Goal: Task Accomplishment & Management: Manage account settings

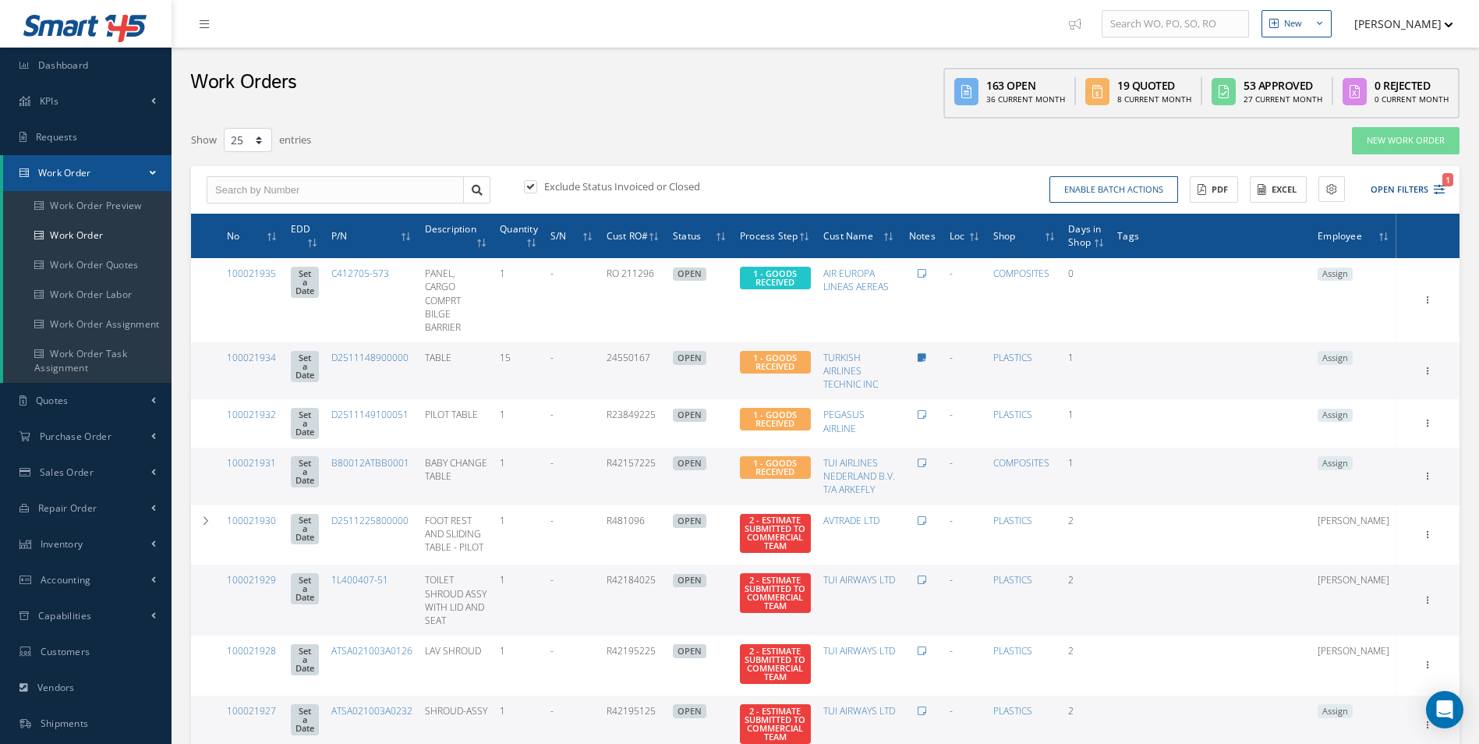
select select "25"
click at [1439, 184] on icon "1" at bounding box center [1439, 189] width 11 height 11
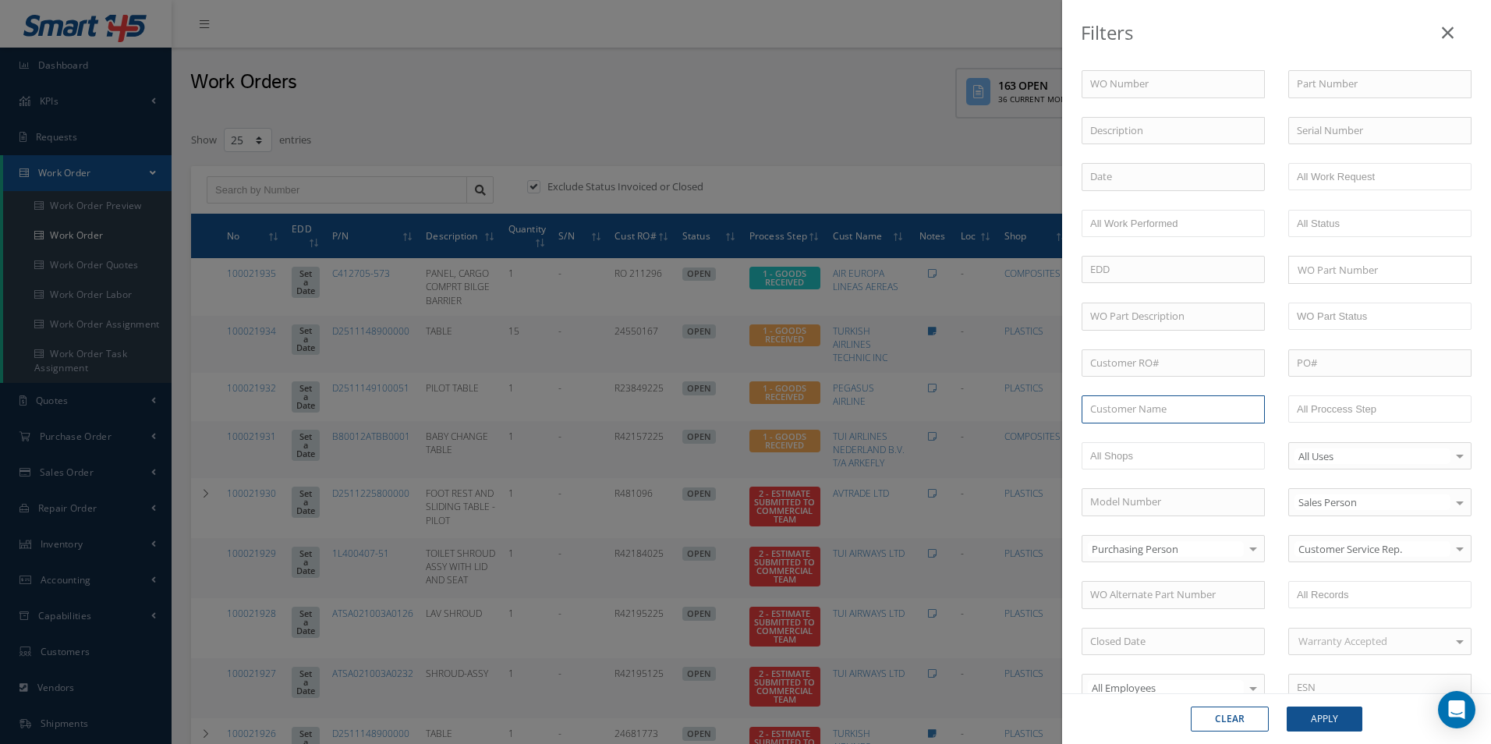
click at [1182, 413] on input "text" at bounding box center [1173, 409] width 183 height 28
click at [1177, 443] on span "AUSTRIAN AIRLINES AG" at bounding box center [1144, 437] width 108 height 14
type input "AUSTRIAN AIRLINES AG"
click at [1333, 717] on button "Apply" at bounding box center [1325, 718] width 76 height 25
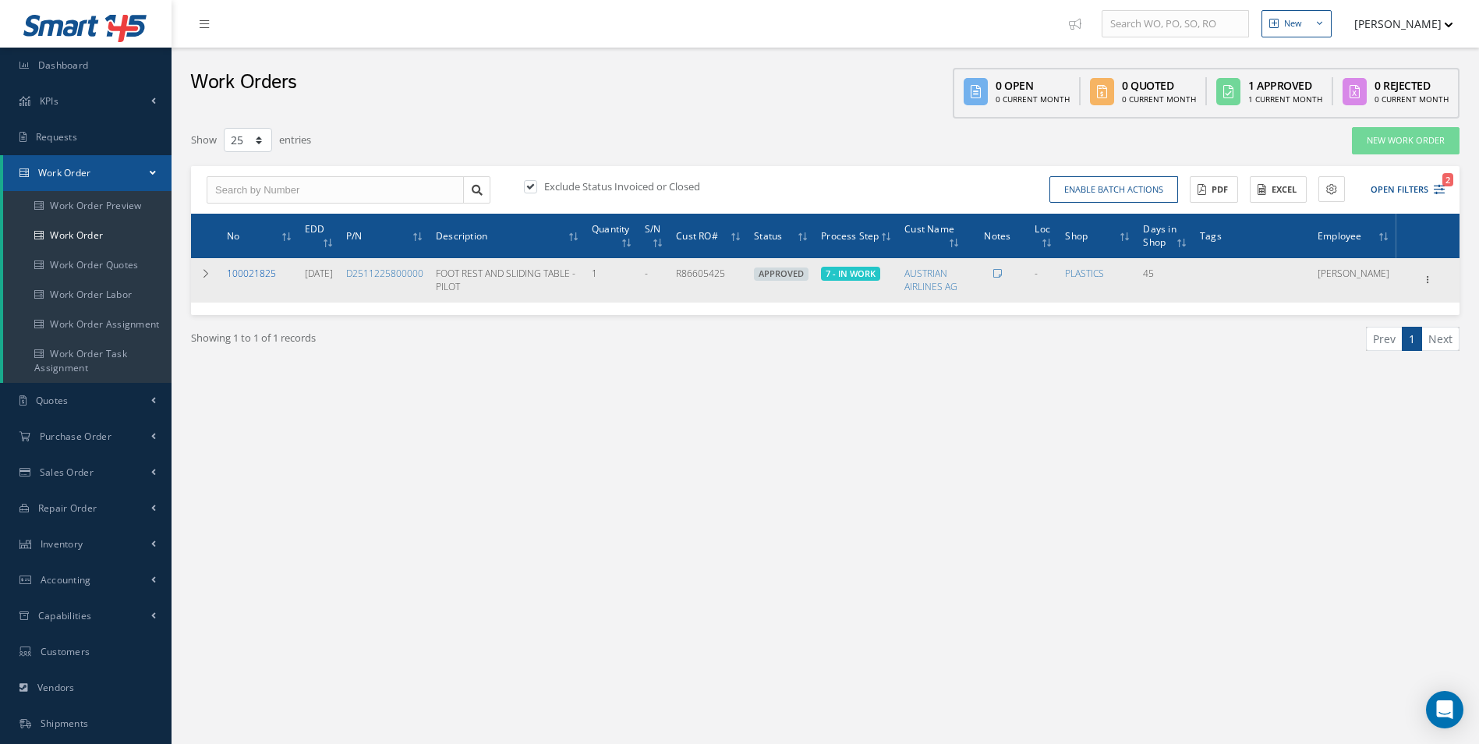
click at [253, 275] on link "100021825" at bounding box center [251, 273] width 49 height 13
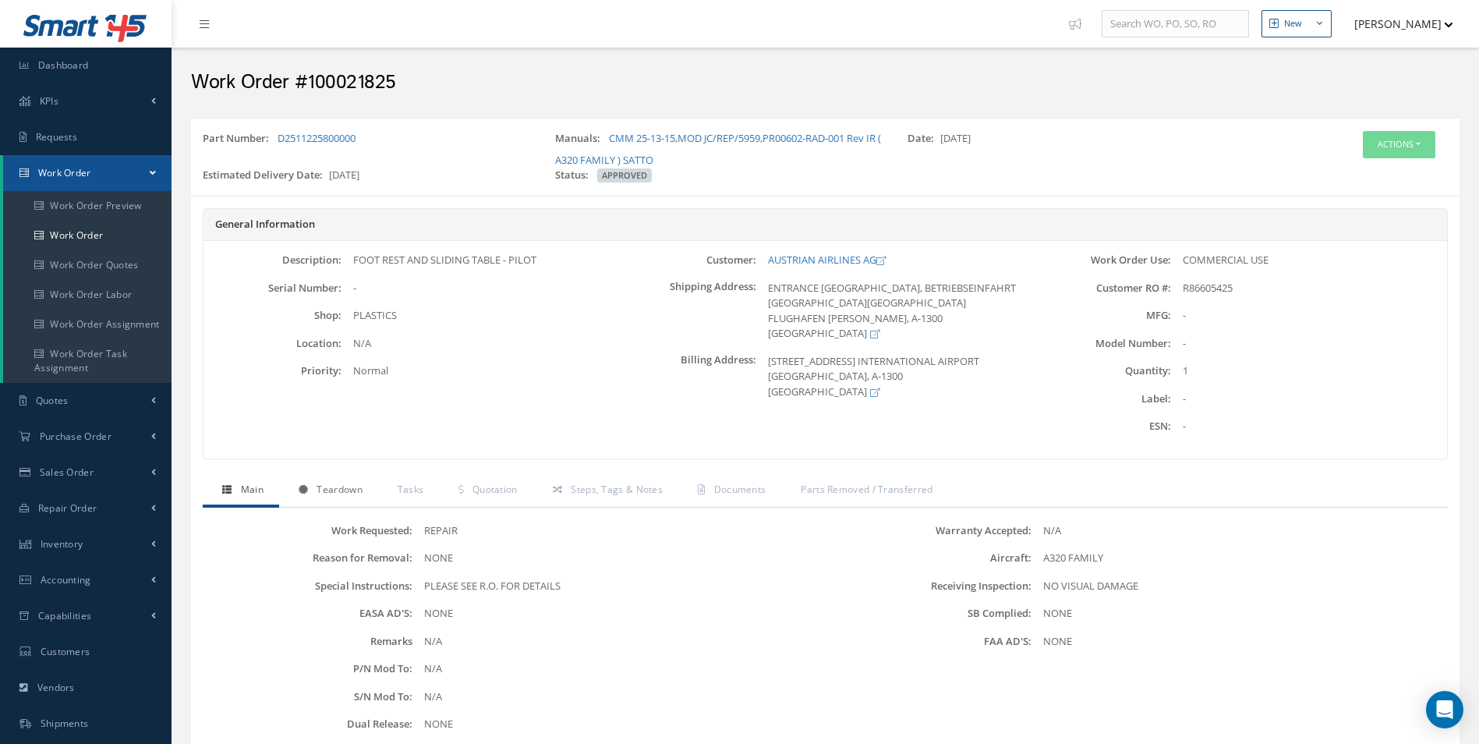
click at [349, 495] on span "Teardown" at bounding box center [339, 489] width 45 height 13
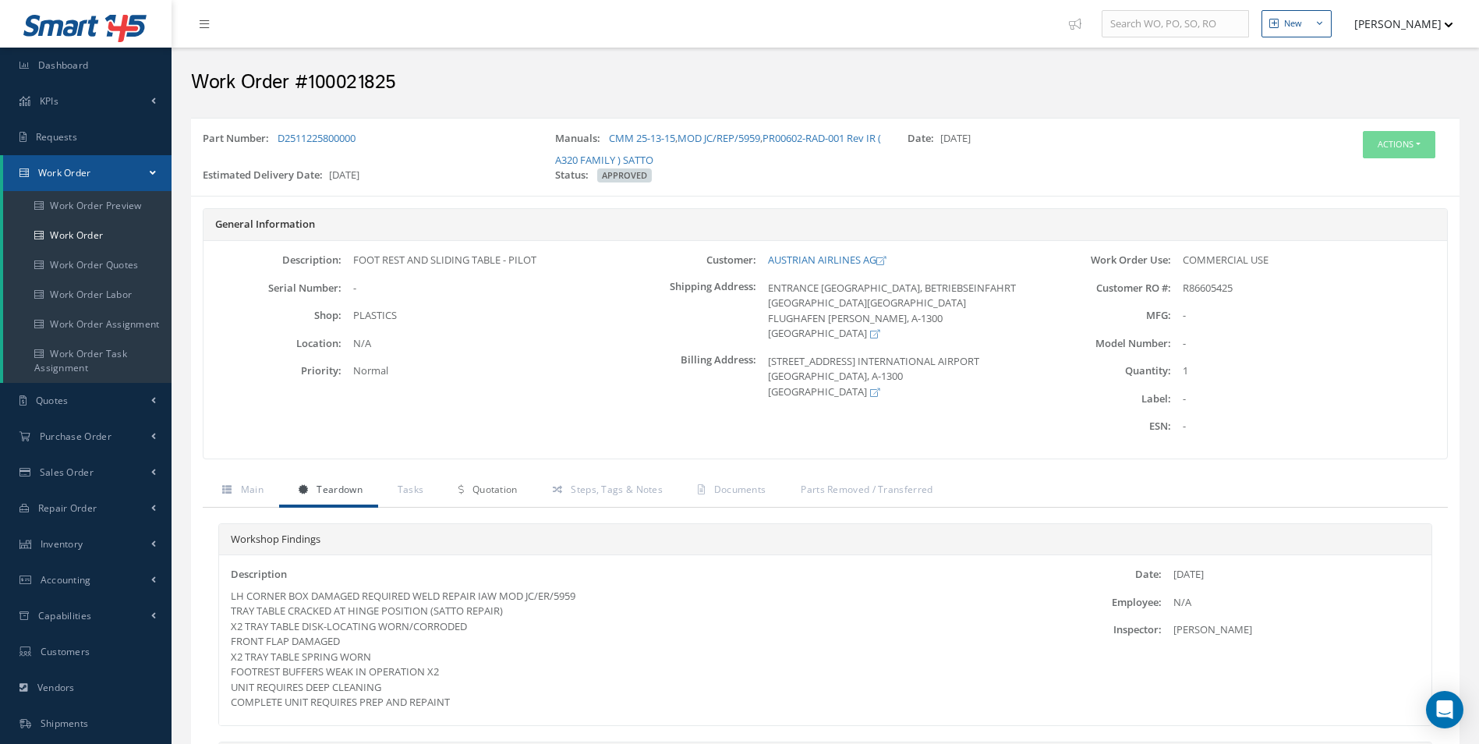
click at [487, 481] on link "Quotation" at bounding box center [486, 491] width 94 height 33
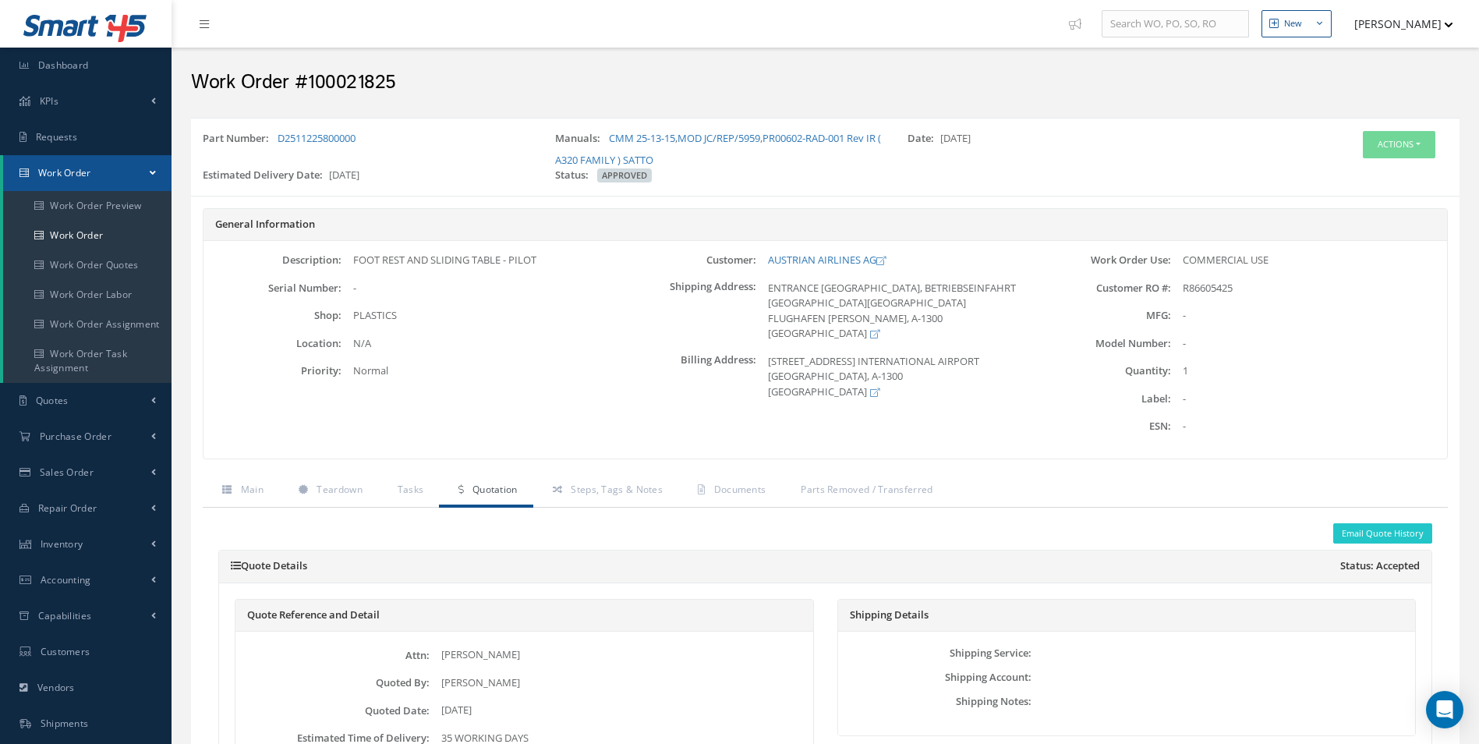
click at [364, 87] on h2 "Work Order #100021825" at bounding box center [825, 82] width 1269 height 23
copy h2 "100021825"
click at [1223, 290] on span "R86605425" at bounding box center [1208, 288] width 50 height 14
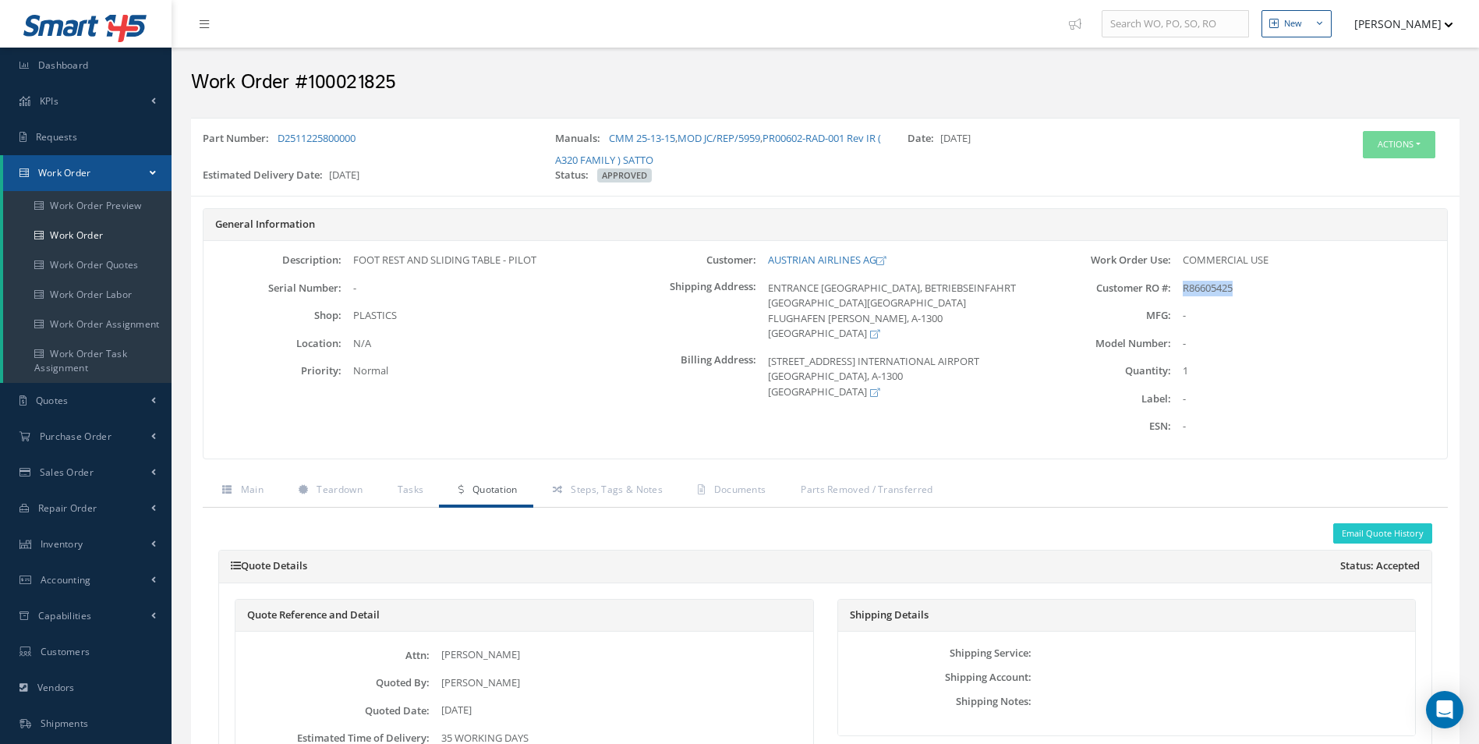
copy span "R86605425"
drag, startPoint x: 396, startPoint y: 140, endPoint x: 281, endPoint y: 136, distance: 115.4
click at [281, 136] on div "Part Number: D2511225800000" at bounding box center [367, 149] width 352 height 37
copy link "D2511225800000"
drag, startPoint x: 765, startPoint y: 253, endPoint x: 876, endPoint y: 254, distance: 111.5
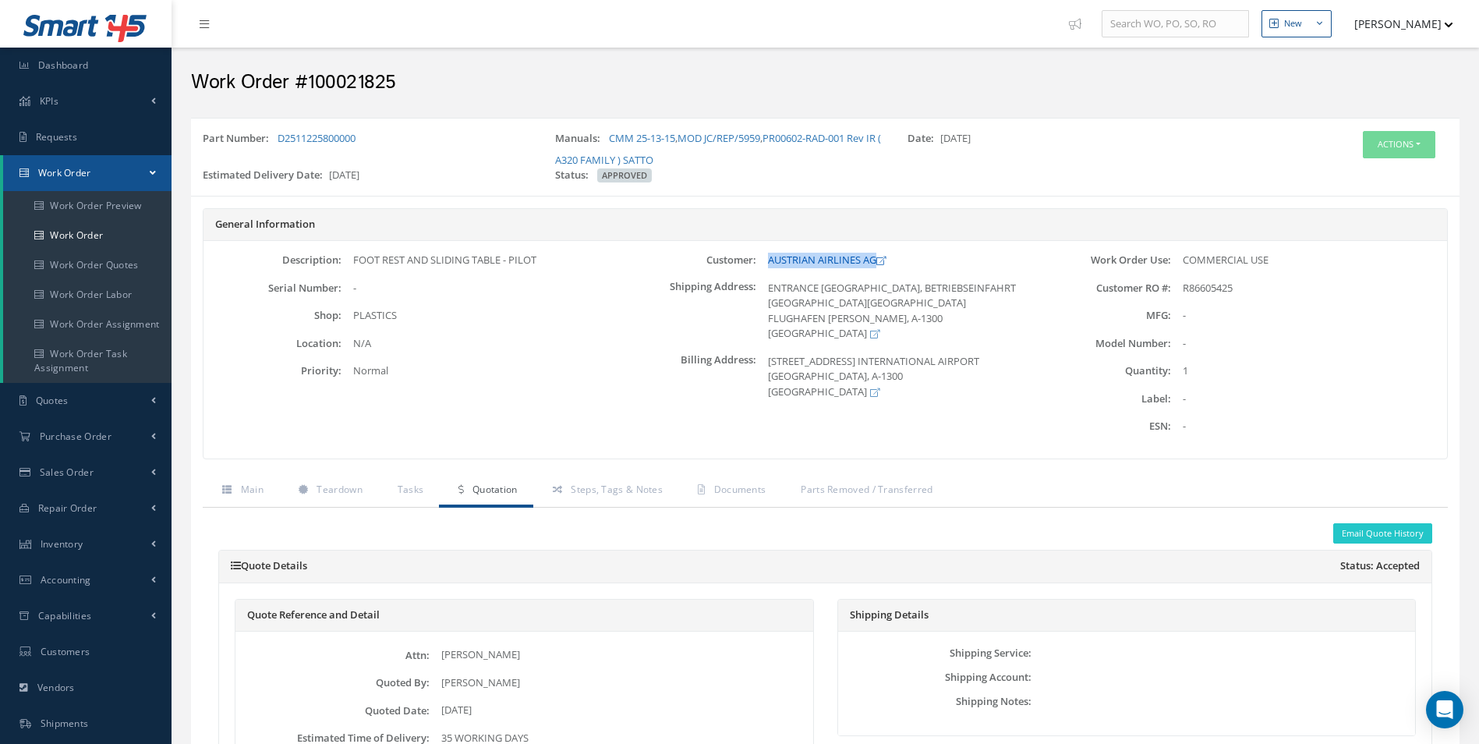
click at [876, 254] on div "AUSTRIAN AIRLINES AG" at bounding box center [894, 261] width 276 height 16
copy link "AUSTRIAN AIRLINES AG"
click at [1203, 283] on span "R86605425" at bounding box center [1208, 288] width 50 height 14
click at [423, 134] on div "Part Number: D2511225800000" at bounding box center [367, 149] width 352 height 37
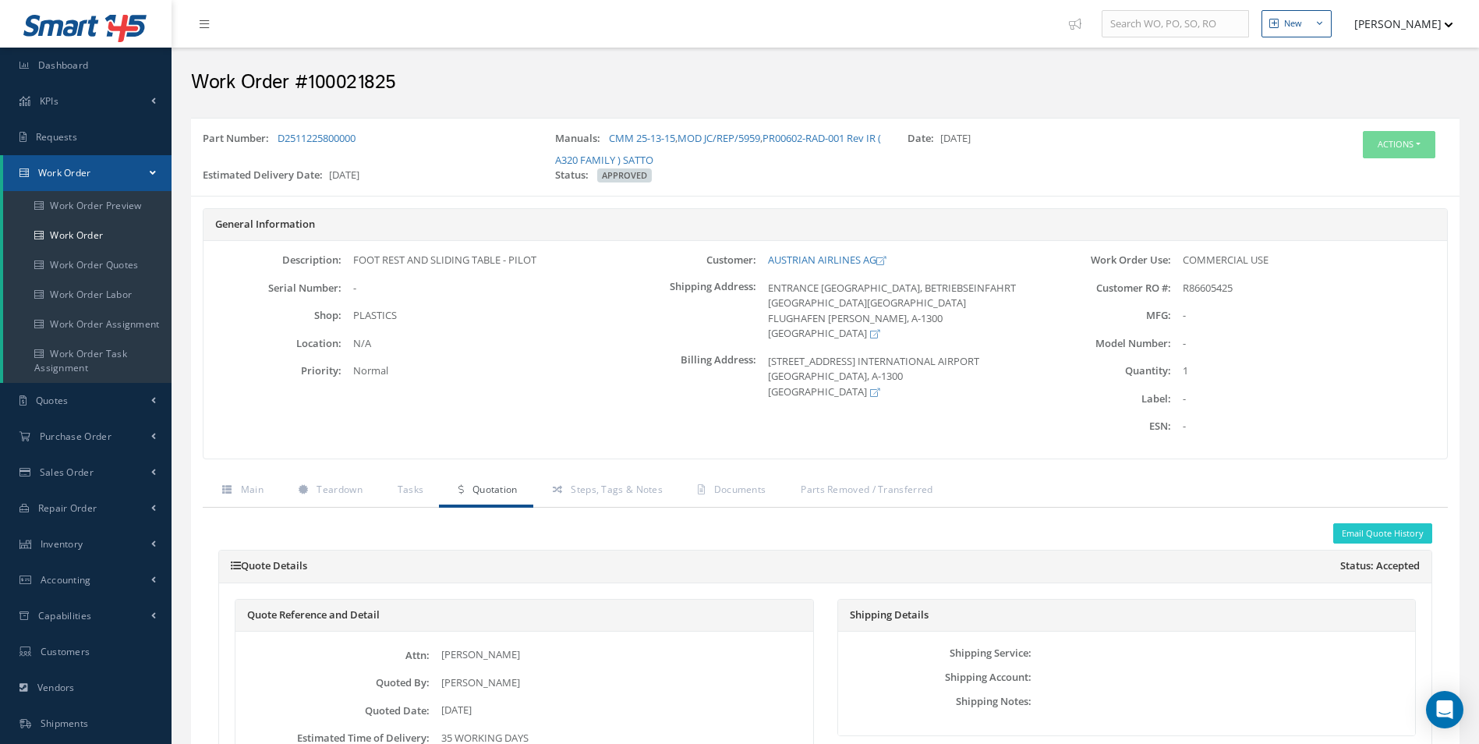
click at [406, 136] on div "Part Number: D2511225800000" at bounding box center [367, 149] width 352 height 37
drag, startPoint x: 385, startPoint y: 136, endPoint x: 278, endPoint y: 136, distance: 106.8
click at [278, 136] on div "Part Number: D2511225800000" at bounding box center [367, 149] width 352 height 37
copy link "D2511225800000"
click at [389, 139] on div "Part Number: D2511225800000" at bounding box center [367, 149] width 352 height 37
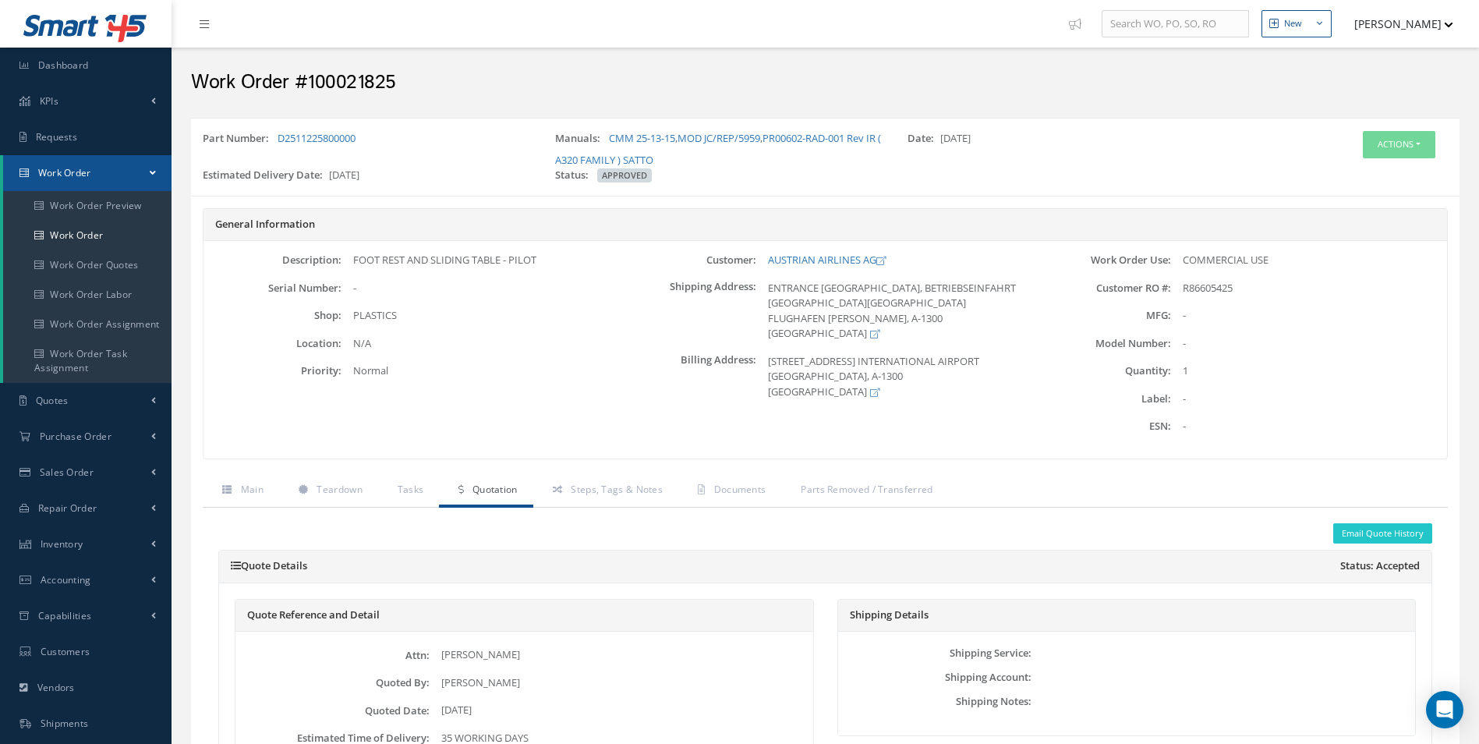
drag, startPoint x: 395, startPoint y: 137, endPoint x: 277, endPoint y: 142, distance: 118.6
click at [277, 142] on div "Part Number: D2511225800000" at bounding box center [367, 149] width 352 height 37
copy link "D2511225800000"
click at [1220, 284] on span "R86605425" at bounding box center [1208, 288] width 50 height 14
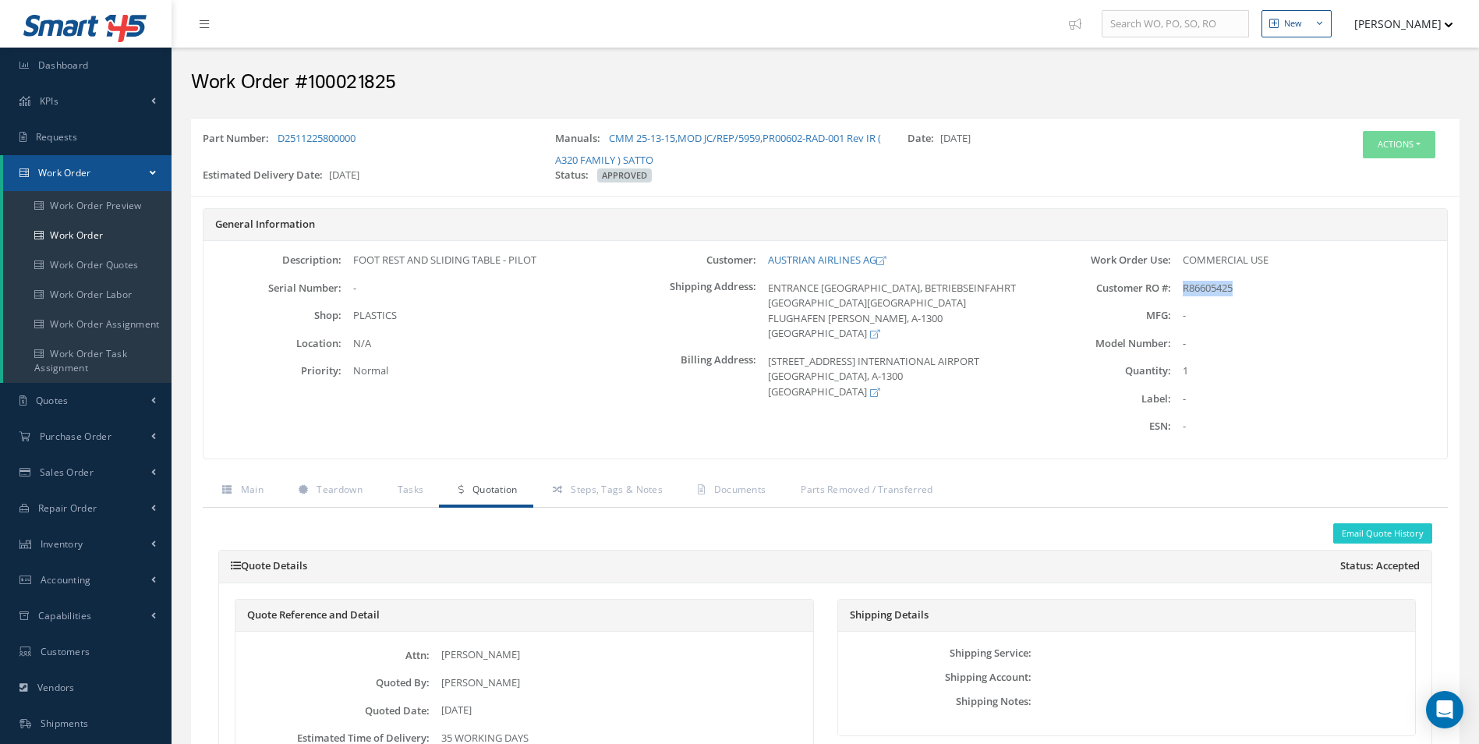
copy span "R86605425"
click at [1393, 149] on button "Actions" at bounding box center [1399, 144] width 73 height 27
click at [1362, 236] on link "Part Issue" at bounding box center [1375, 236] width 125 height 21
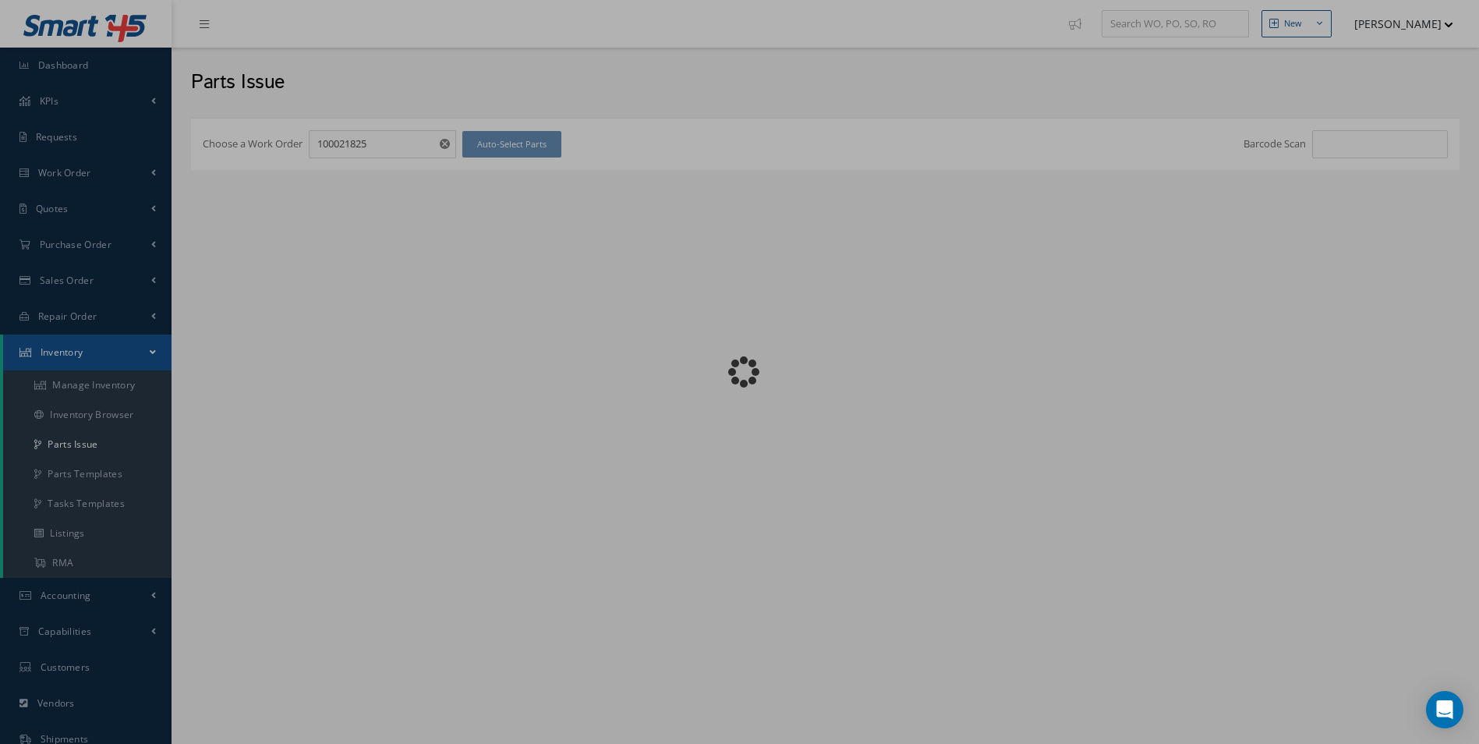
checkbox input "false"
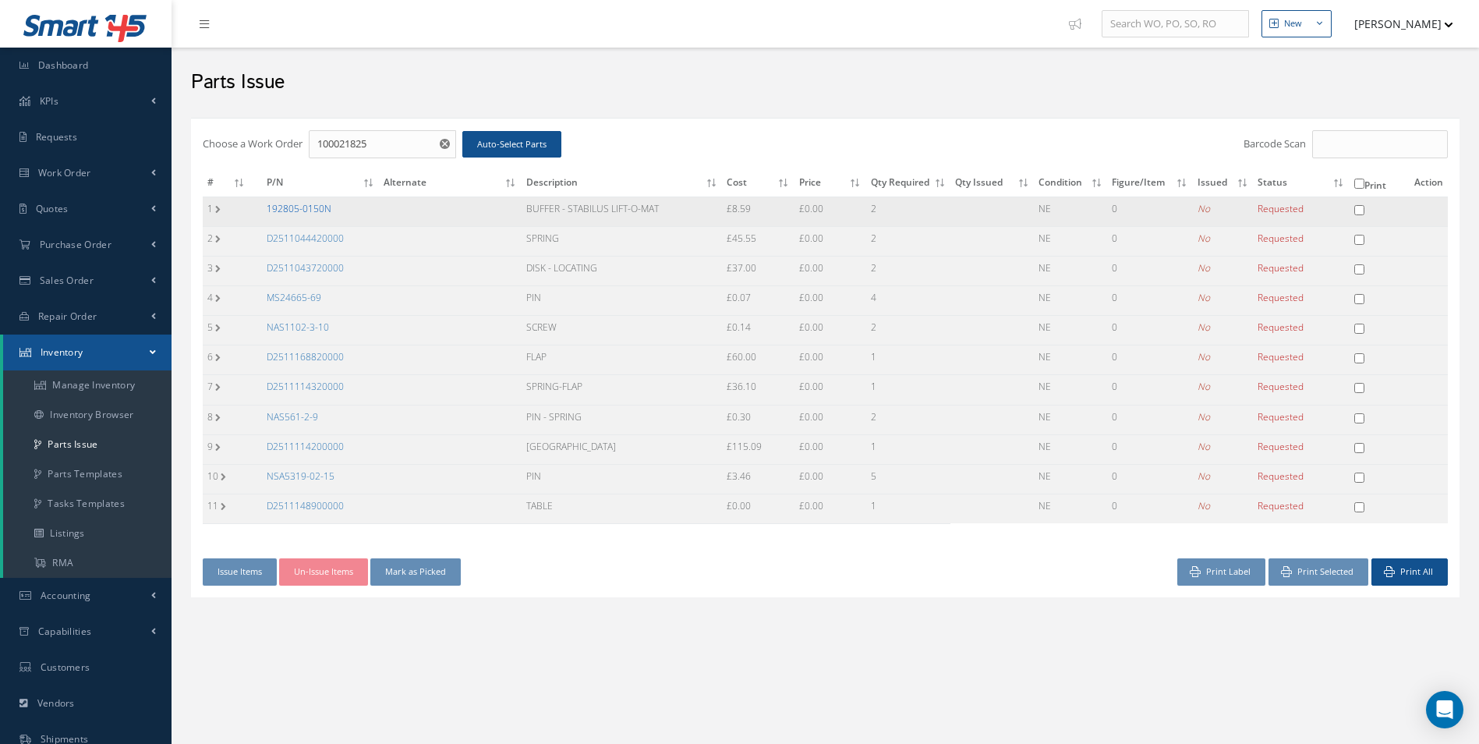
click at [315, 207] on link "192805-0150N" at bounding box center [299, 208] width 65 height 13
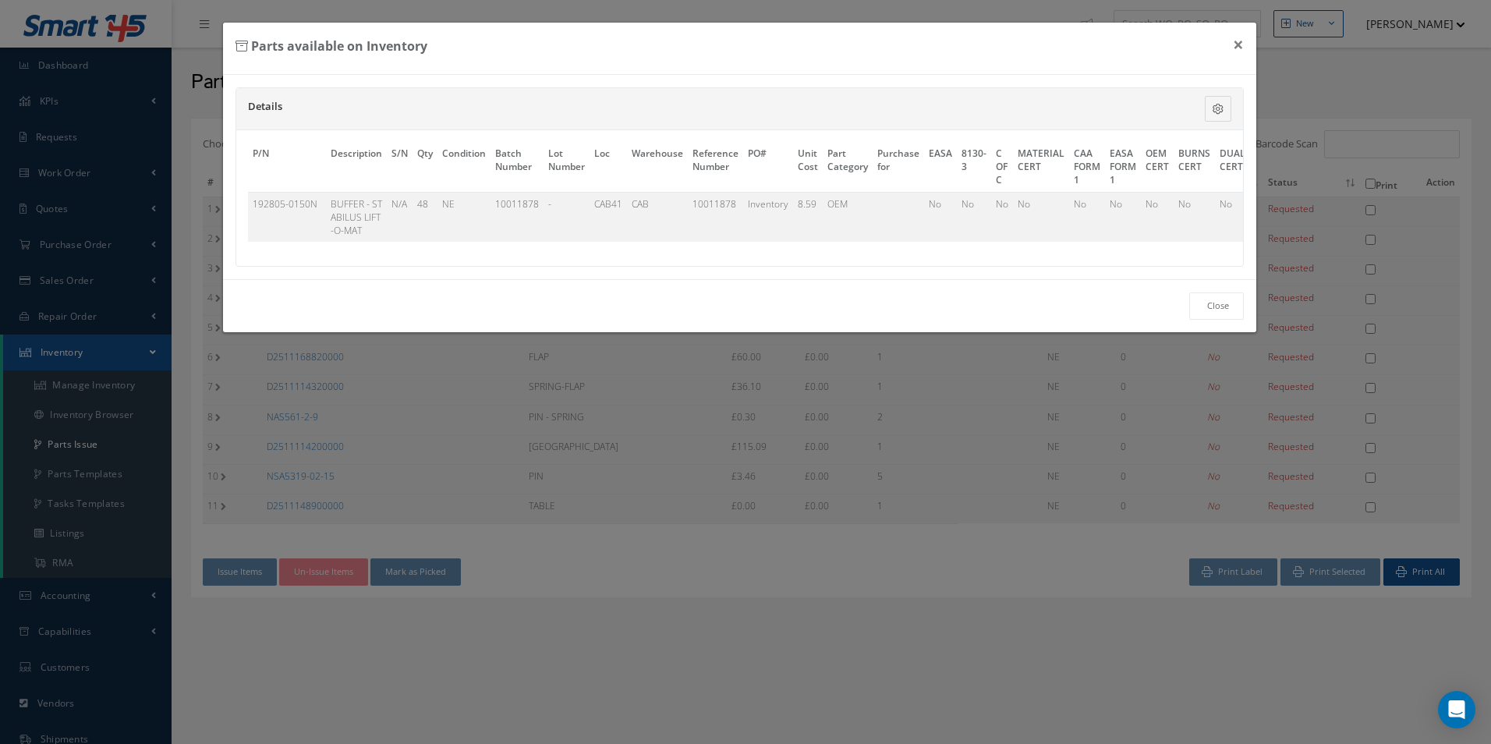
scroll to position [0, 363]
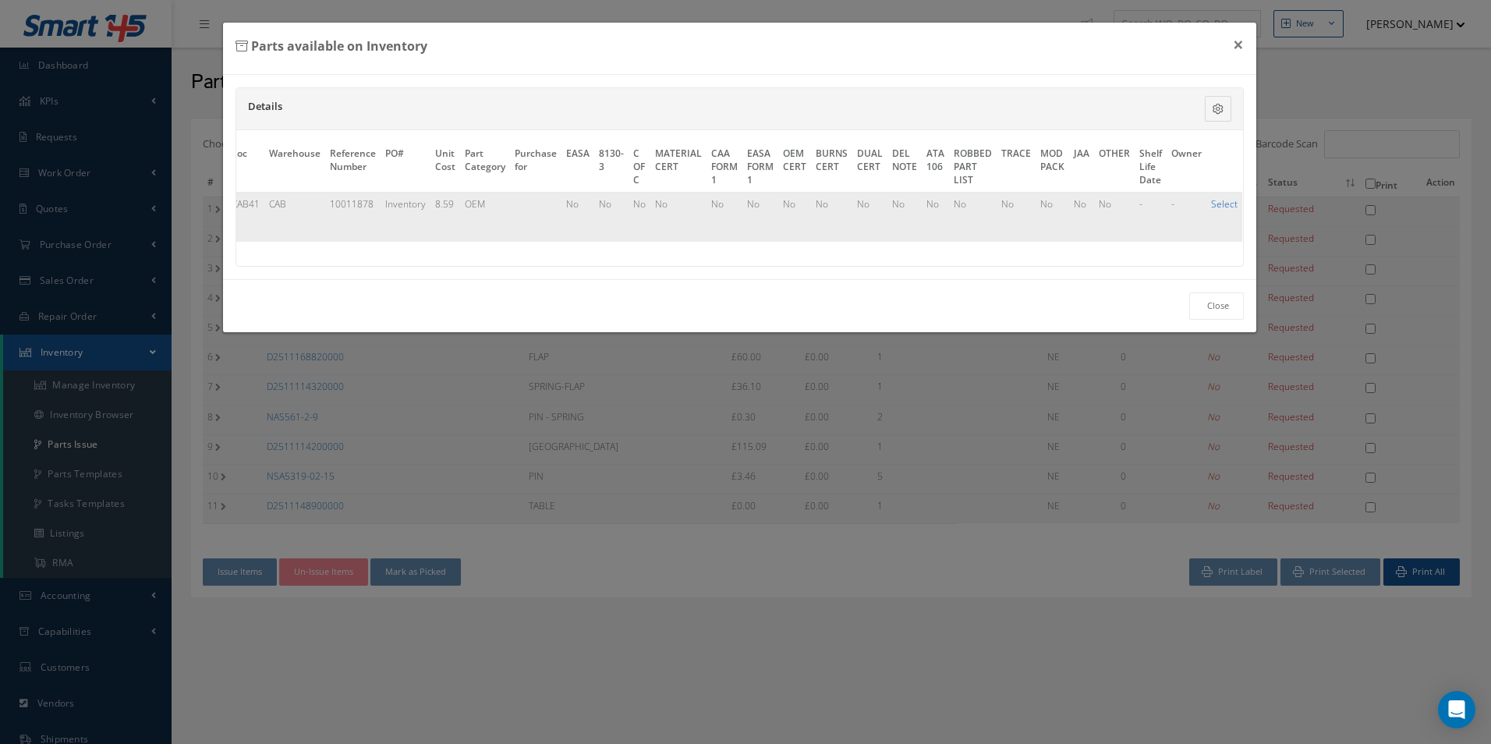
click at [1212, 209] on link "Select" at bounding box center [1224, 203] width 27 height 13
checkbox input "true"
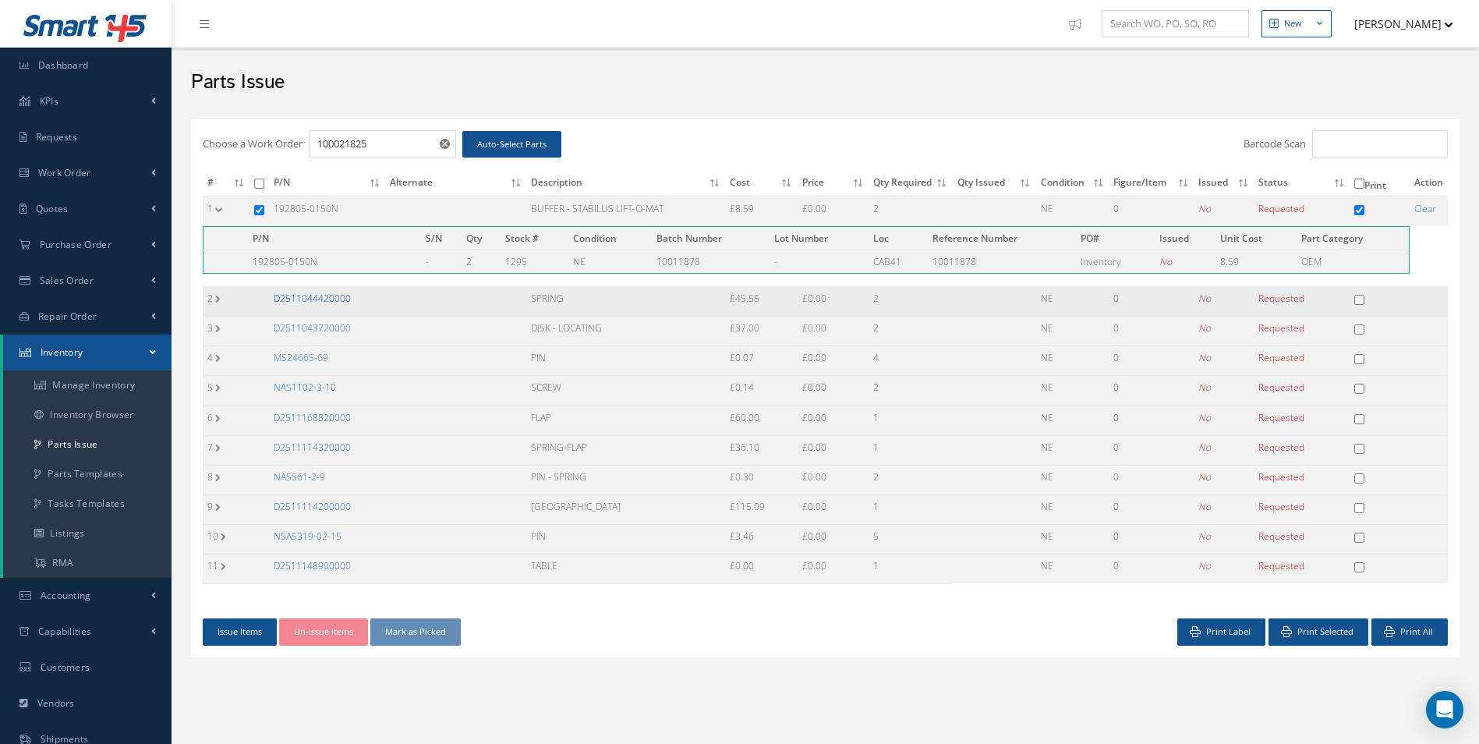
click at [325, 299] on link "D2511044420000" at bounding box center [312, 298] width 77 height 13
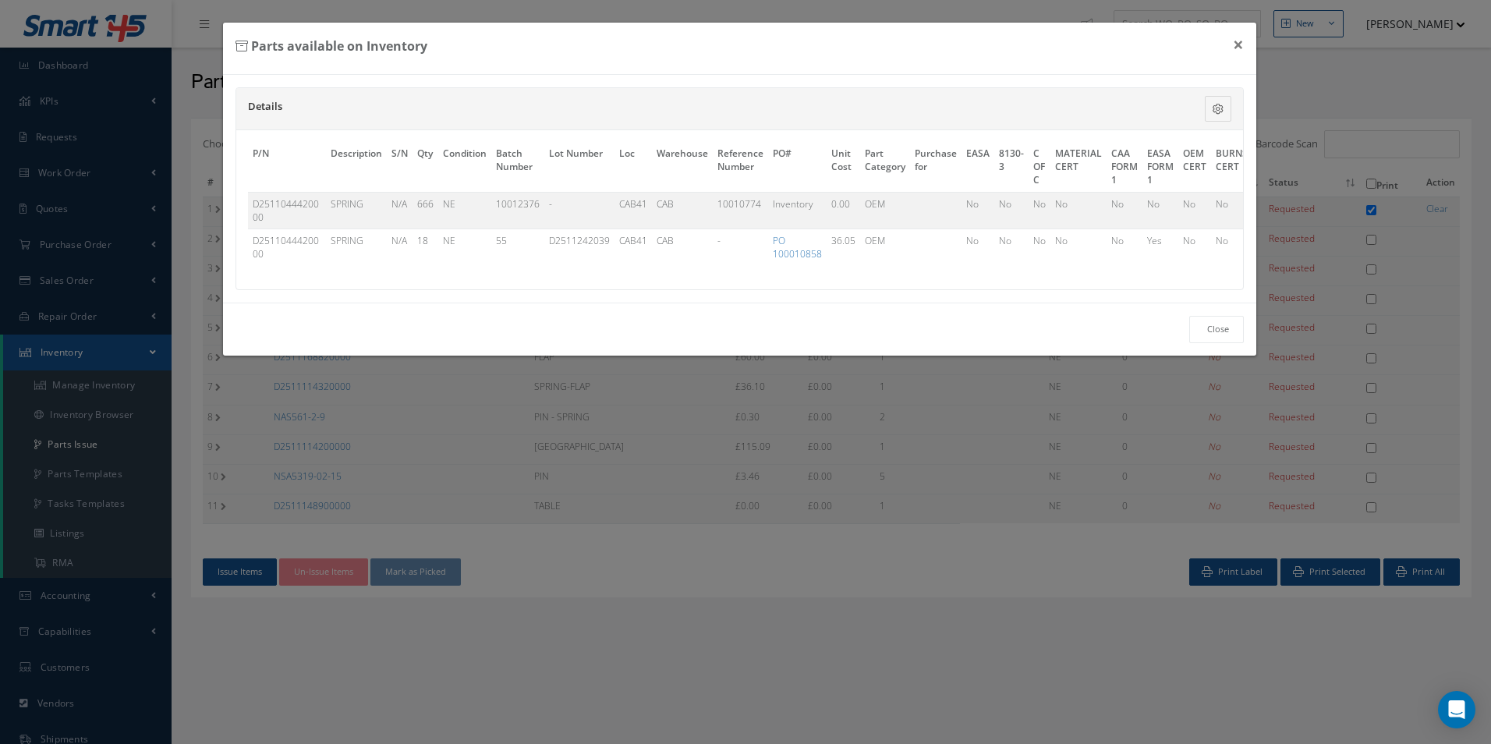
scroll to position [0, 398]
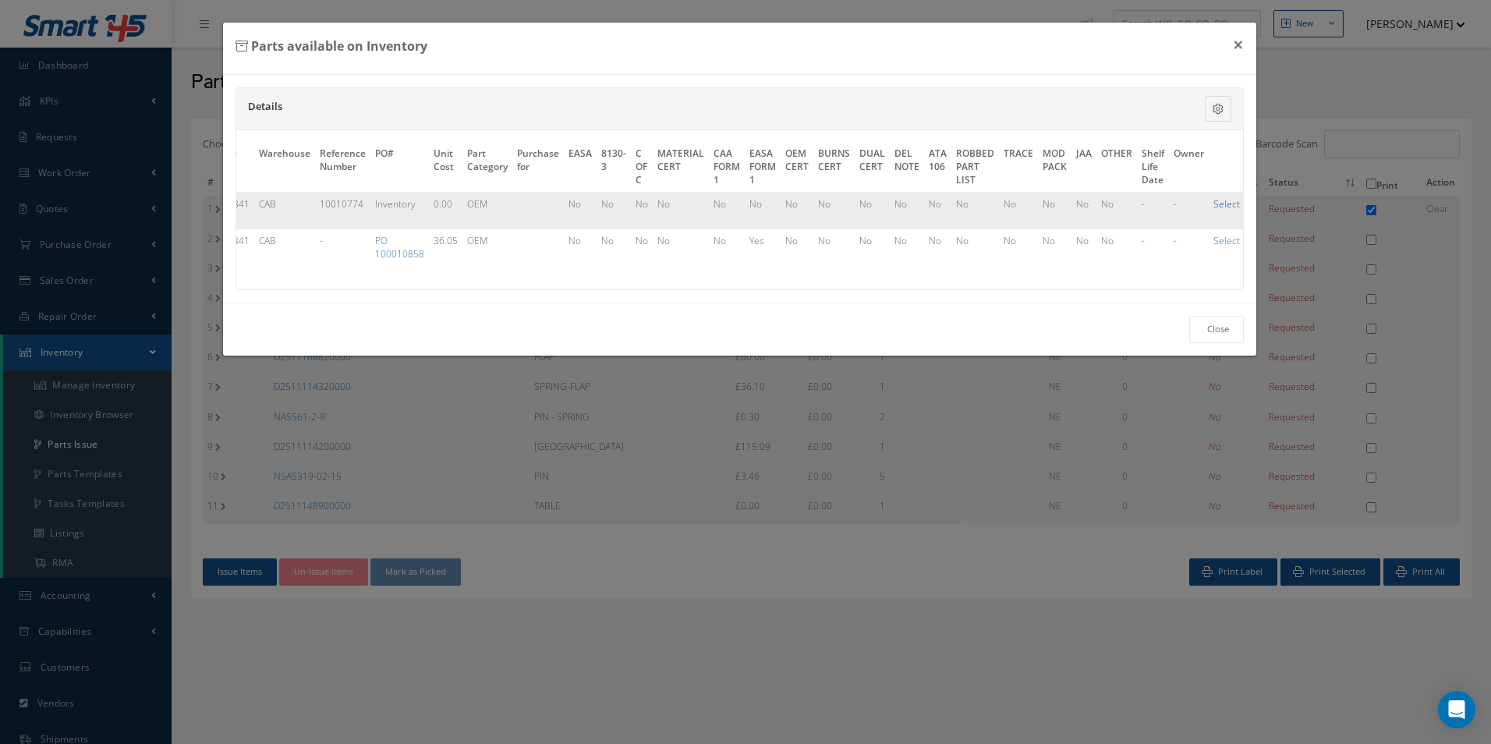
click at [1217, 206] on link "Select" at bounding box center [1226, 203] width 27 height 13
checkbox input "true"
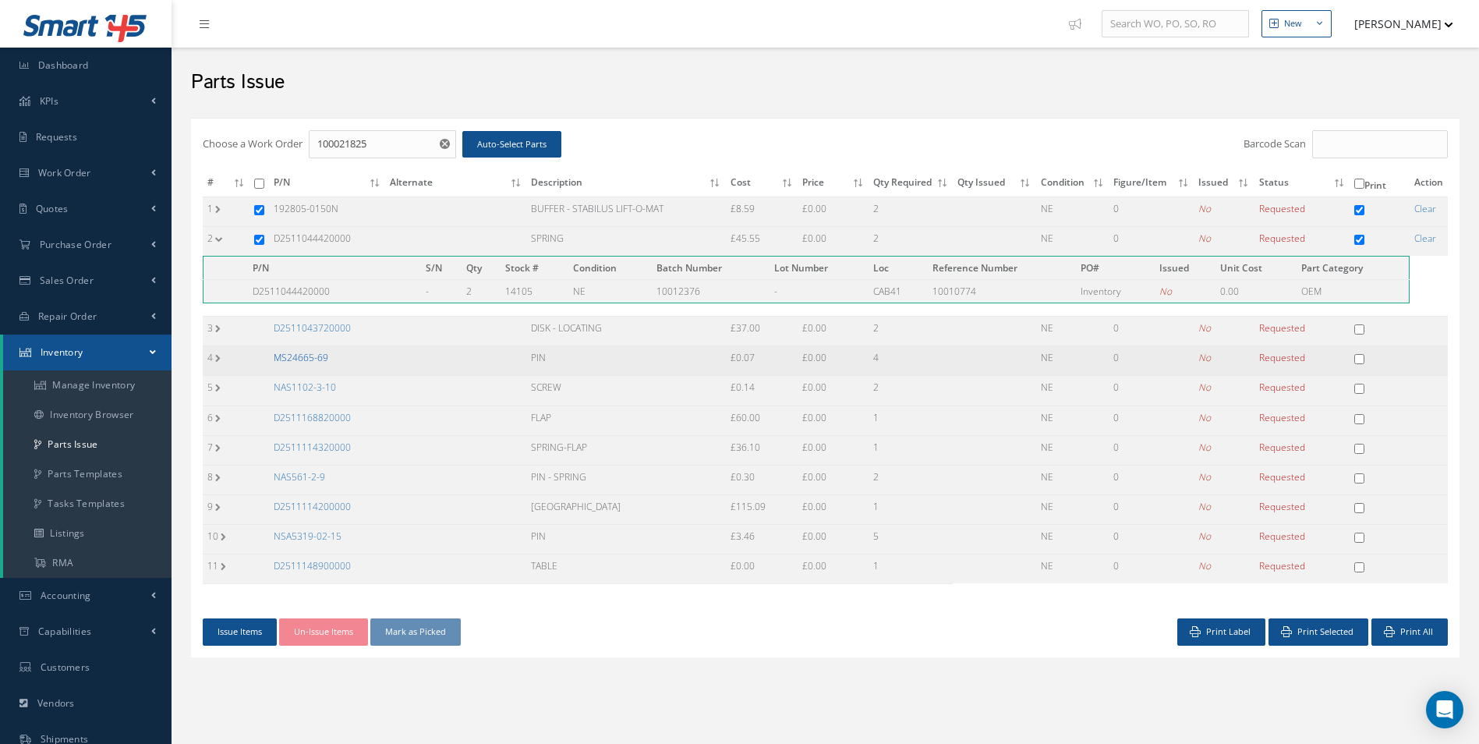
click at [313, 359] on link "MS24665-69" at bounding box center [301, 357] width 55 height 13
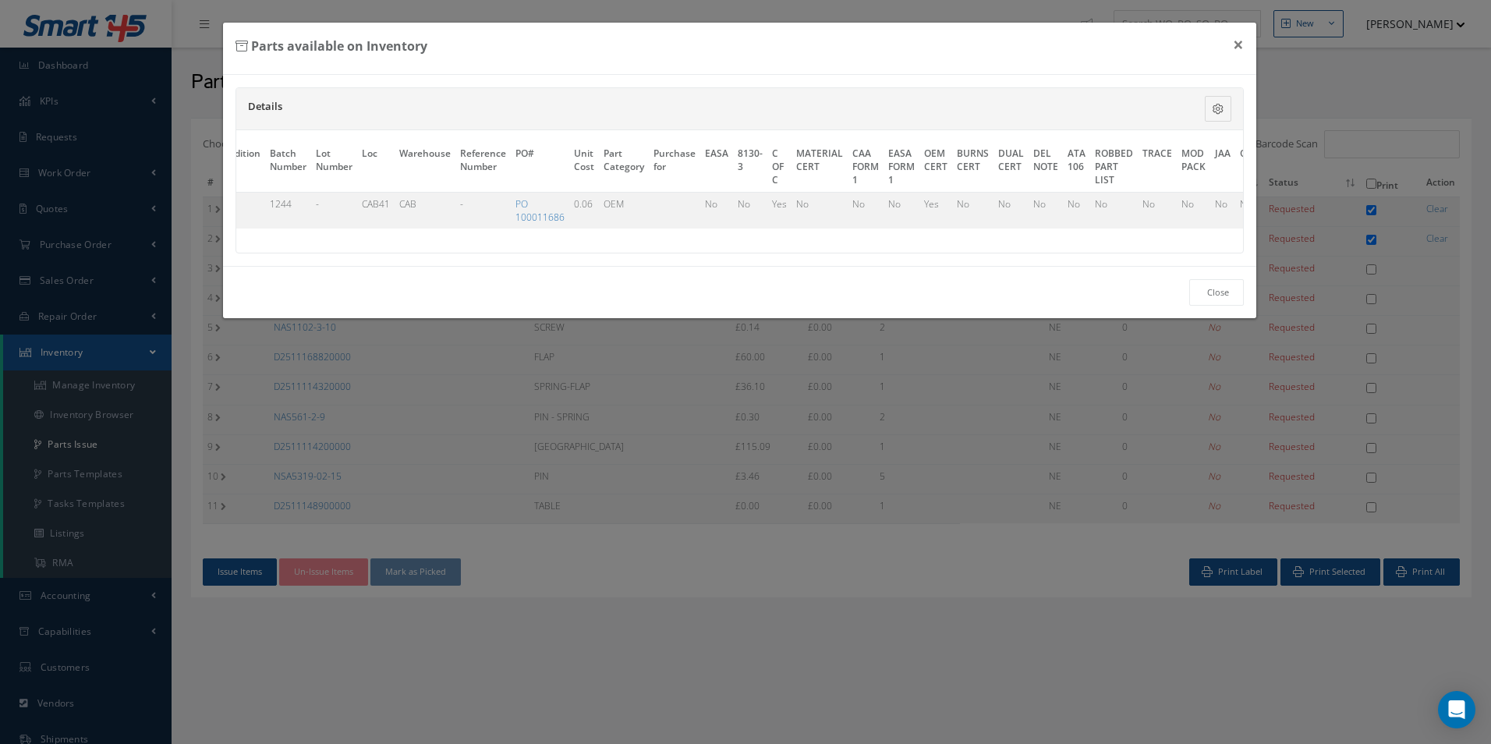
scroll to position [0, 368]
click at [1220, 200] on link "Select" at bounding box center [1223, 203] width 27 height 13
checkbox input "true"
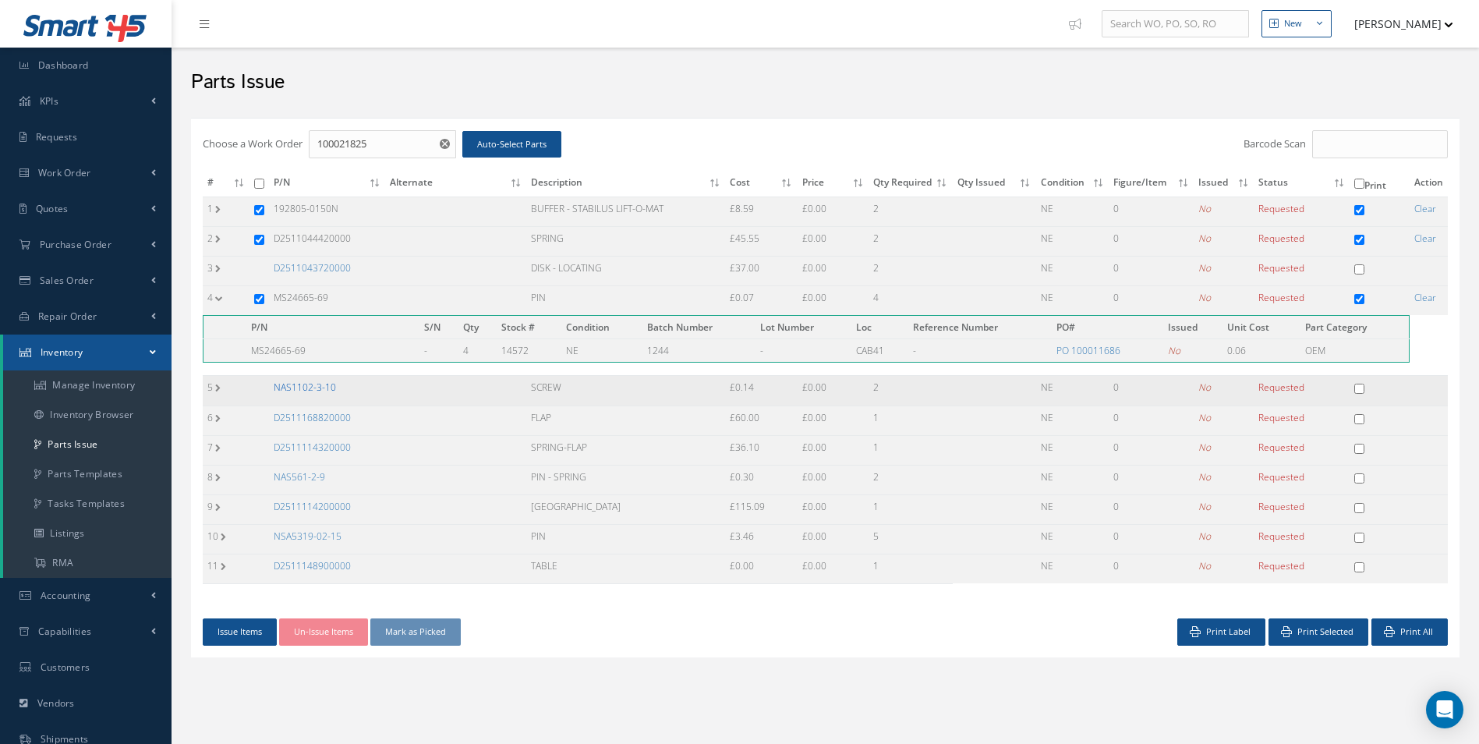
click at [314, 388] on link "NAS1102-3-10" at bounding box center [305, 387] width 62 height 13
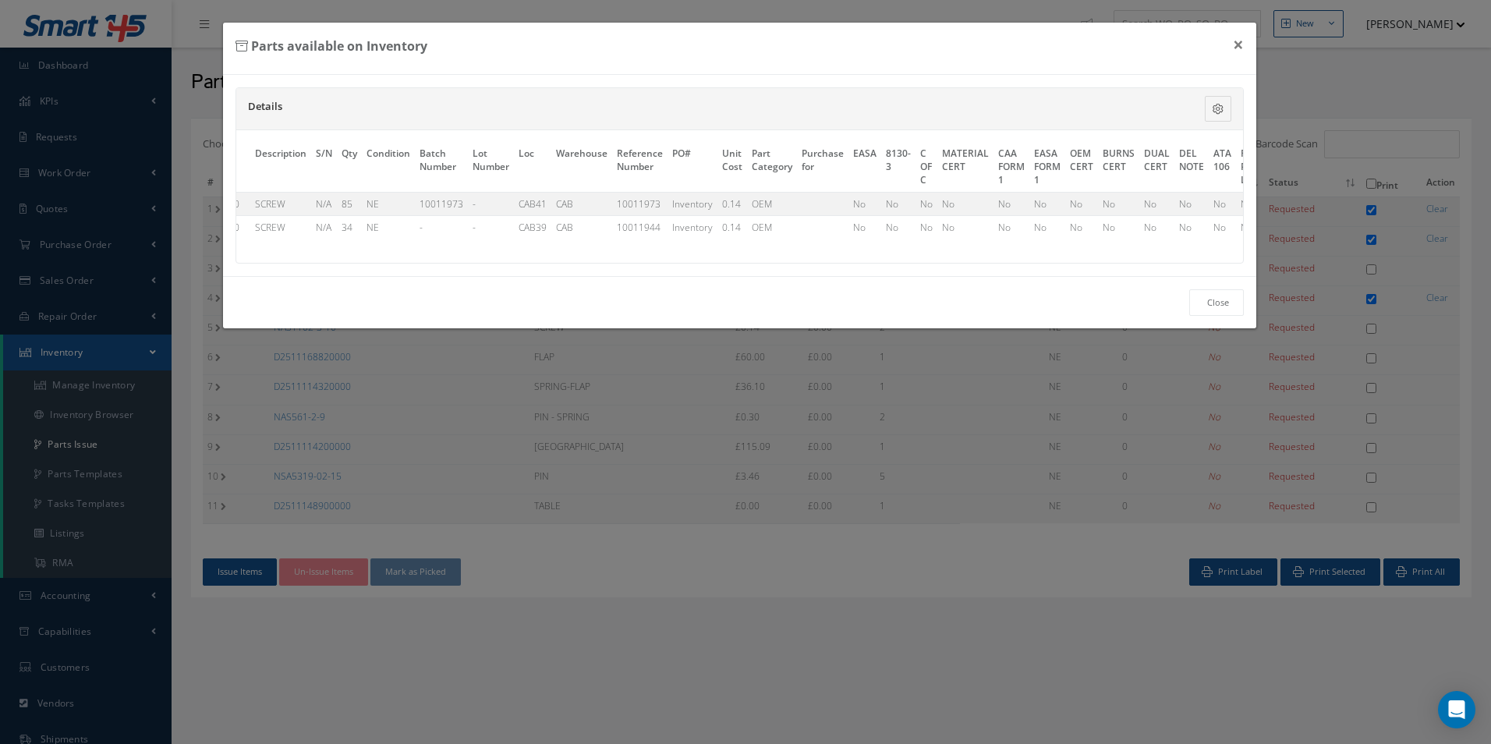
scroll to position [0, 363]
click at [1225, 204] on link "Select" at bounding box center [1224, 203] width 27 height 13
checkbox input "true"
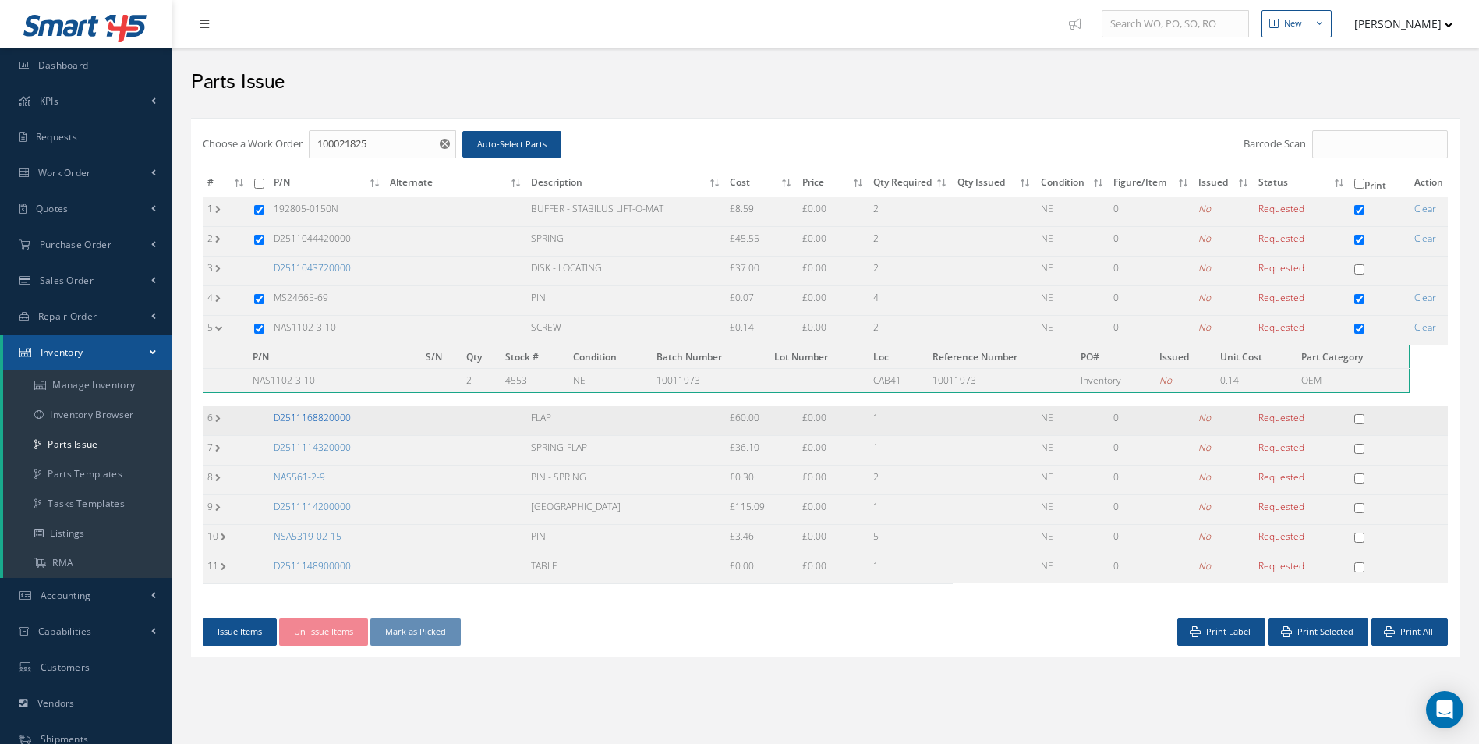
click at [330, 413] on link "D2511168820000" at bounding box center [312, 417] width 77 height 13
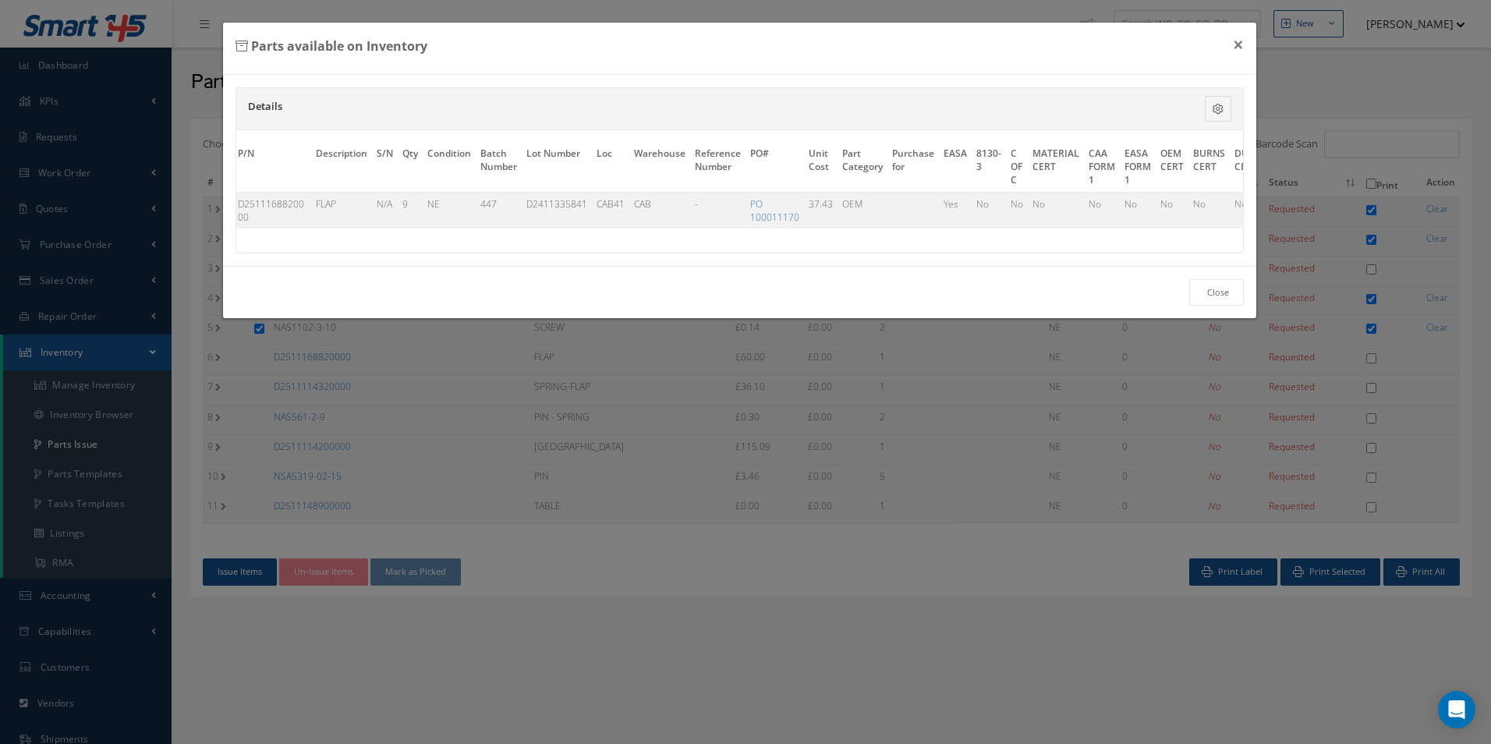
scroll to position [0, 392]
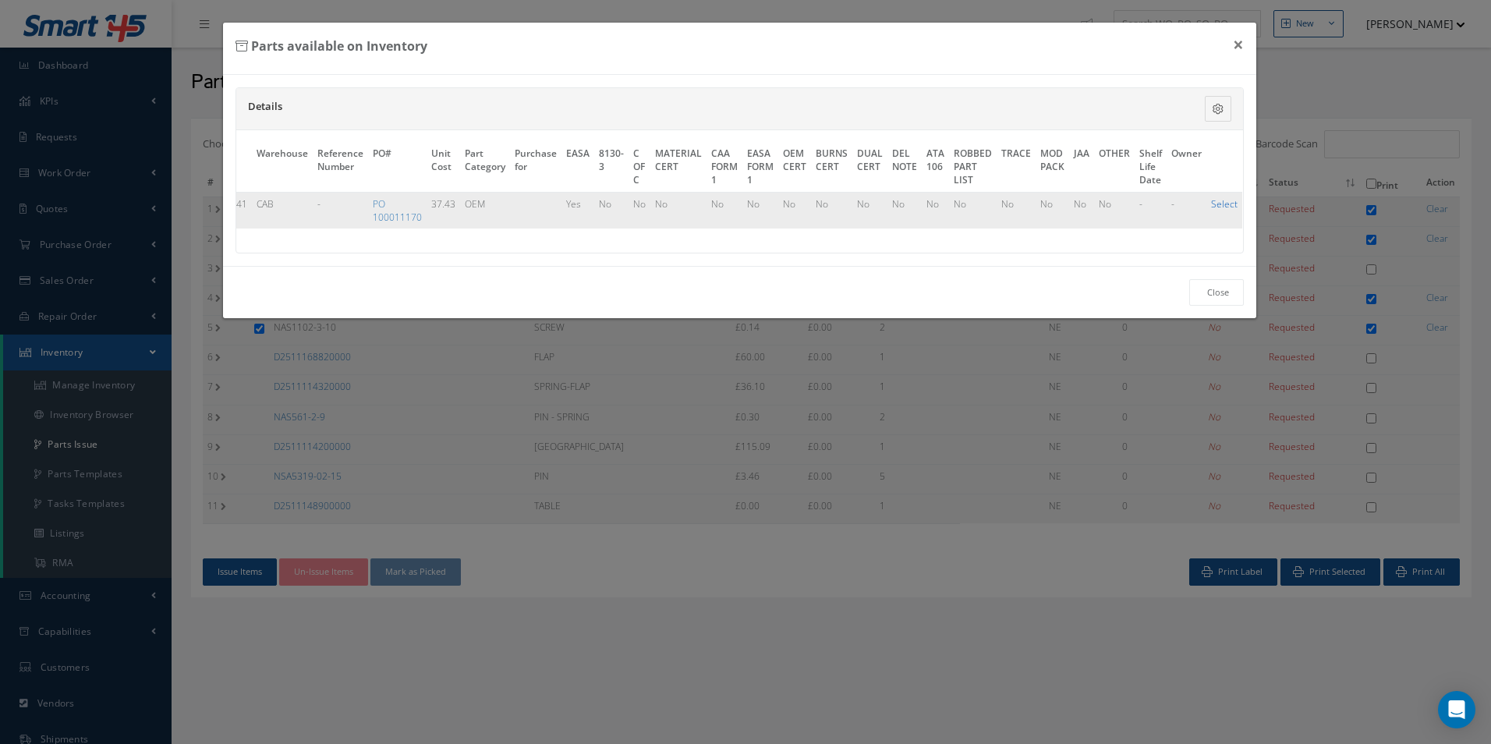
click at [1224, 206] on link "Select" at bounding box center [1224, 203] width 27 height 13
checkbox input "true"
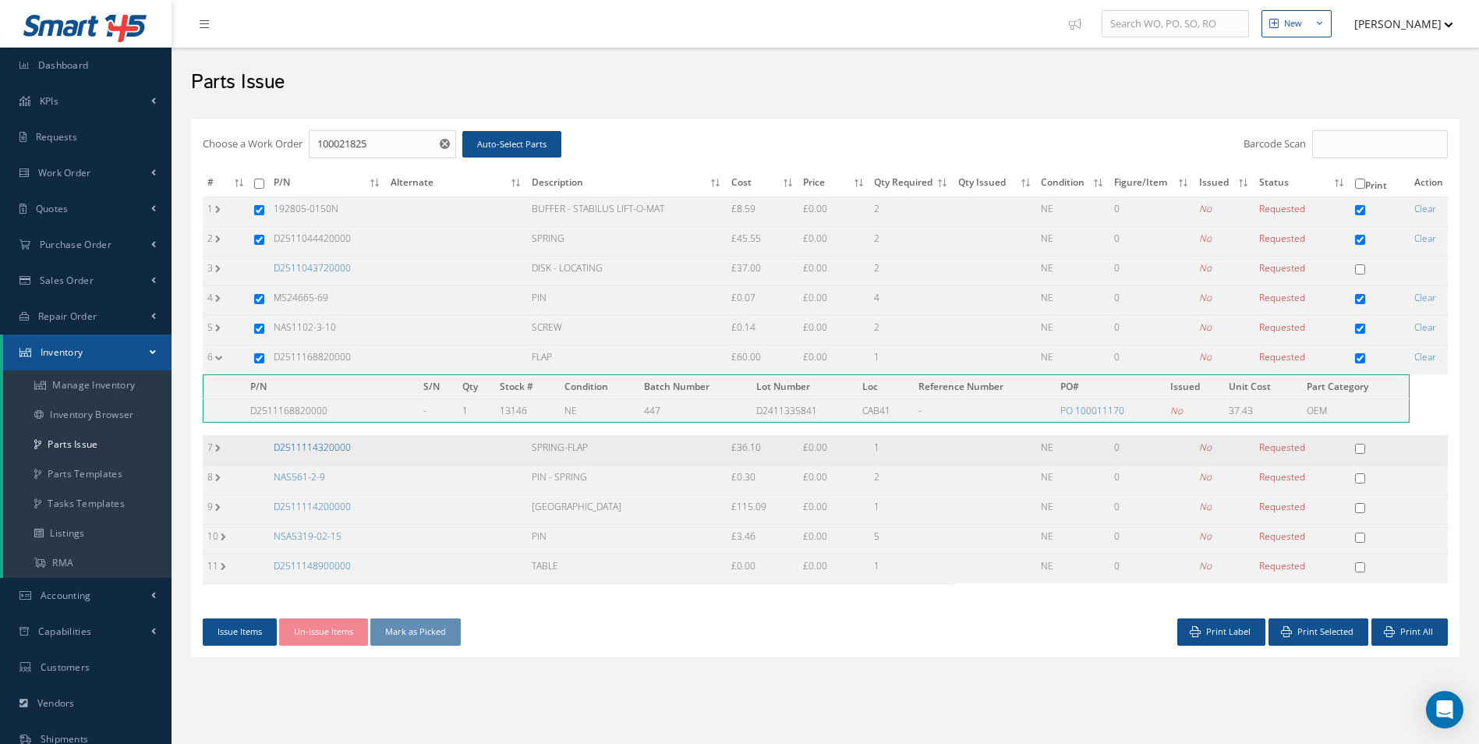
click at [324, 449] on link "D2511114320000" at bounding box center [312, 447] width 77 height 13
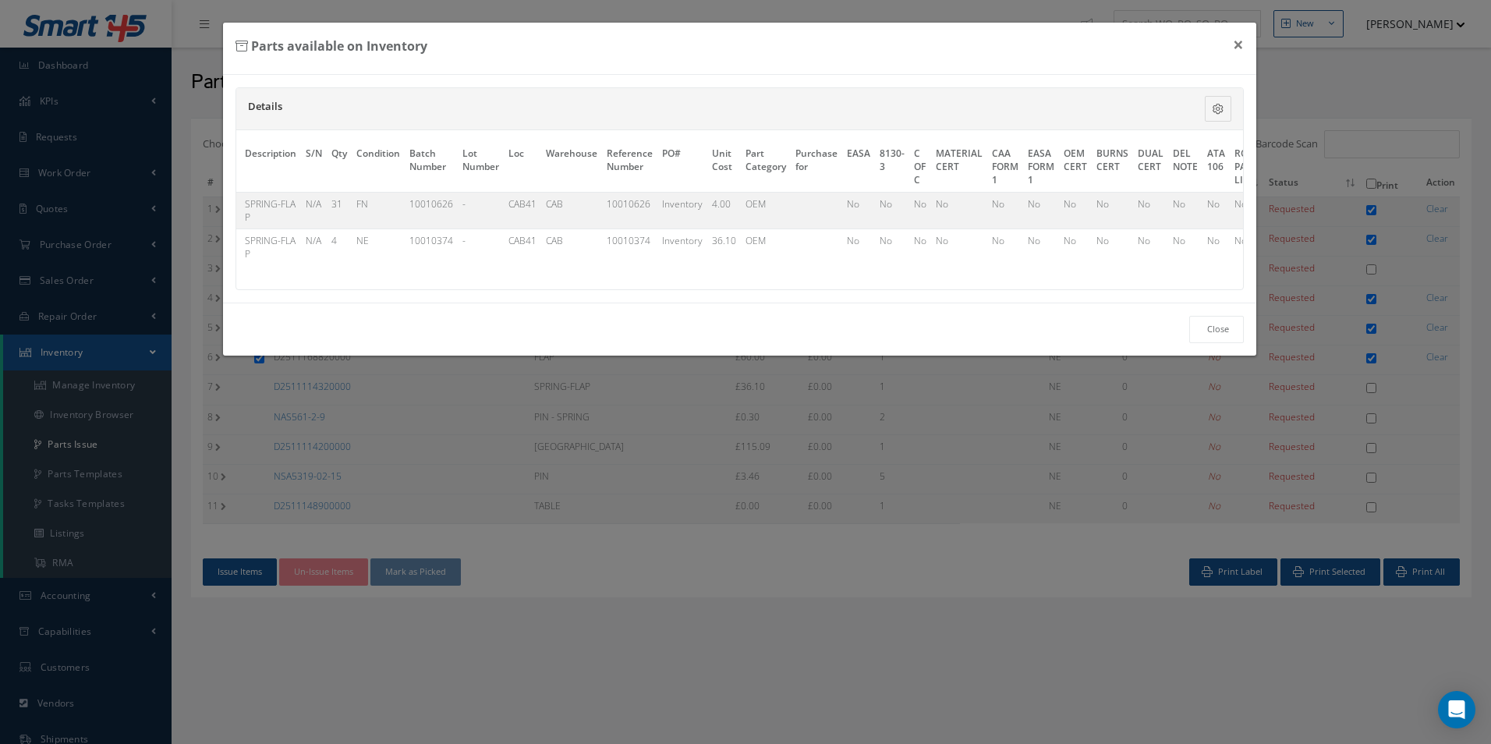
scroll to position [0, 0]
drag, startPoint x: 594, startPoint y: 289, endPoint x: 484, endPoint y: 294, distance: 110.1
click at [484, 289] on div "P/N Description S/N Qty Condition Batch Number Lot Number Loc Warehouse Referen…" at bounding box center [739, 209] width 1007 height 159
drag, startPoint x: 547, startPoint y: 306, endPoint x: 427, endPoint y: 301, distance: 119.4
click at [428, 301] on div "Details Description S/N Qty Condition Batch Number Lot Number Loc Warehouse Ref…" at bounding box center [740, 189] width 1034 height 228
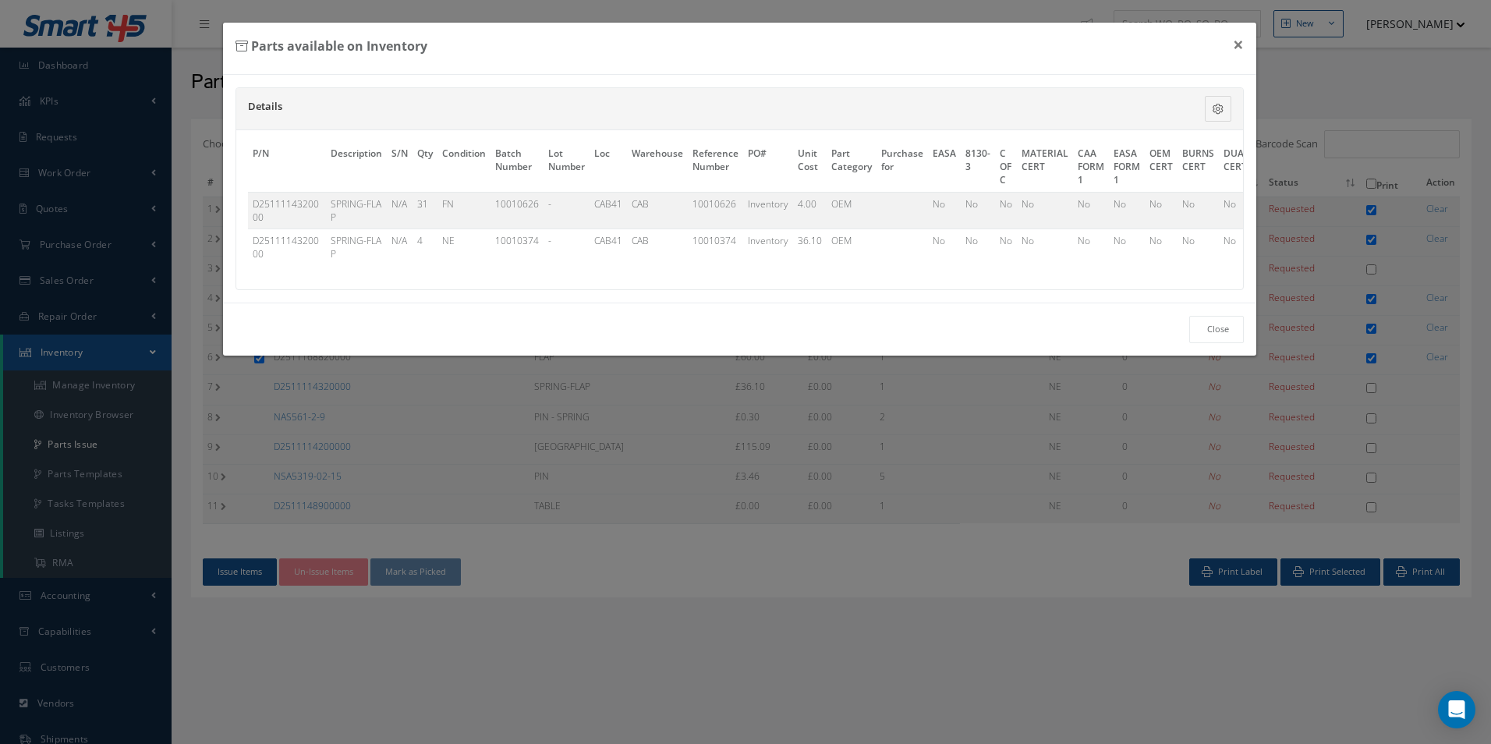
scroll to position [0, 366]
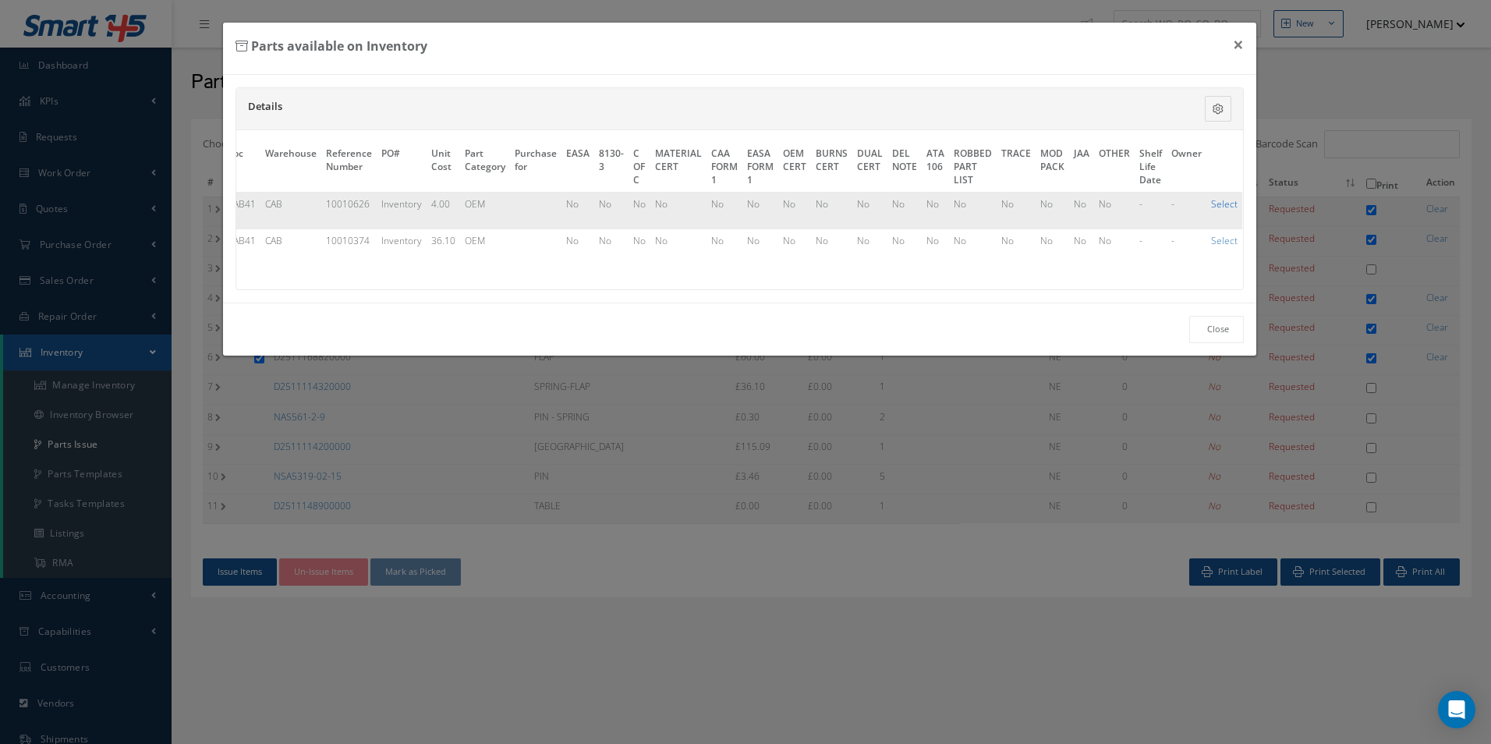
click at [1217, 201] on link "Select" at bounding box center [1224, 203] width 27 height 13
checkbox input "true"
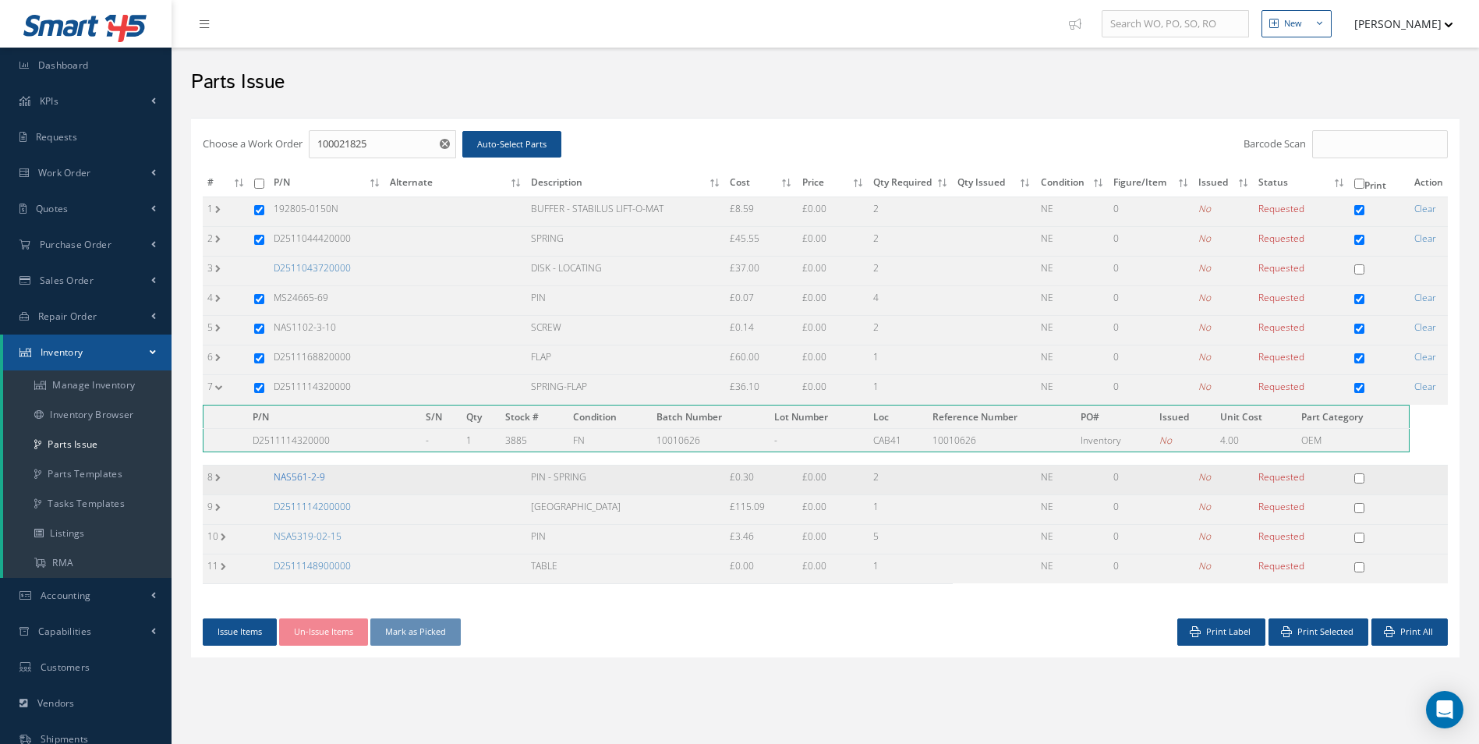
click at [312, 470] on link "NAS561-2-9" at bounding box center [299, 476] width 51 height 13
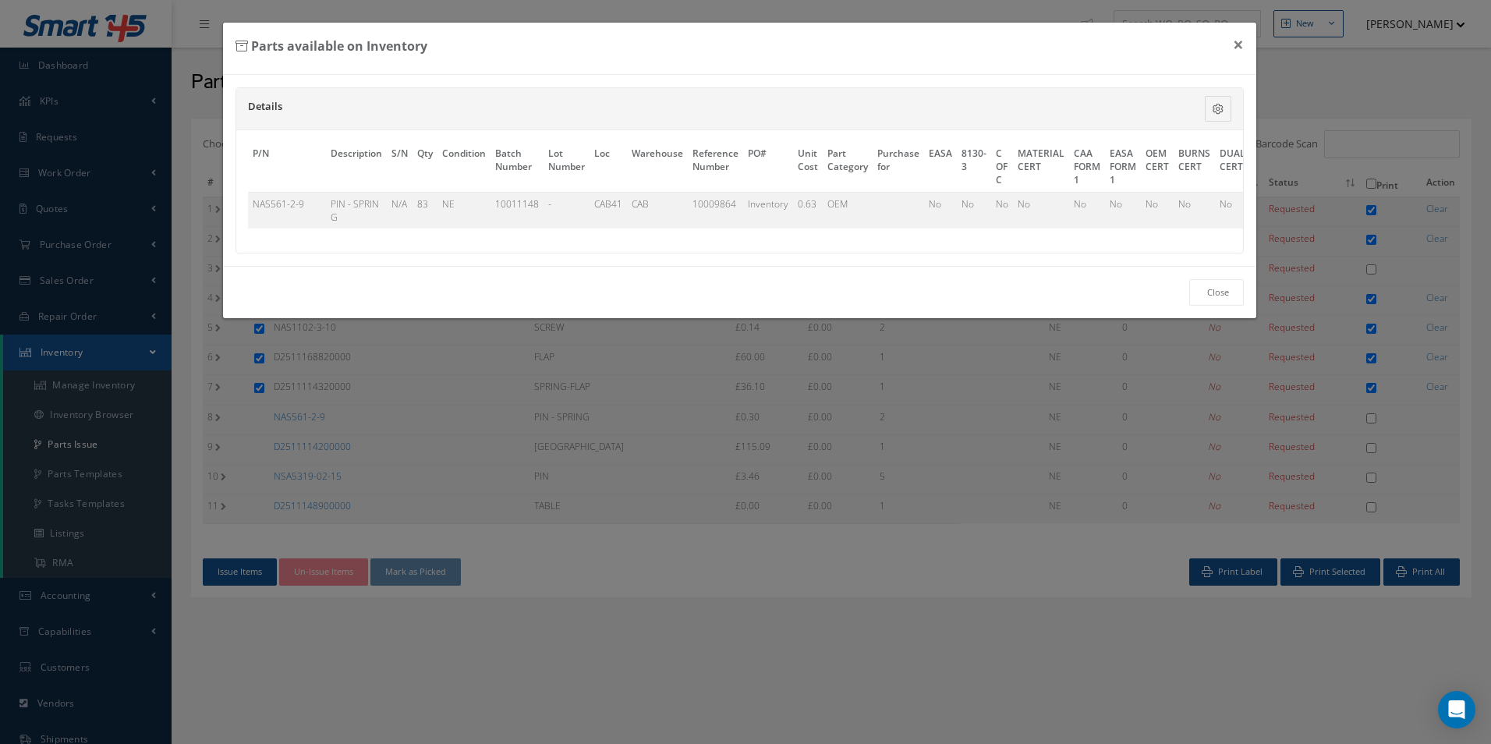
scroll to position [0, 363]
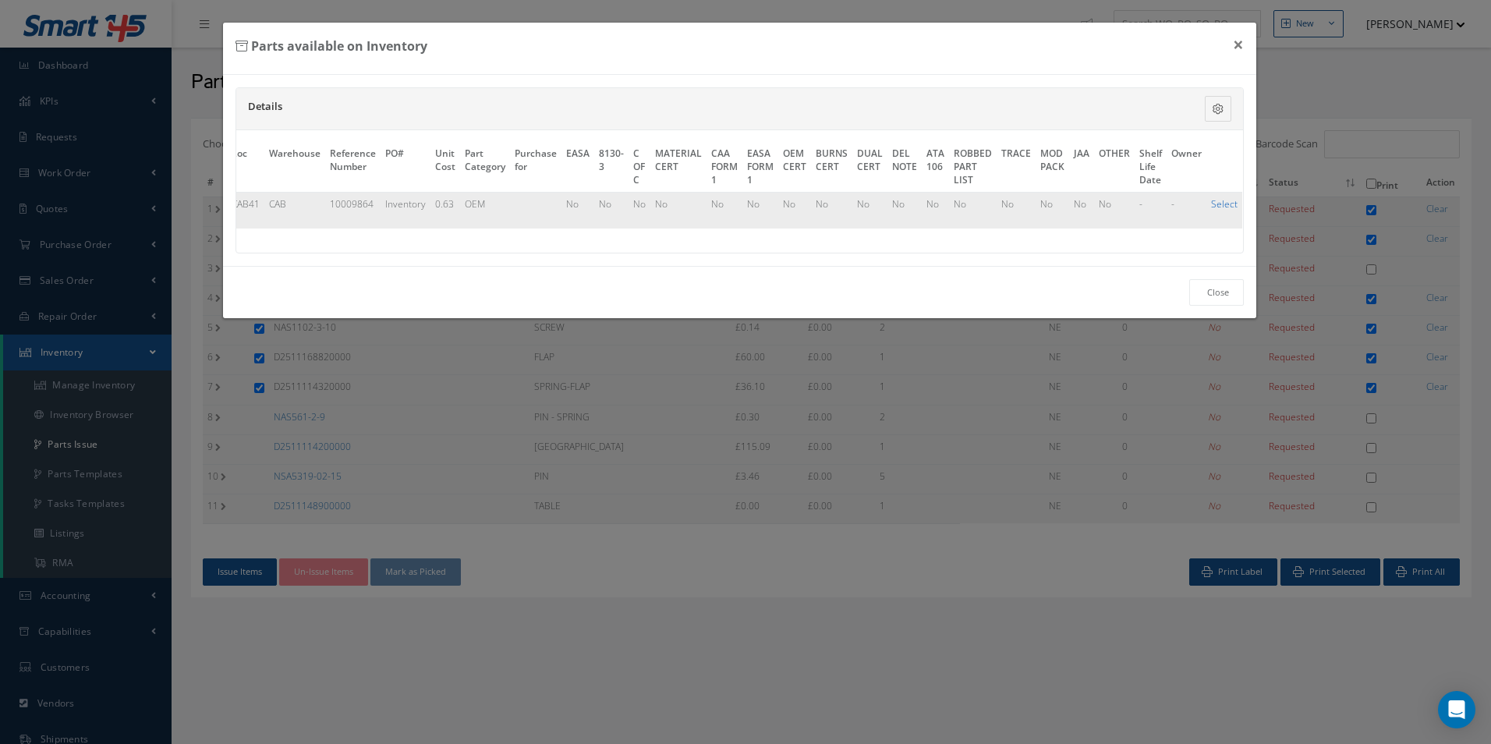
click at [1212, 206] on link "Select" at bounding box center [1224, 203] width 27 height 13
checkbox input "true"
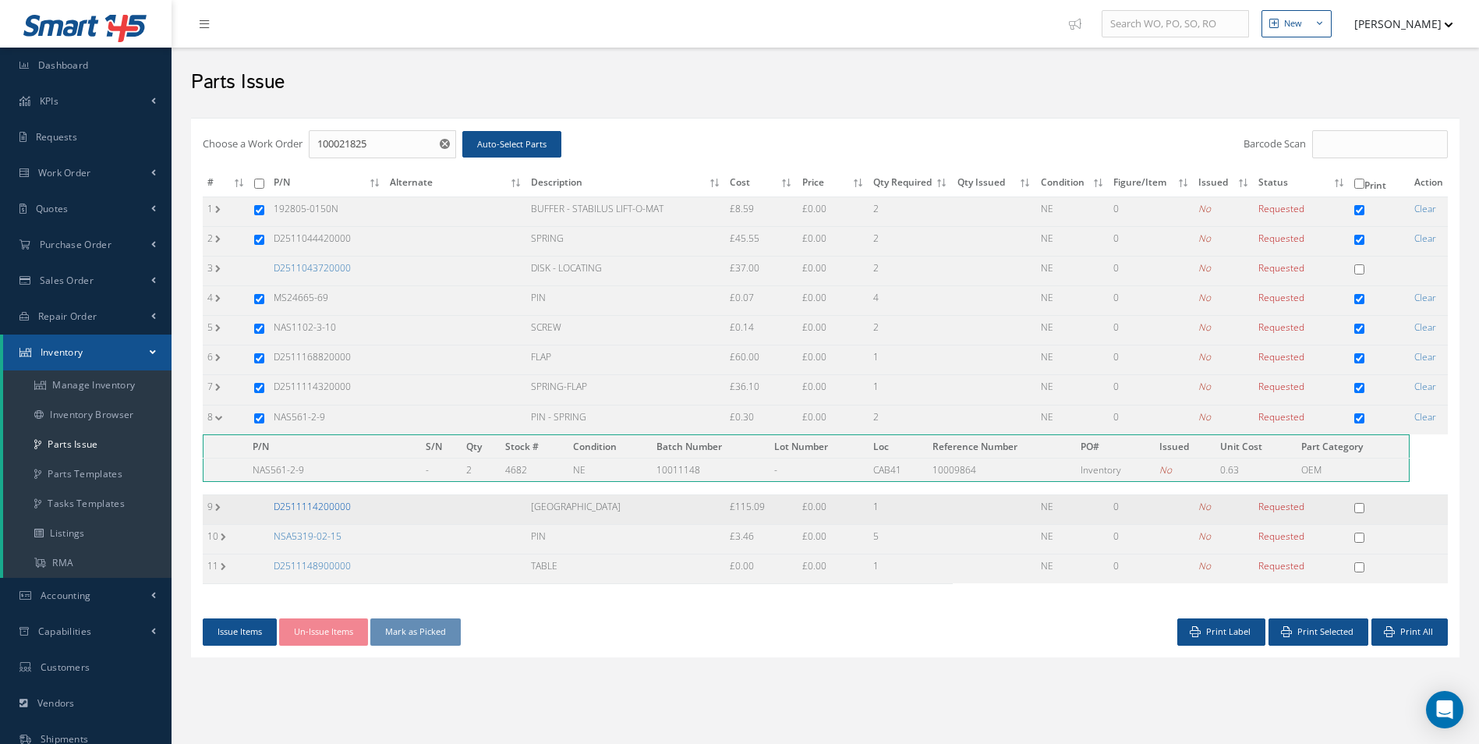
click at [328, 507] on link "D2511114200000" at bounding box center [312, 506] width 77 height 13
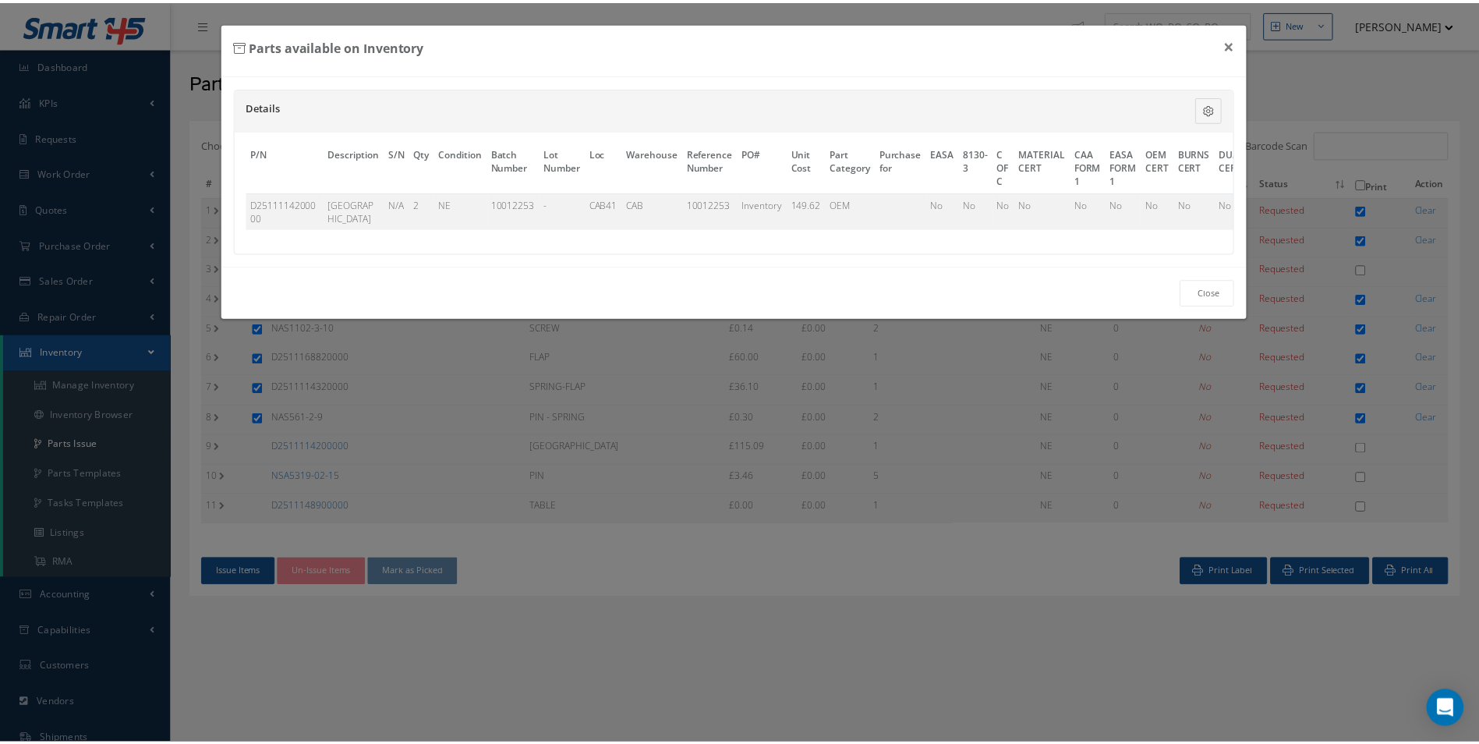
scroll to position [0, 372]
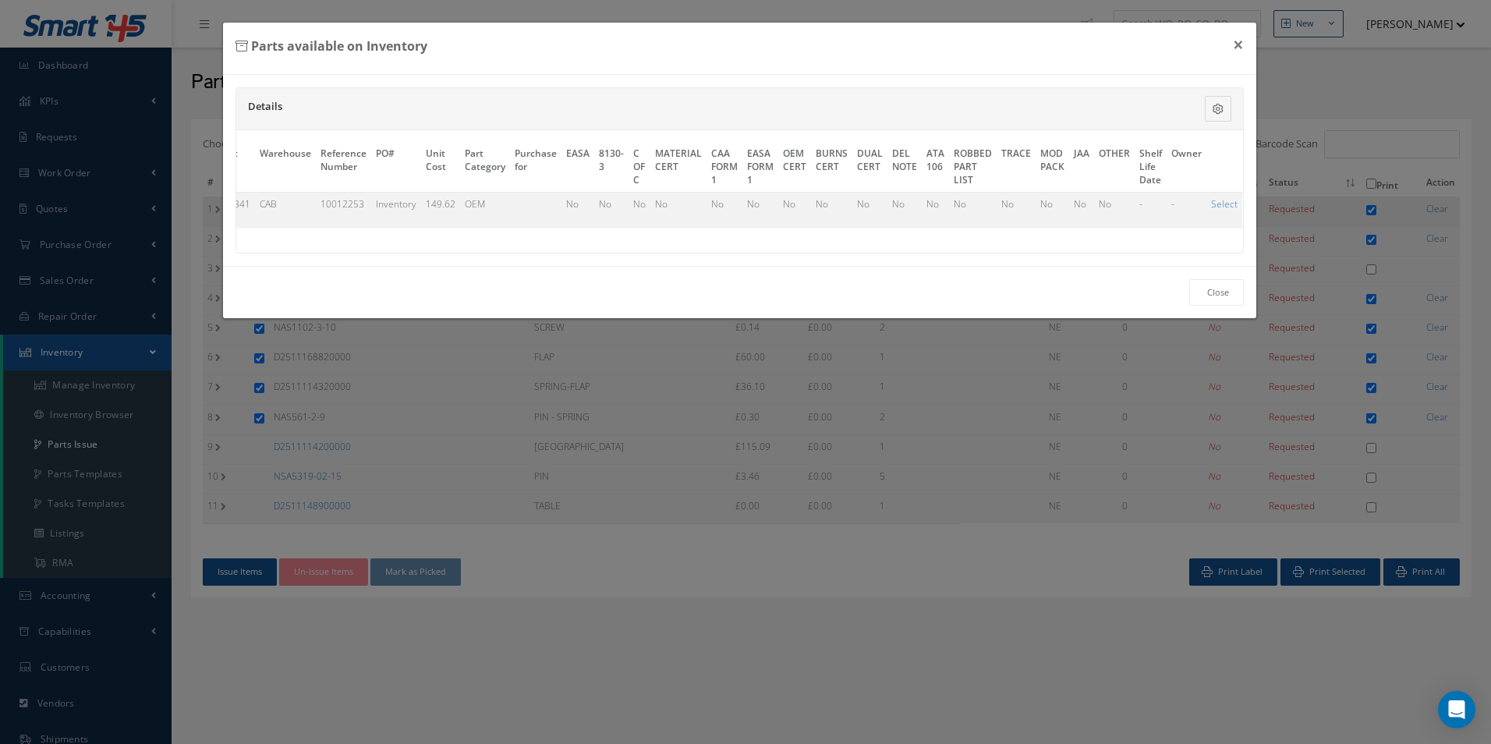
click at [1216, 208] on link "Select" at bounding box center [1224, 203] width 27 height 13
checkbox input "true"
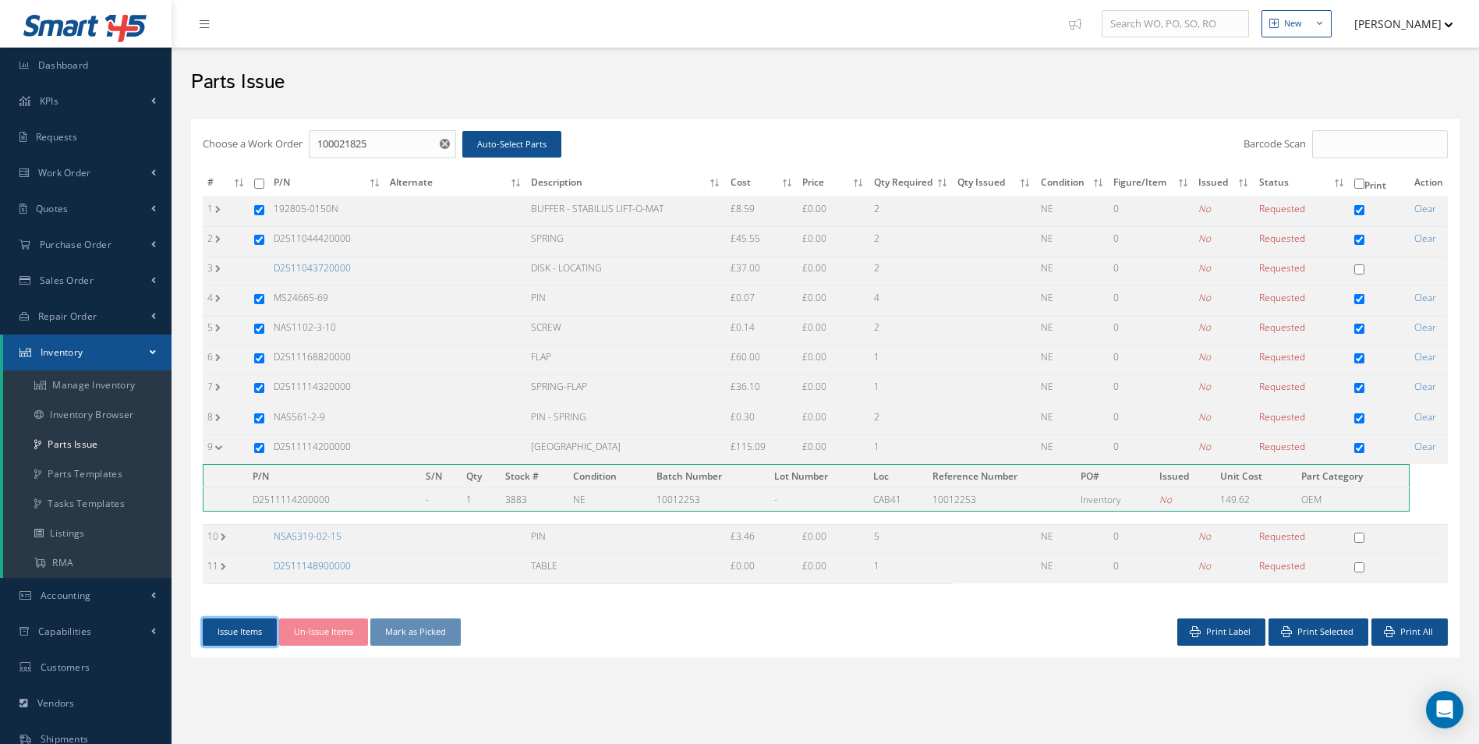
click at [244, 636] on button "Issue Items" at bounding box center [240, 631] width 74 height 27
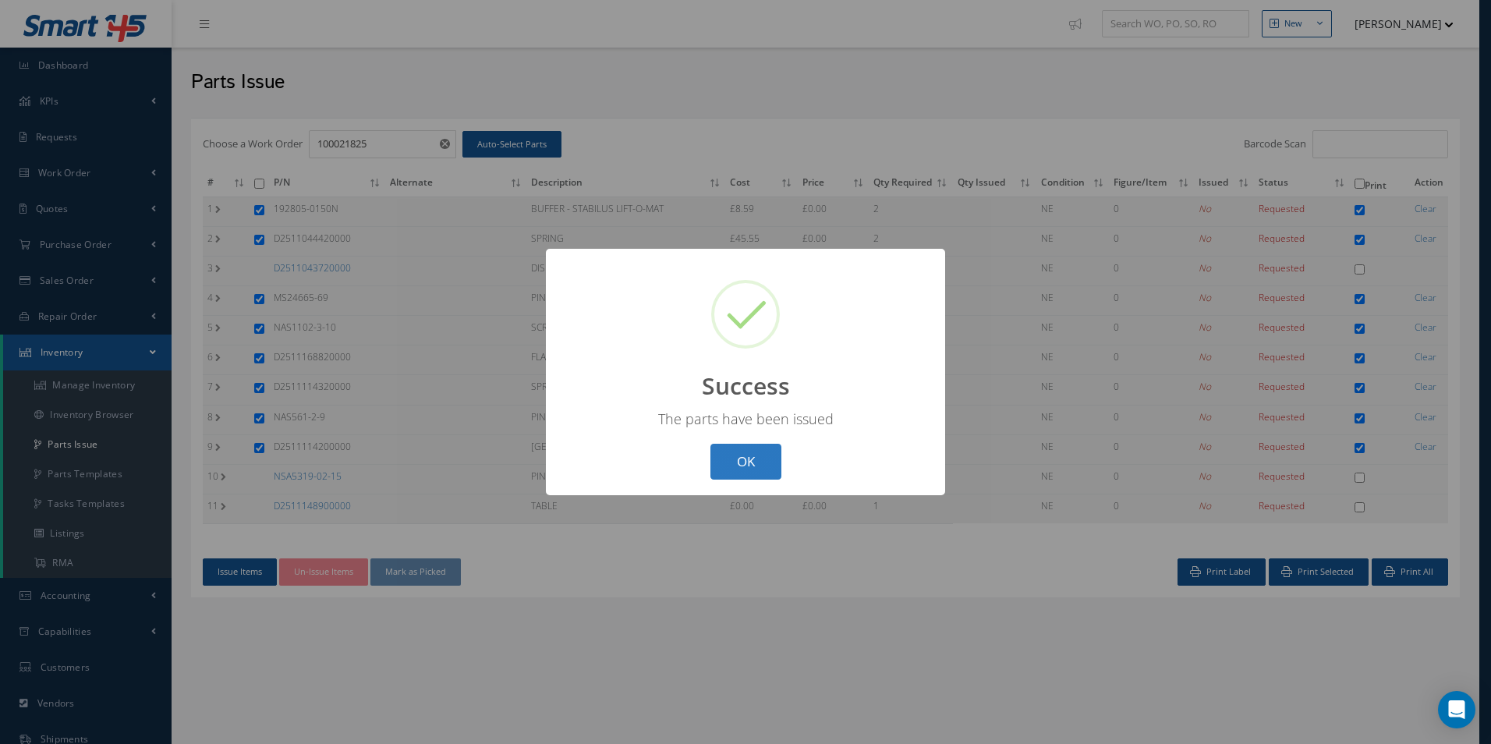
click at [742, 459] on button "OK" at bounding box center [745, 462] width 71 height 37
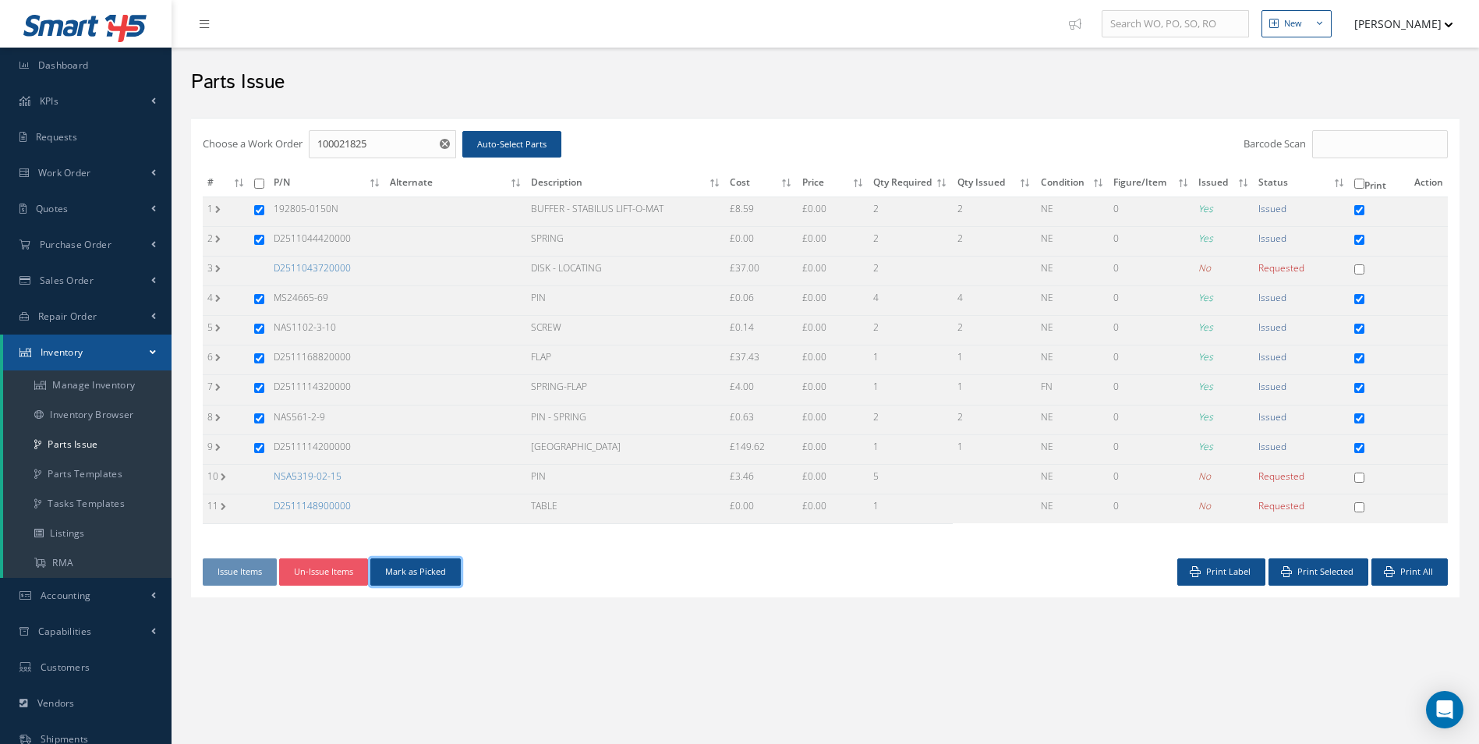
click at [420, 575] on button "Mark as Picked" at bounding box center [415, 571] width 90 height 27
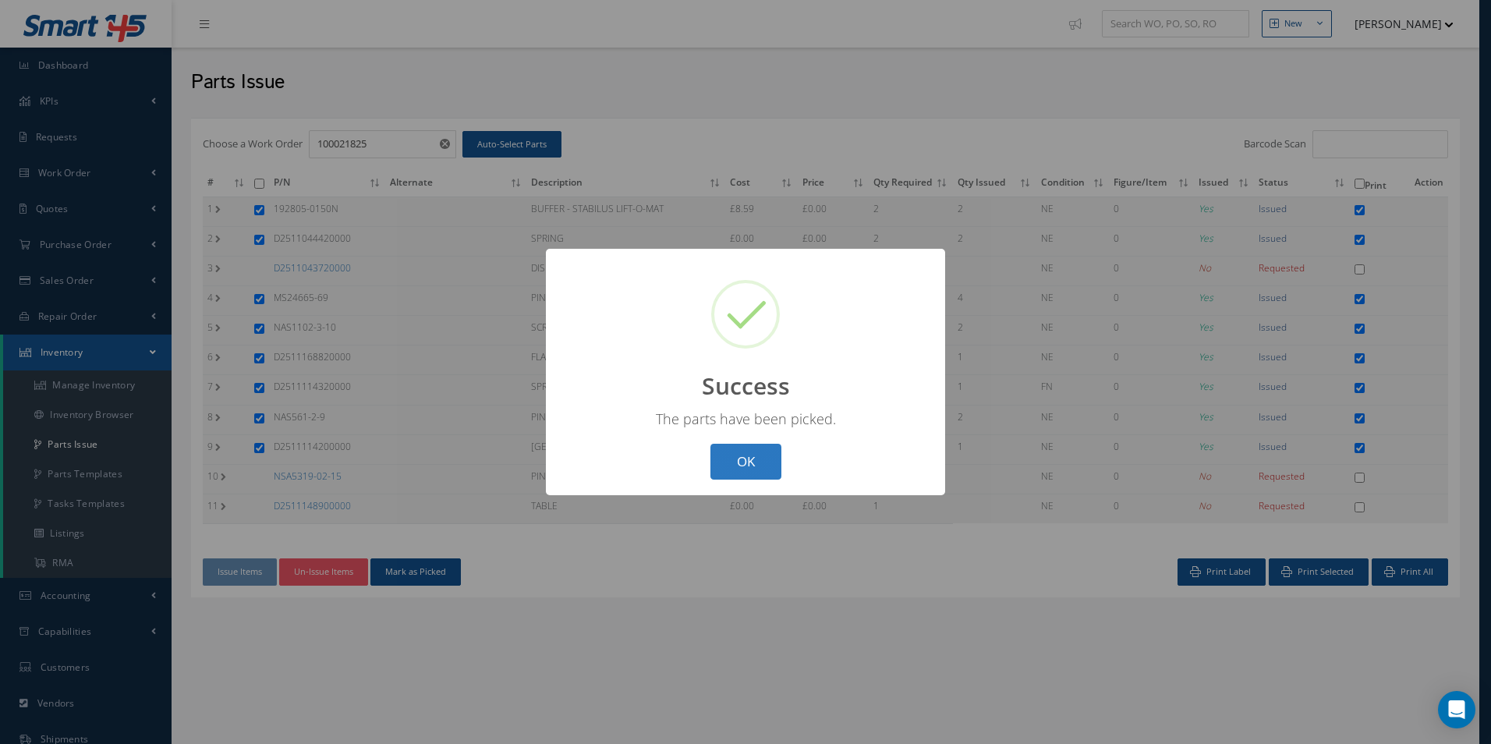
click at [772, 460] on button "OK" at bounding box center [745, 462] width 71 height 37
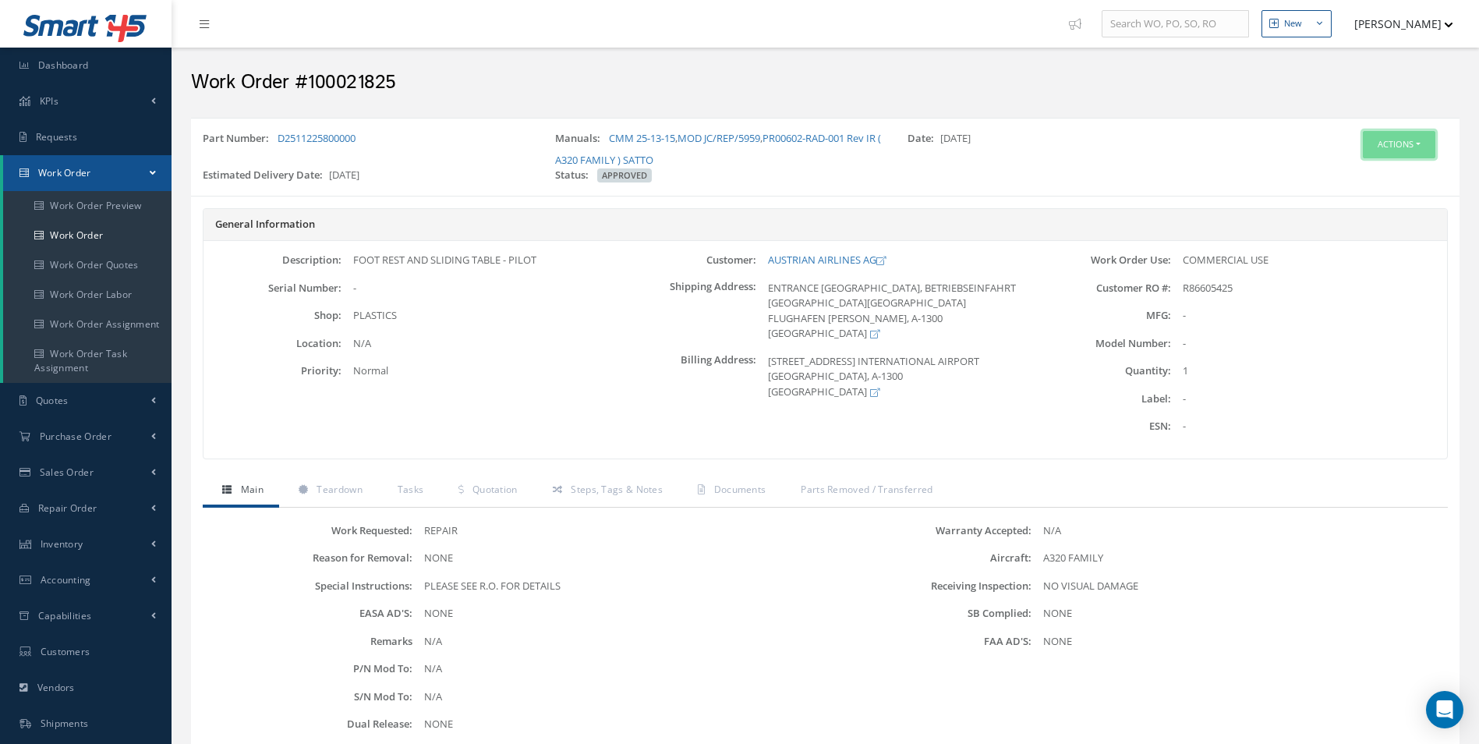
click at [1400, 158] on button "Actions" at bounding box center [1399, 144] width 73 height 27
click at [1381, 237] on link "Part Issue" at bounding box center [1375, 236] width 125 height 21
click at [1406, 145] on button "Actions" at bounding box center [1399, 144] width 73 height 27
click at [1363, 168] on link "Edit" at bounding box center [1375, 174] width 125 height 21
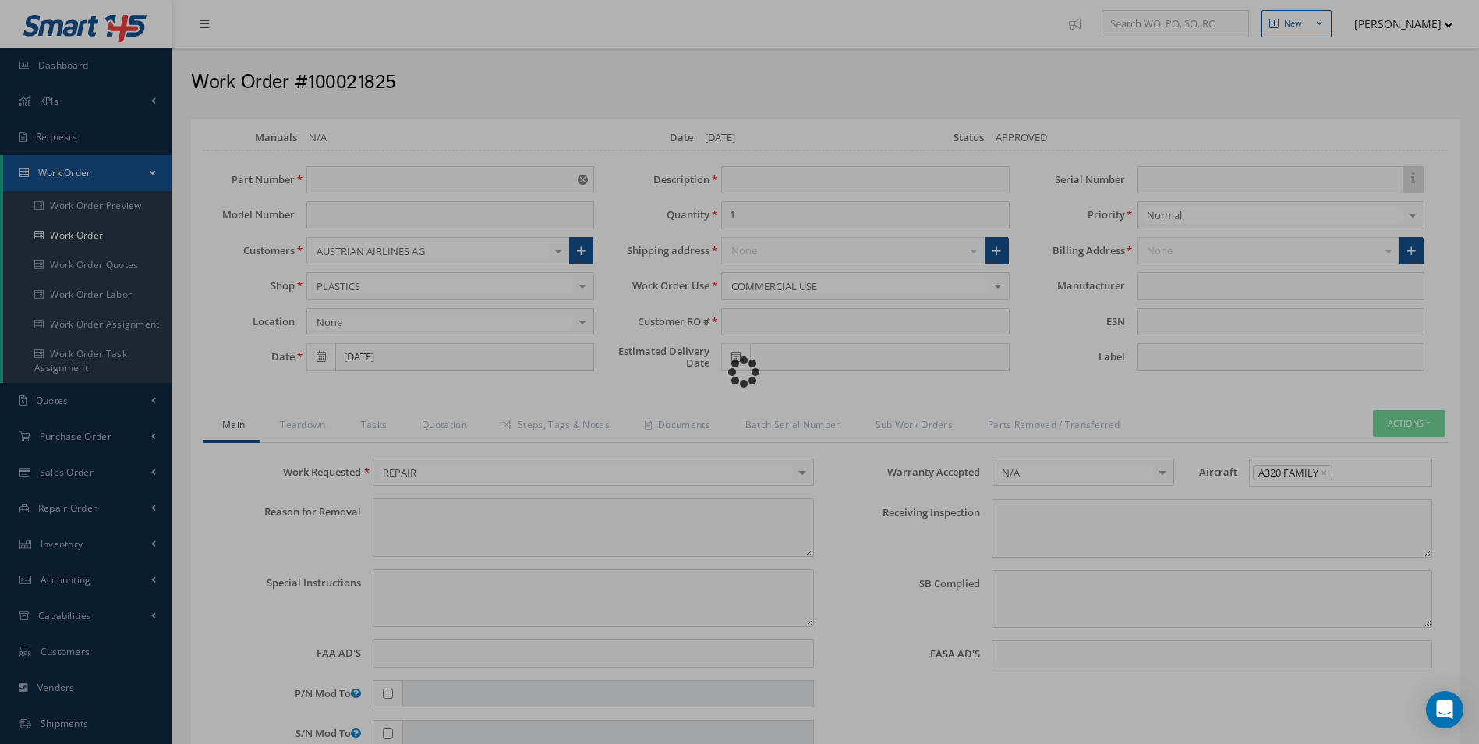
type input "D2511225800000"
type input "[DATE]"
type input "FOOT REST AND SLIDING TABLE - PILOT"
type input "R86605425"
type input "[DATE]"
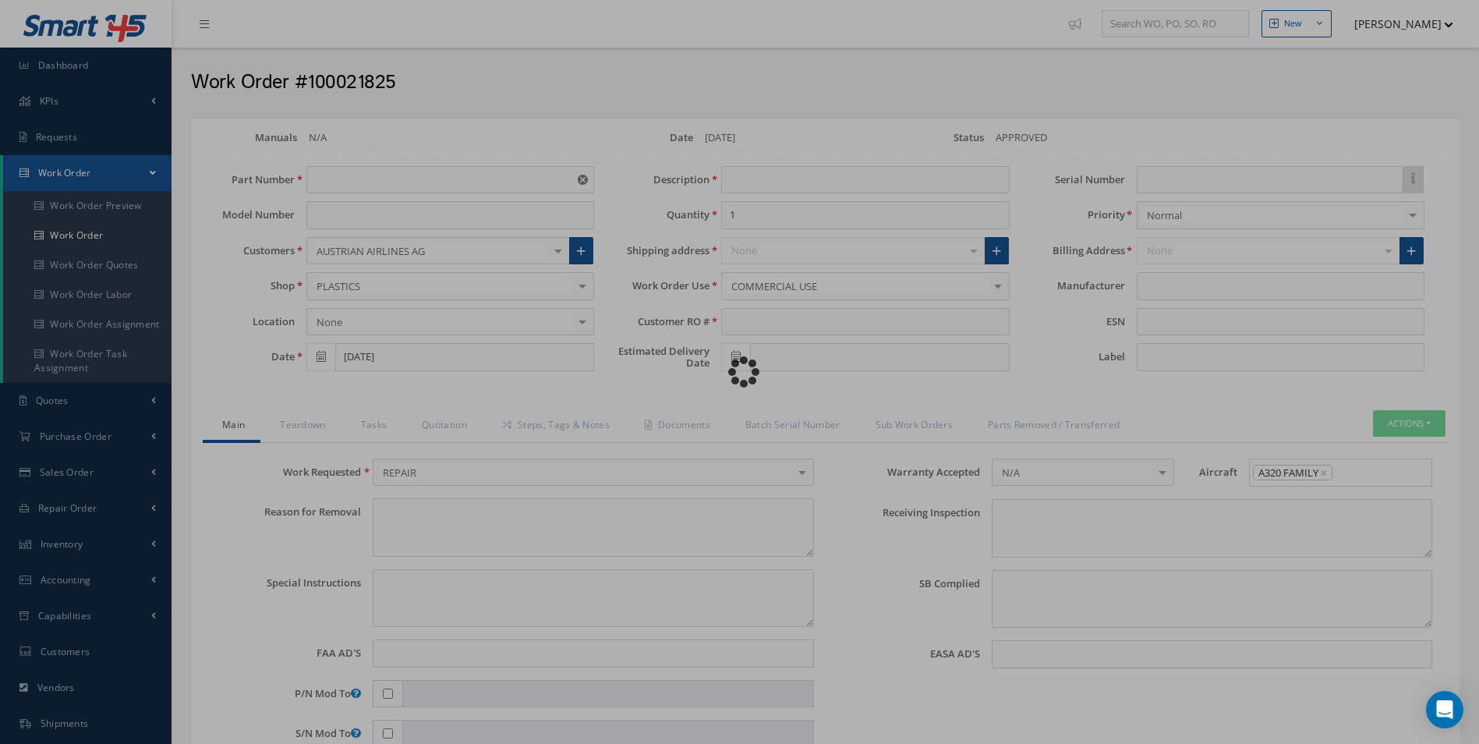
type textarea "NONE"
type textarea "PLEASE SEE R.O. FOR DETAILS"
type input "NONE"
type textarea "NO VISUAL DAMAGE"
type textarea "NONE"
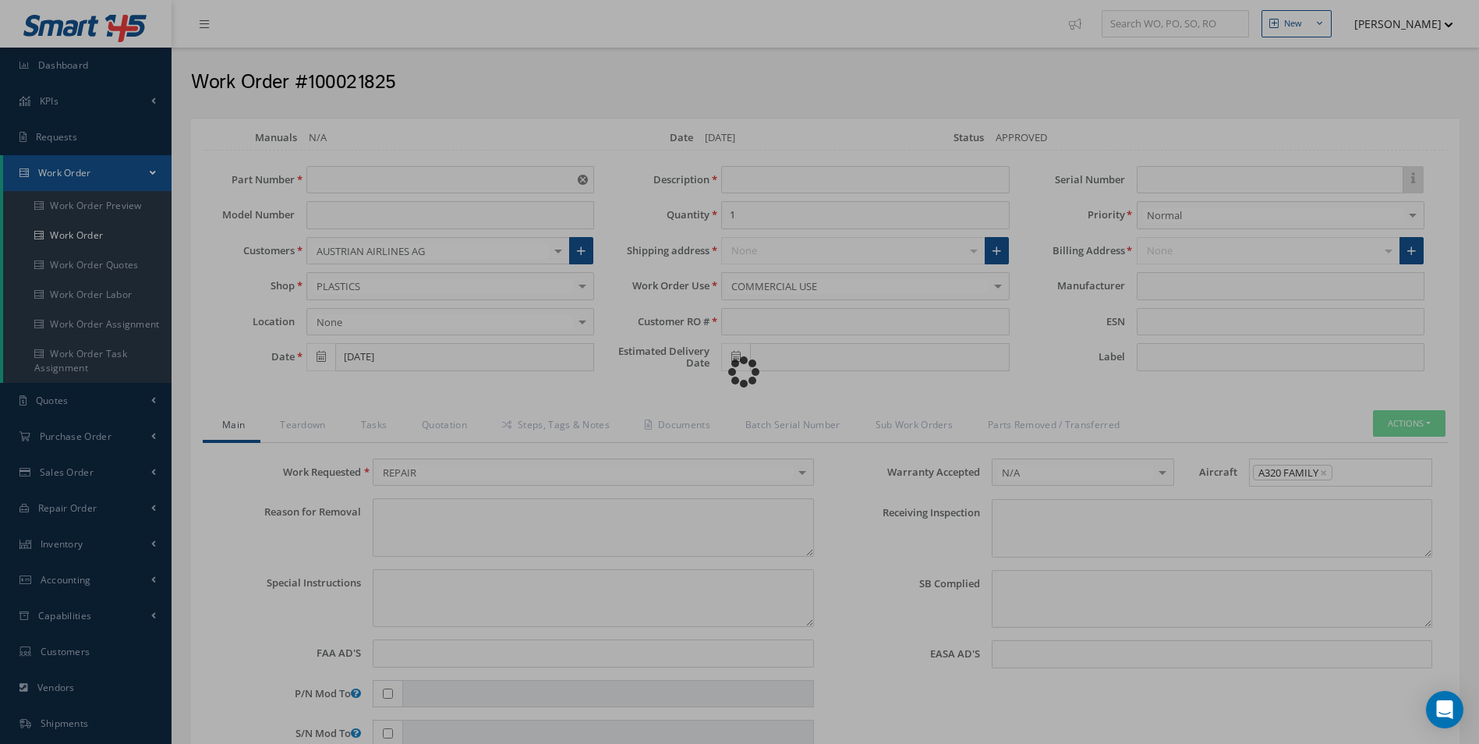
type input "NONE"
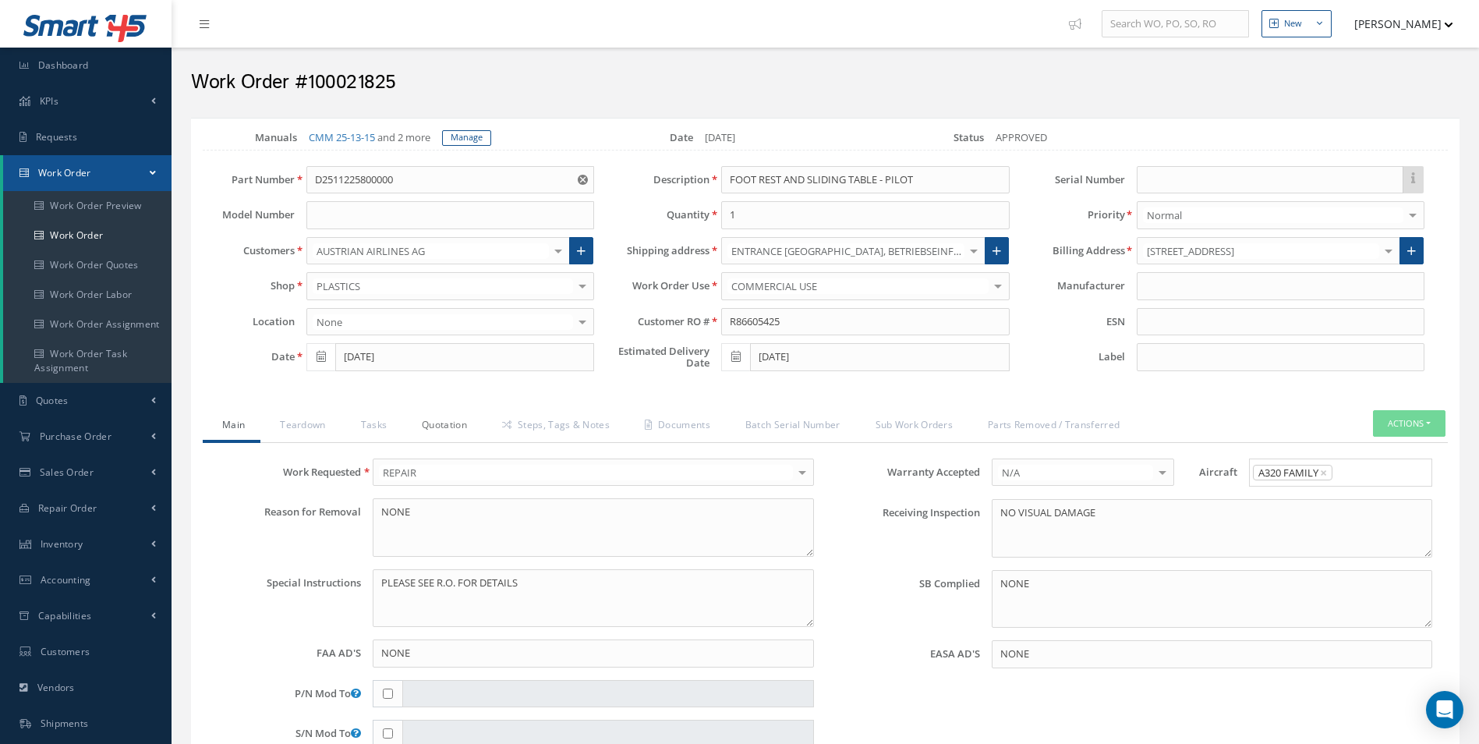
click at [435, 416] on link "Quotation" at bounding box center [442, 426] width 80 height 33
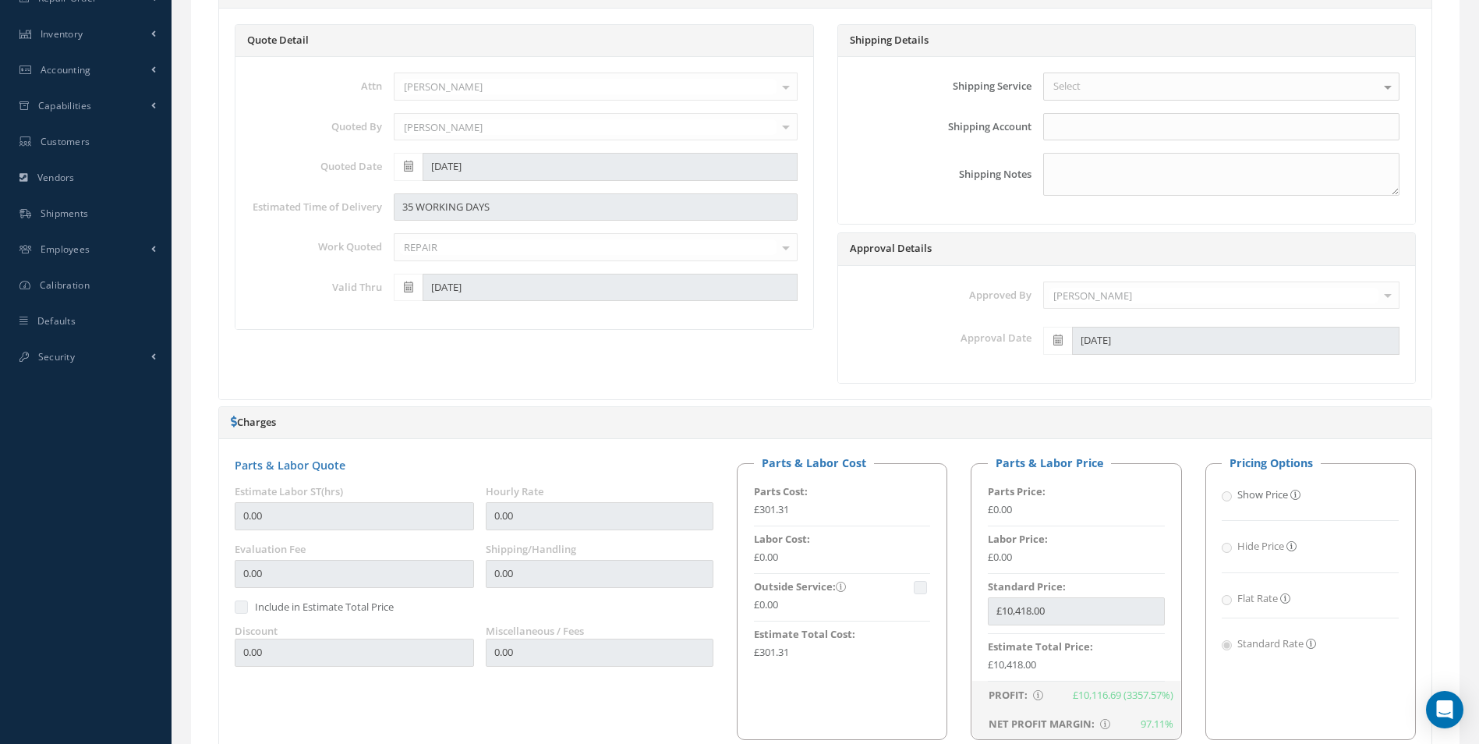
scroll to position [312, 0]
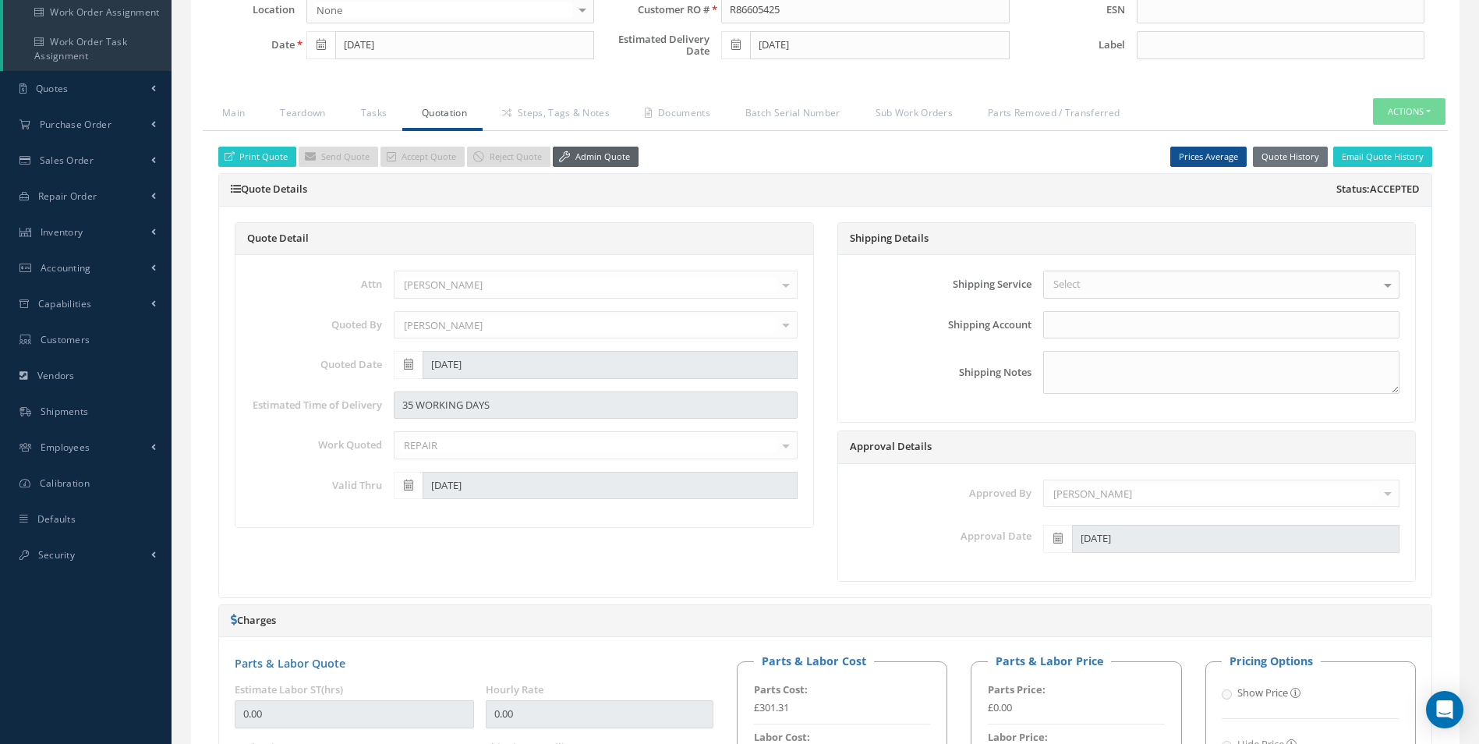
click at [616, 164] on link "Admin Quote" at bounding box center [596, 157] width 86 height 21
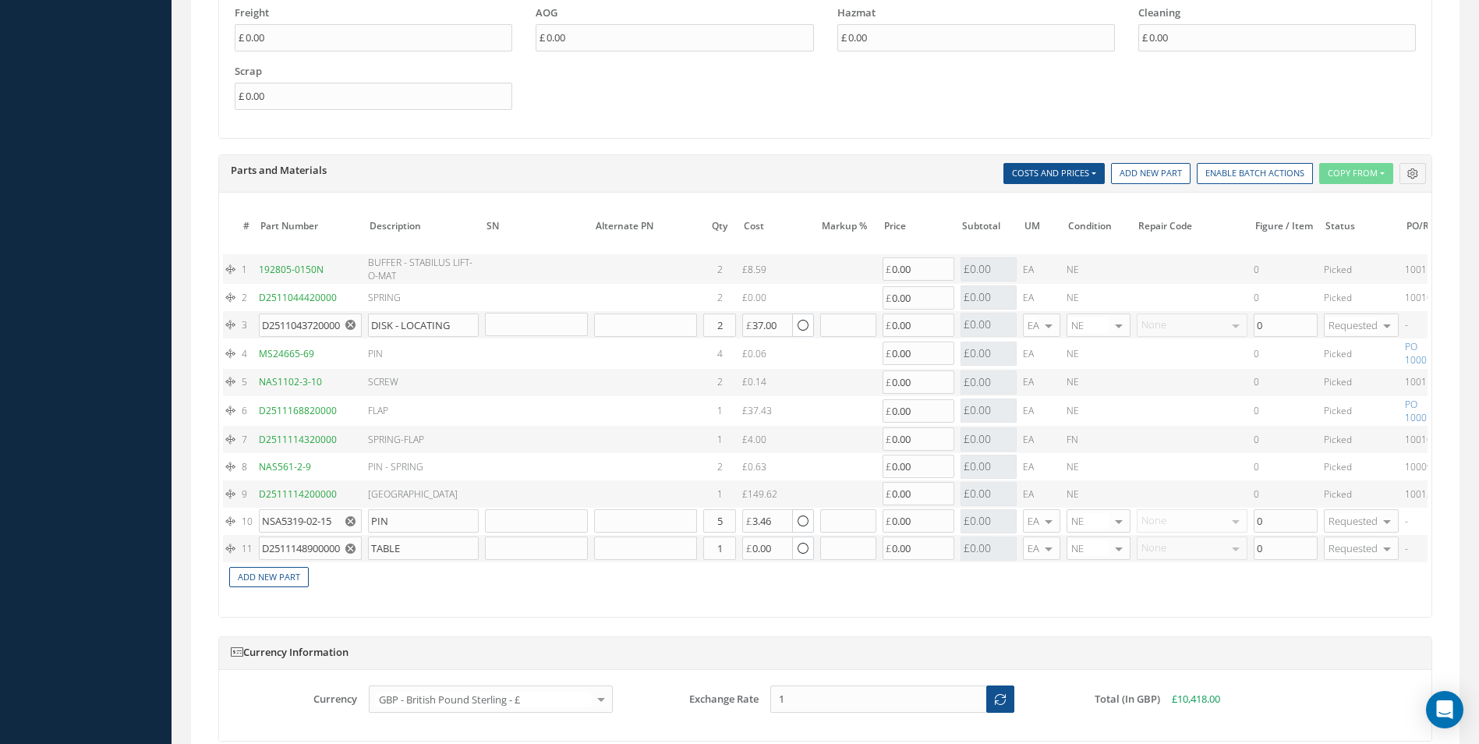
scroll to position [1326, 0]
drag, startPoint x: 352, startPoint y: 319, endPoint x: 356, endPoint y: 405, distance: 86.6
click at [352, 320] on icon "Reset" at bounding box center [350, 321] width 10 height 10
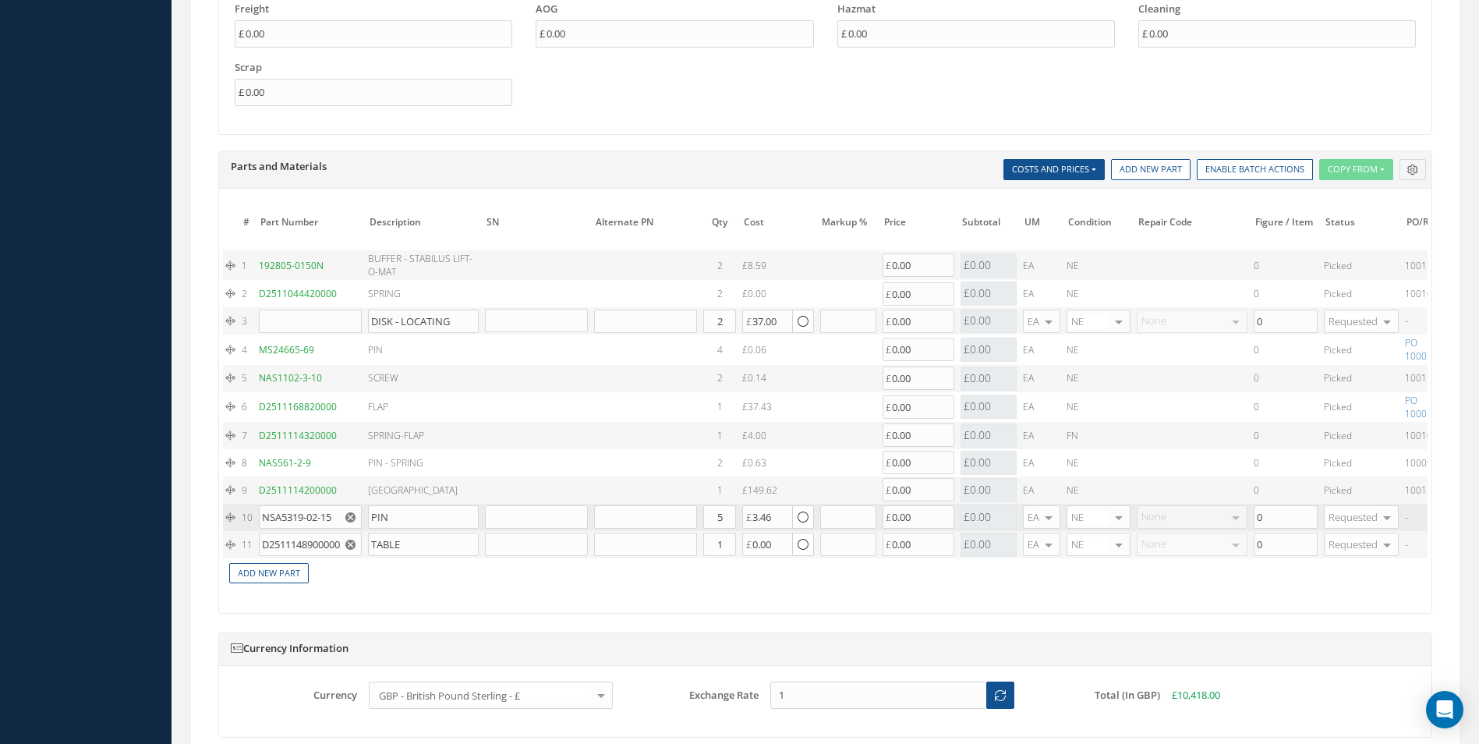
click at [349, 521] on use "Reset" at bounding box center [350, 517] width 10 height 10
click at [349, 544] on use "Reset" at bounding box center [350, 545] width 10 height 10
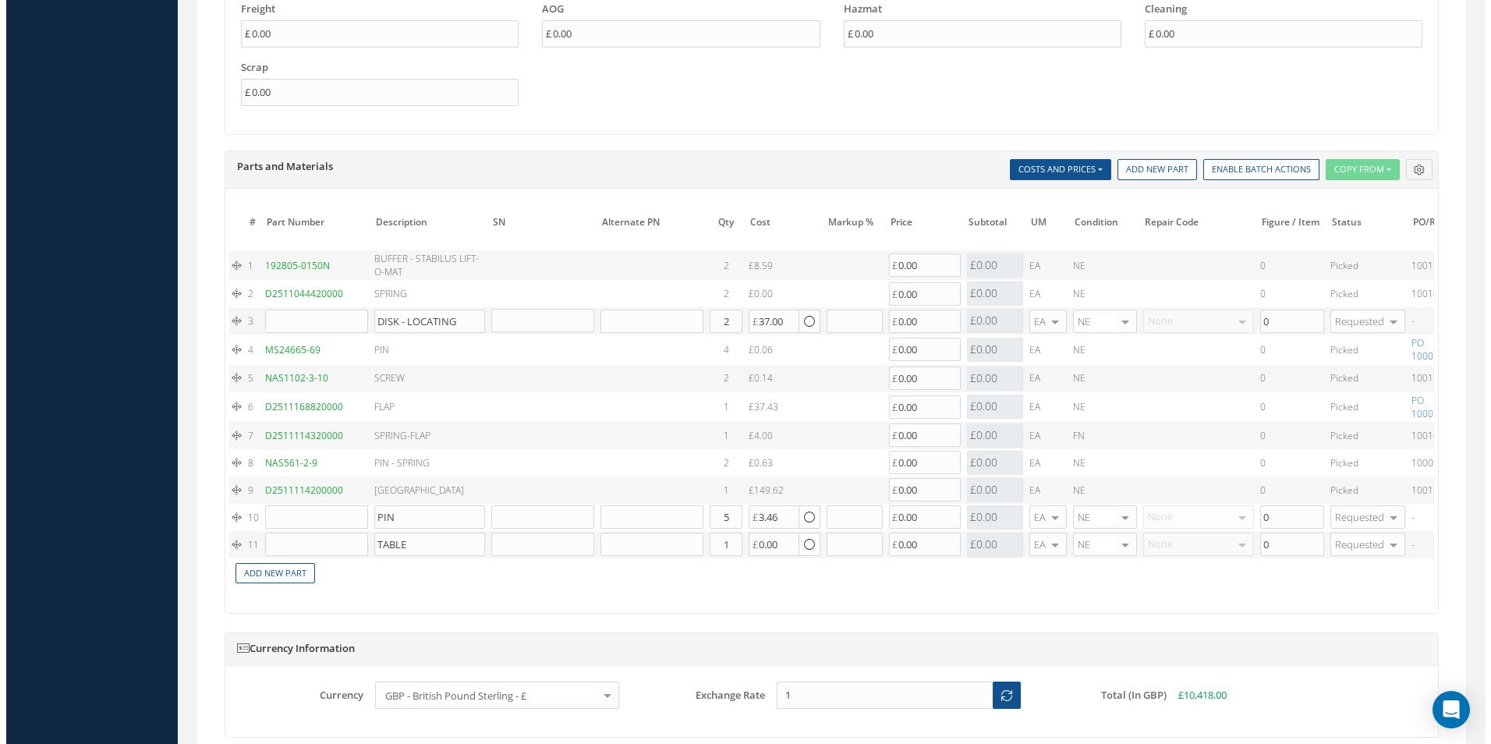
scroll to position [0, 248]
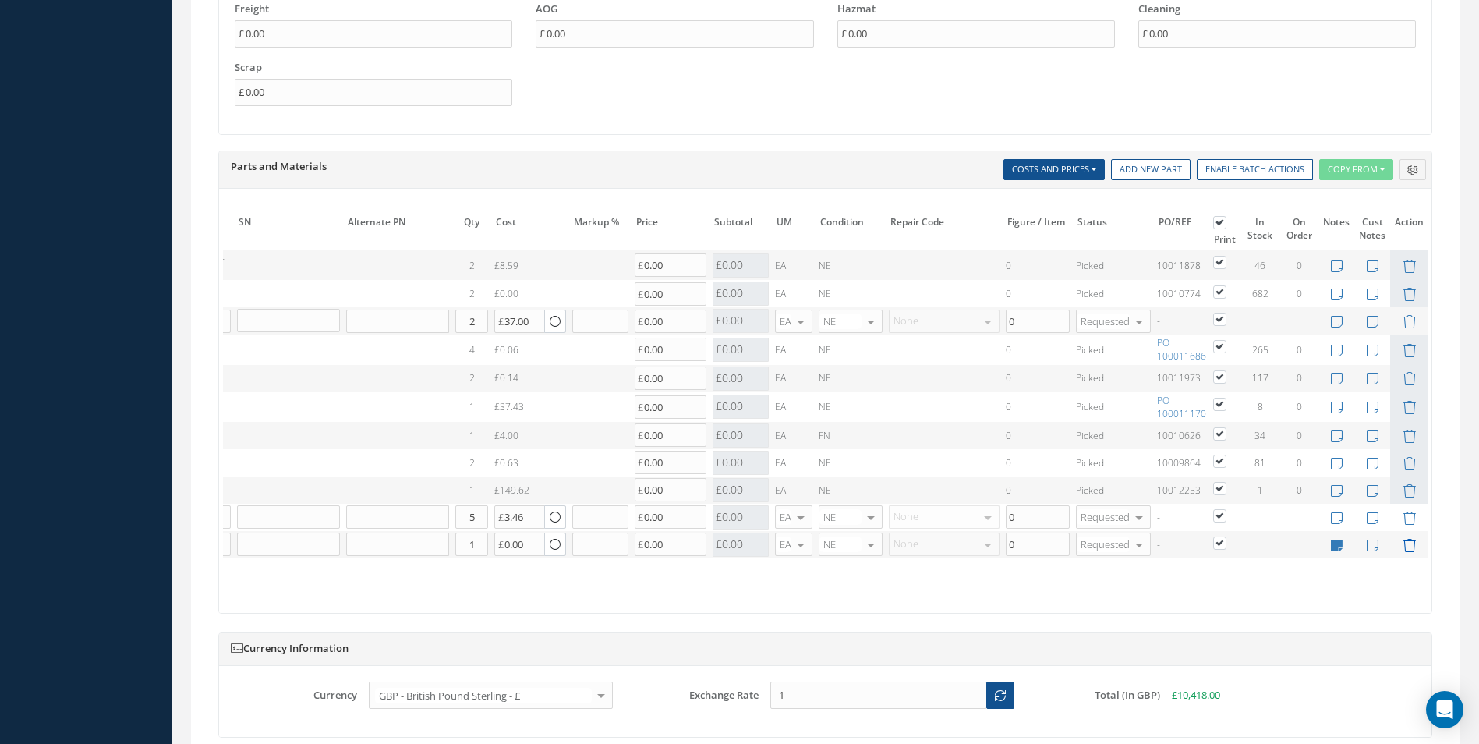
click at [1412, 548] on icon at bounding box center [1409, 545] width 13 height 13
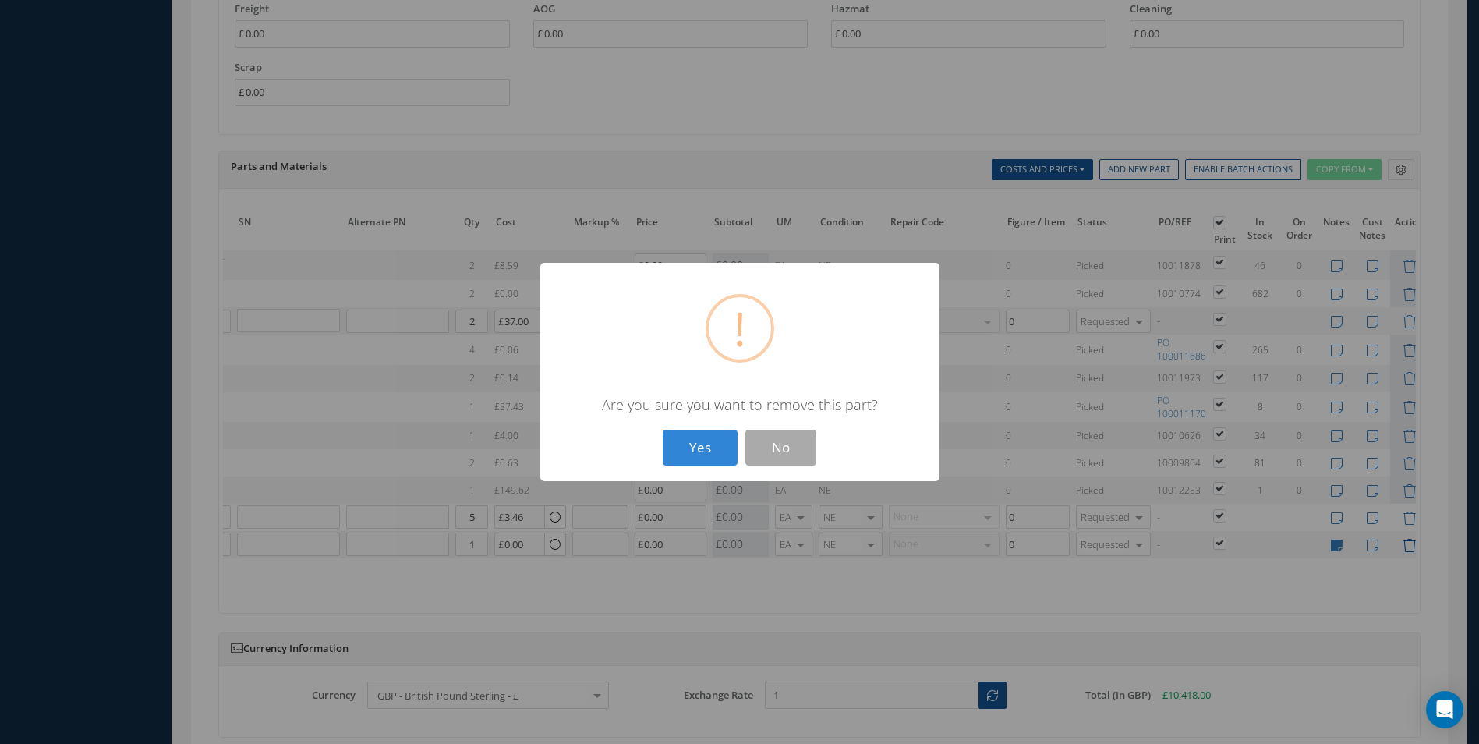
scroll to position [0, 236]
click at [668, 430] on button "Yes" at bounding box center [705, 448] width 75 height 37
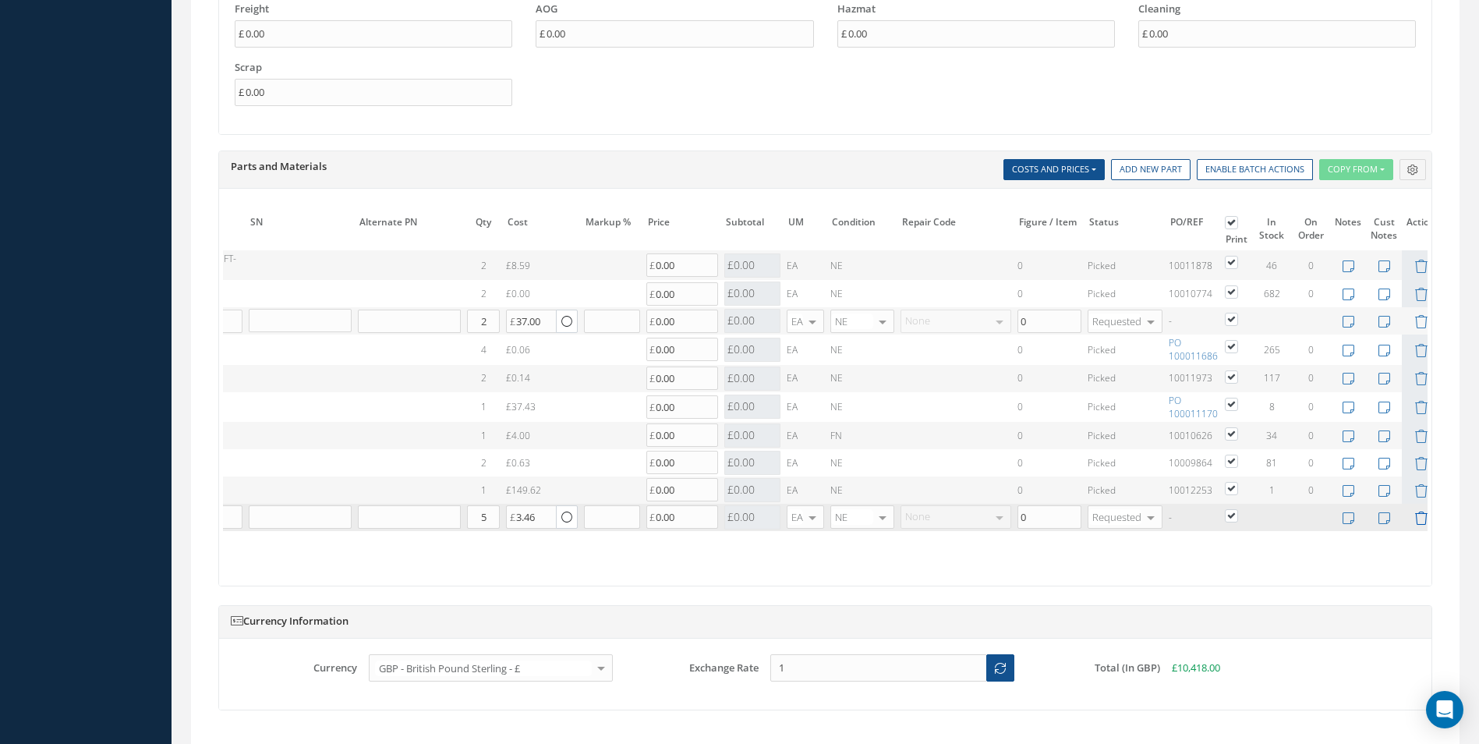
click at [1422, 521] on icon at bounding box center [1421, 518] width 13 height 13
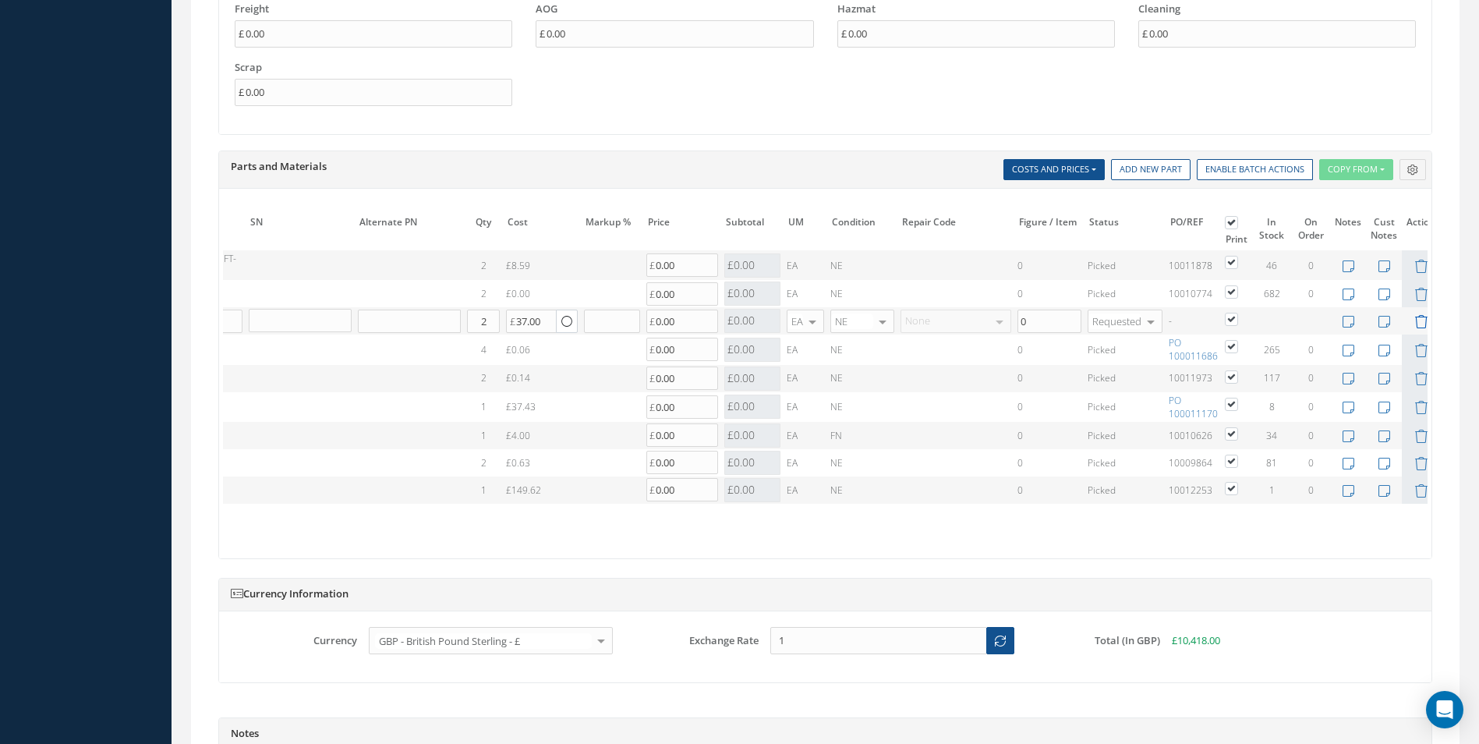
click at [1418, 318] on icon at bounding box center [1421, 321] width 13 height 13
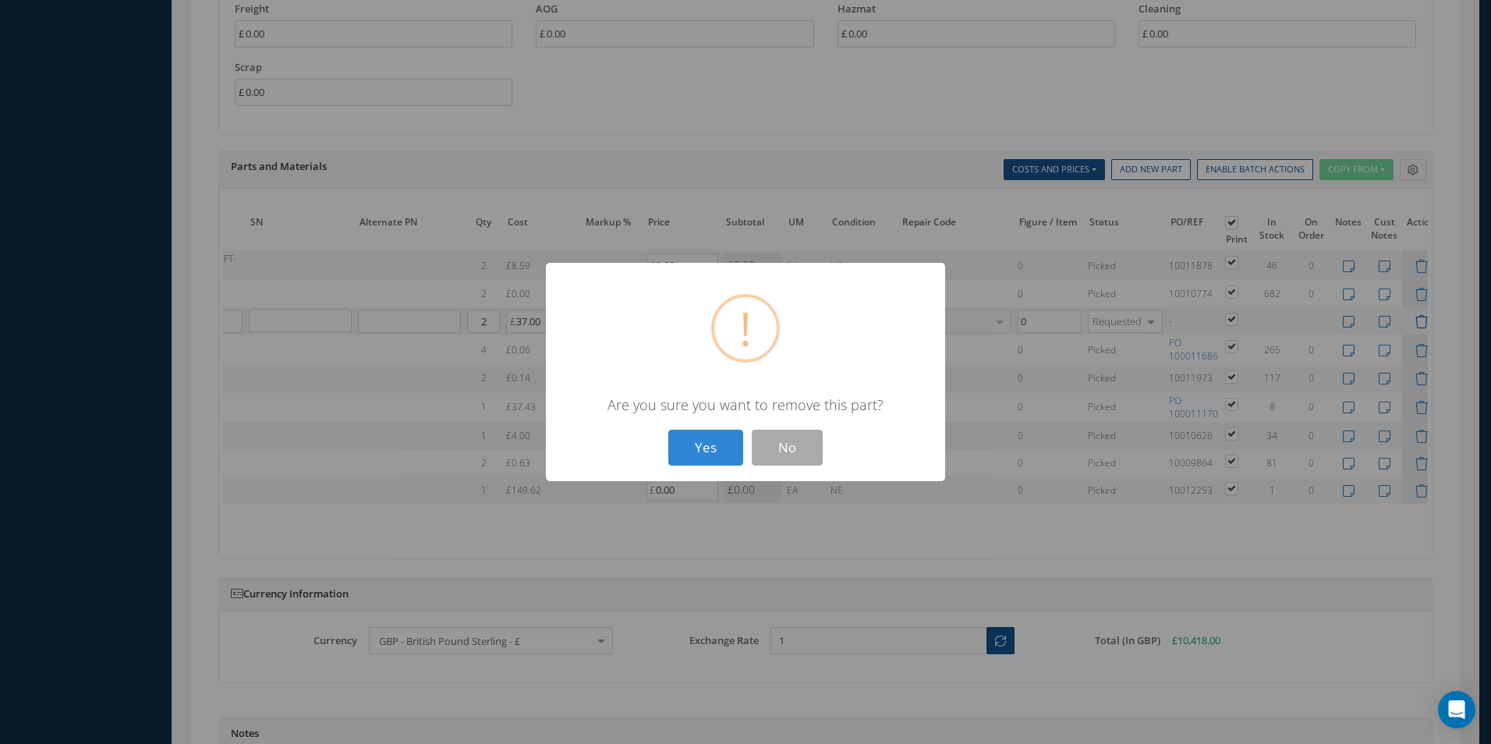
click at [668, 430] on button "Yes" at bounding box center [705, 448] width 75 height 37
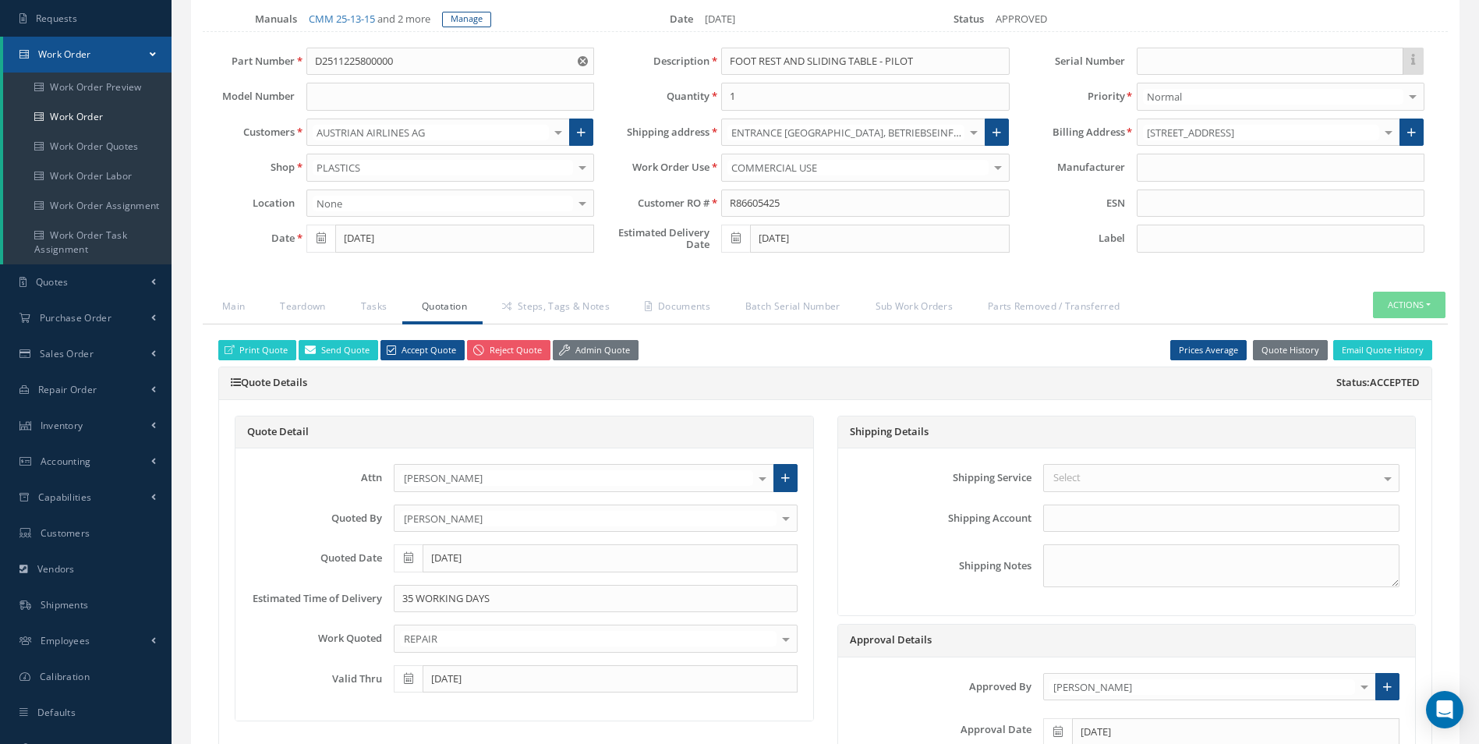
scroll to position [0, 0]
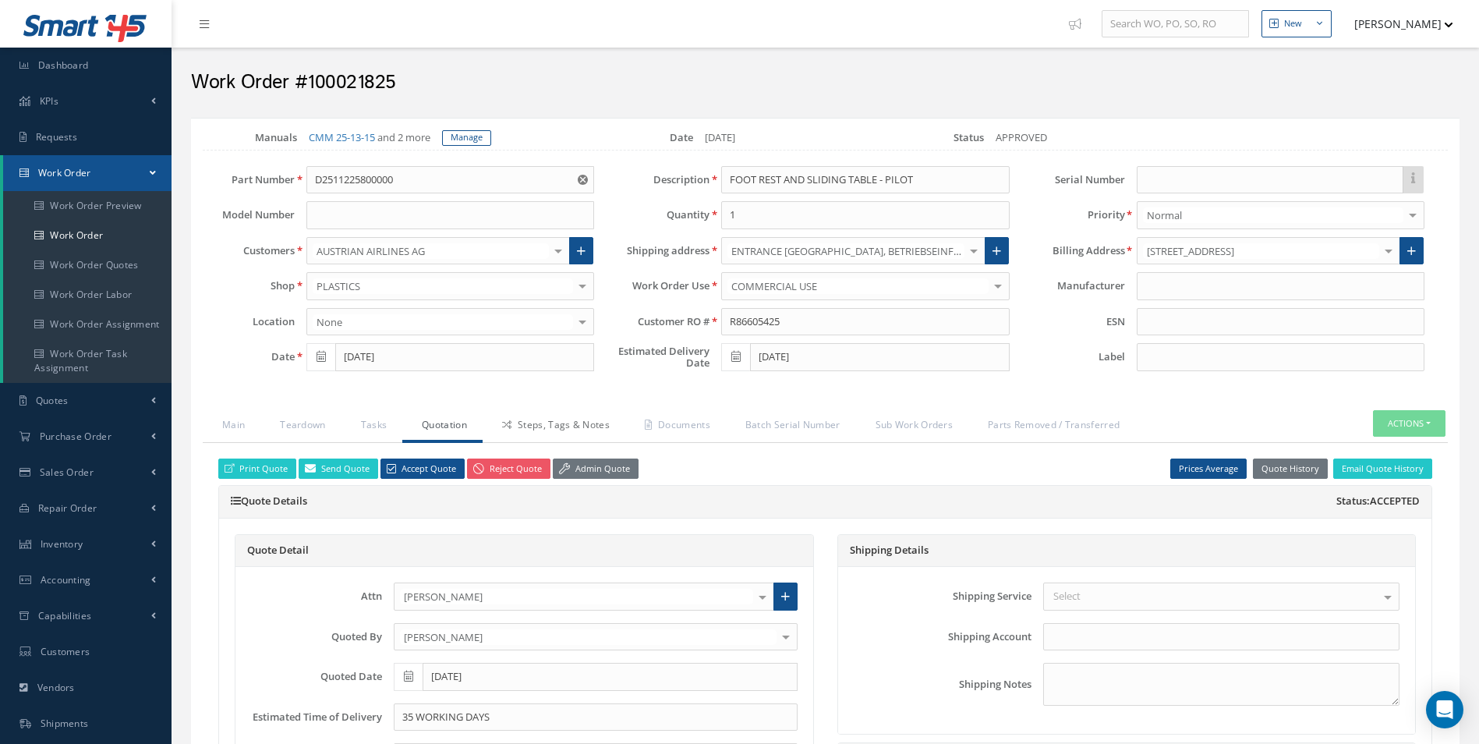
click at [540, 434] on link "Steps, Tags & Notes" at bounding box center [554, 426] width 143 height 33
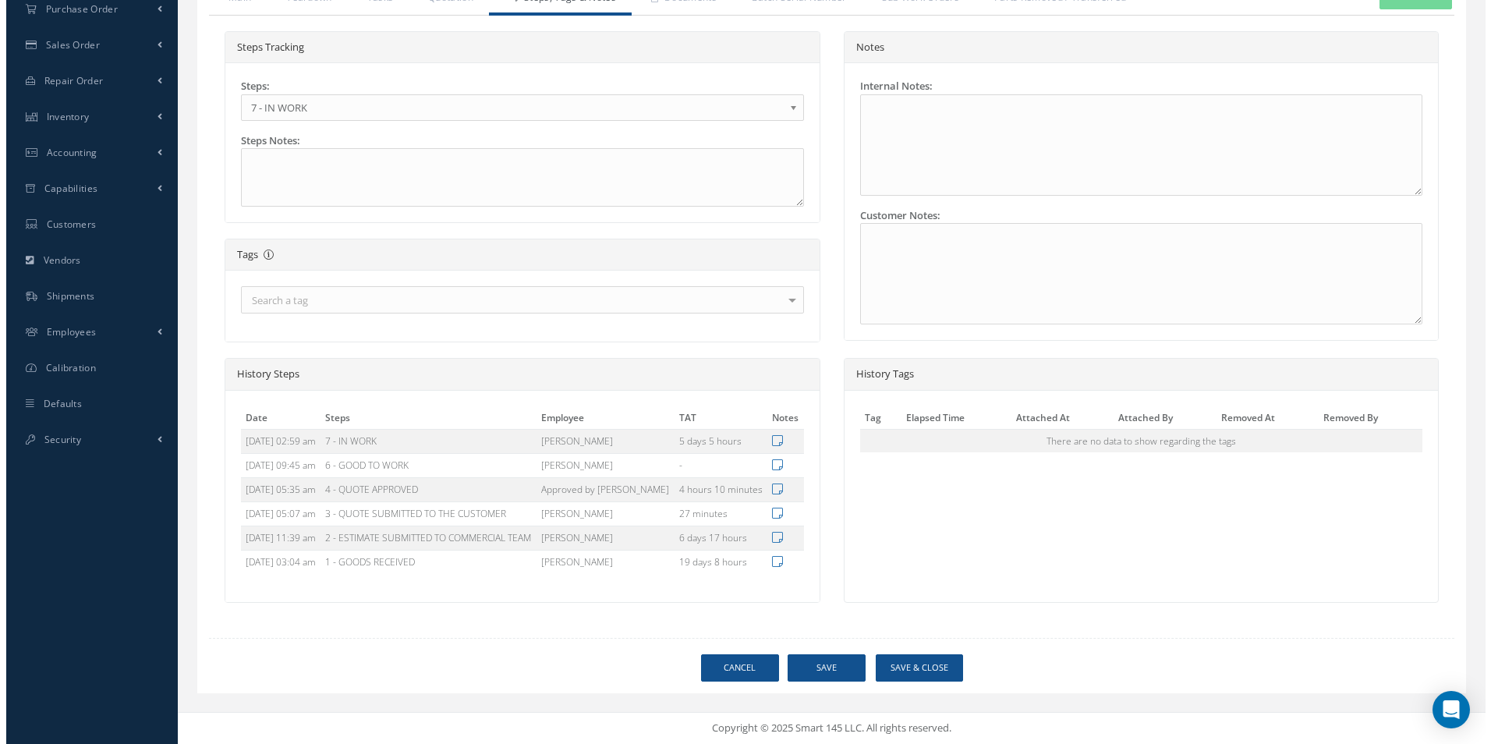
scroll to position [503, 0]
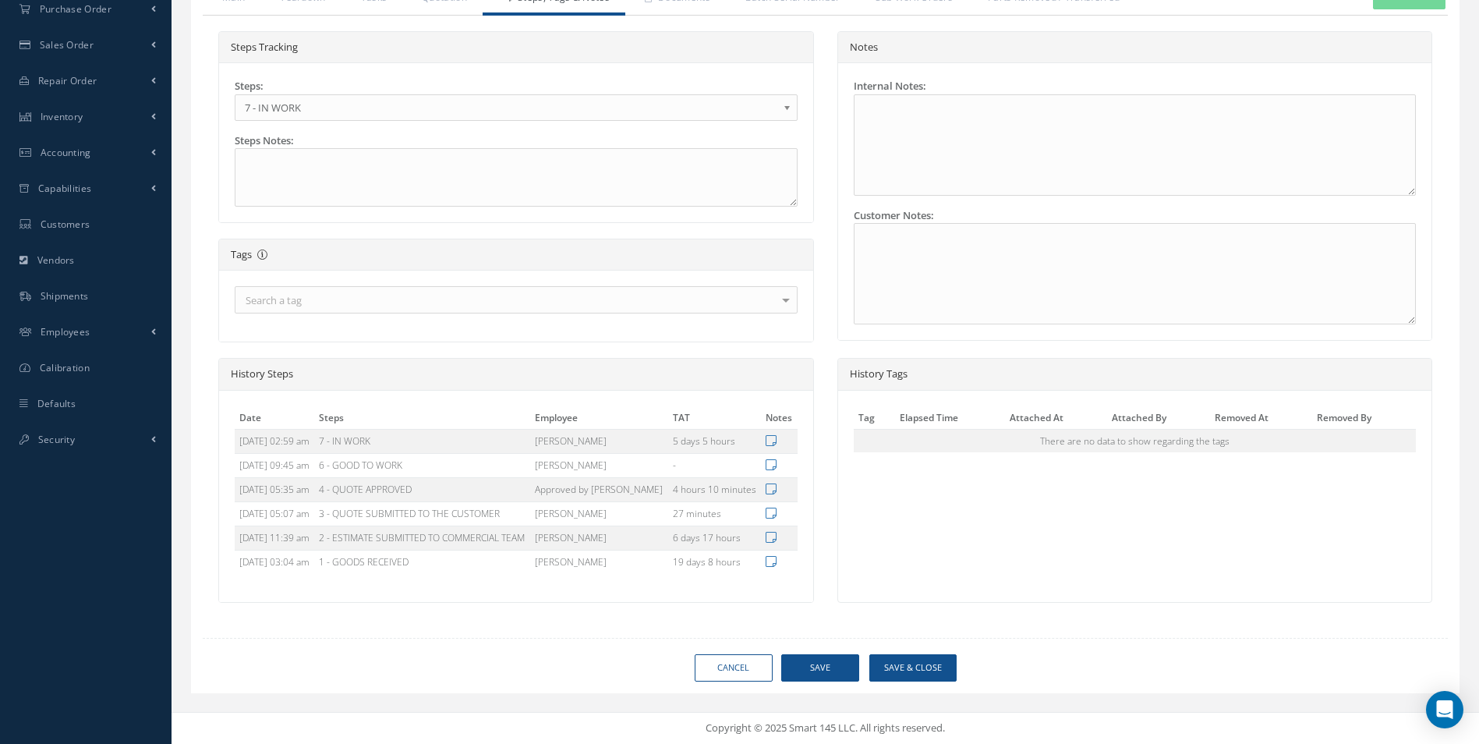
click at [829, 682] on div "Loading… Manuals CMM 25-13-15 and 2 more Manage Date 08/04/2025 Status APPROVED…" at bounding box center [825, 191] width 1269 height 1003
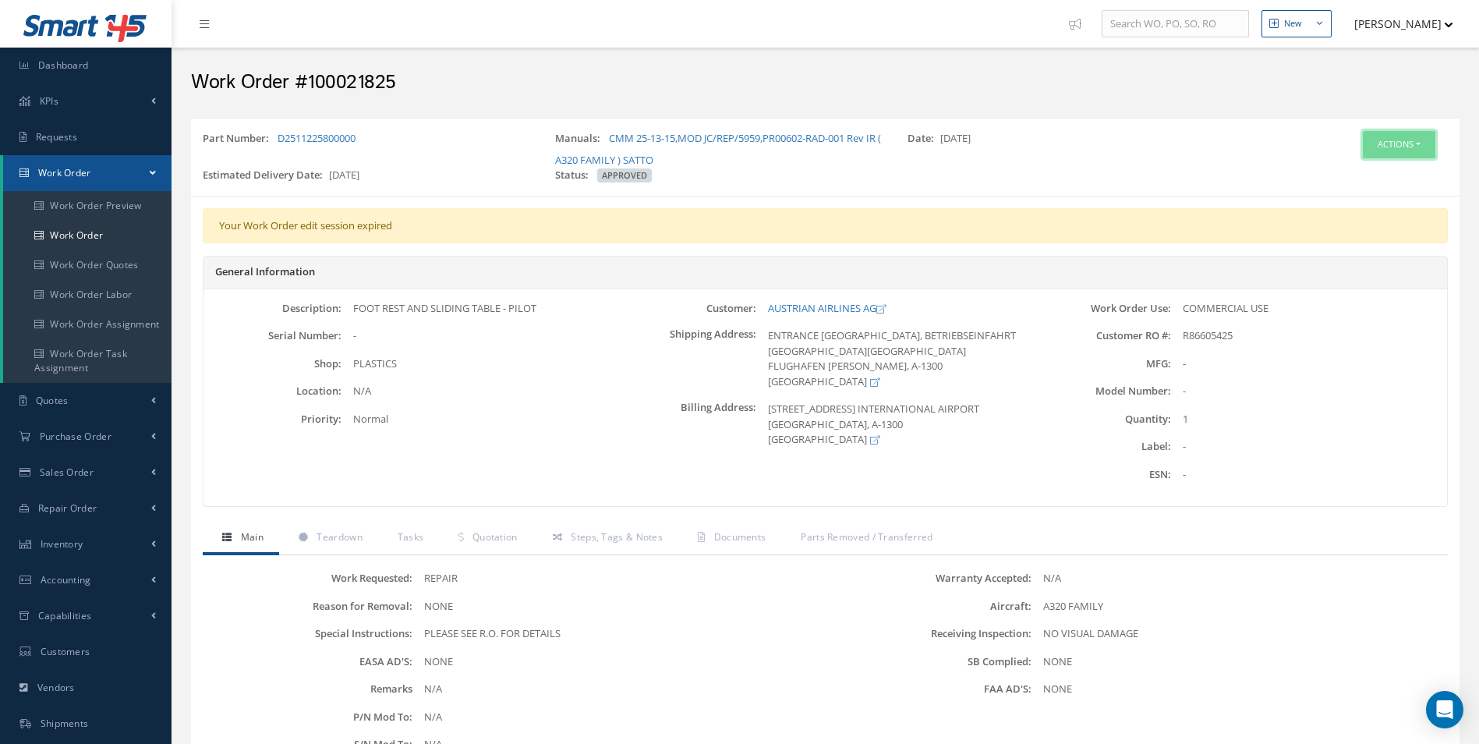
click at [1399, 148] on button "Actions" at bounding box center [1399, 144] width 73 height 27
click at [1347, 175] on link "Edit" at bounding box center [1375, 174] width 125 height 21
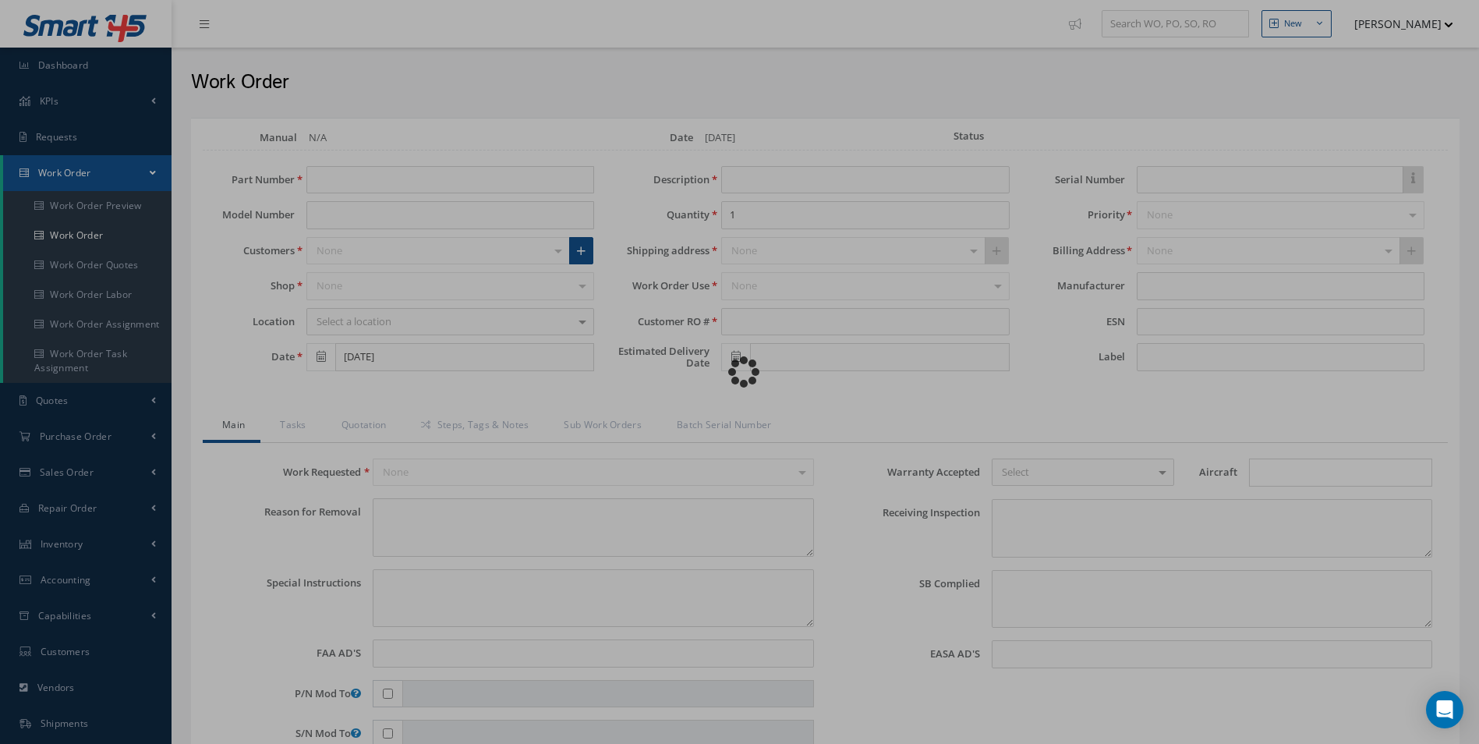
type input "D2511225800000"
type input "[DATE]"
type input "FOOT REST AND SLIDING TABLE - PILOT"
type input "R86605425"
type input "10/28/2025"
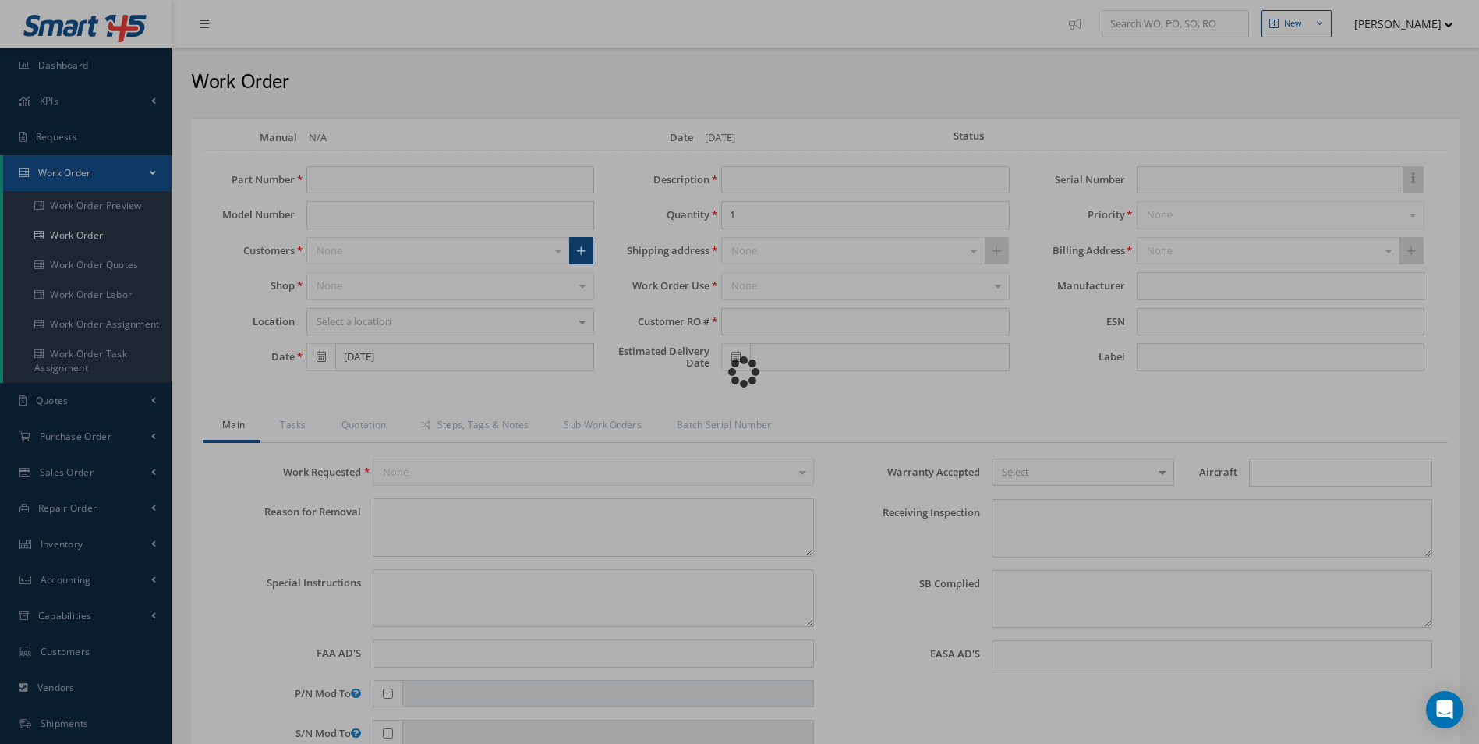
type textarea "NONE"
type textarea "PLEASE SEE R.O. FOR DETAILS"
type input "NONE"
type textarea "NO VISUAL DAMAGE"
type textarea "NONE"
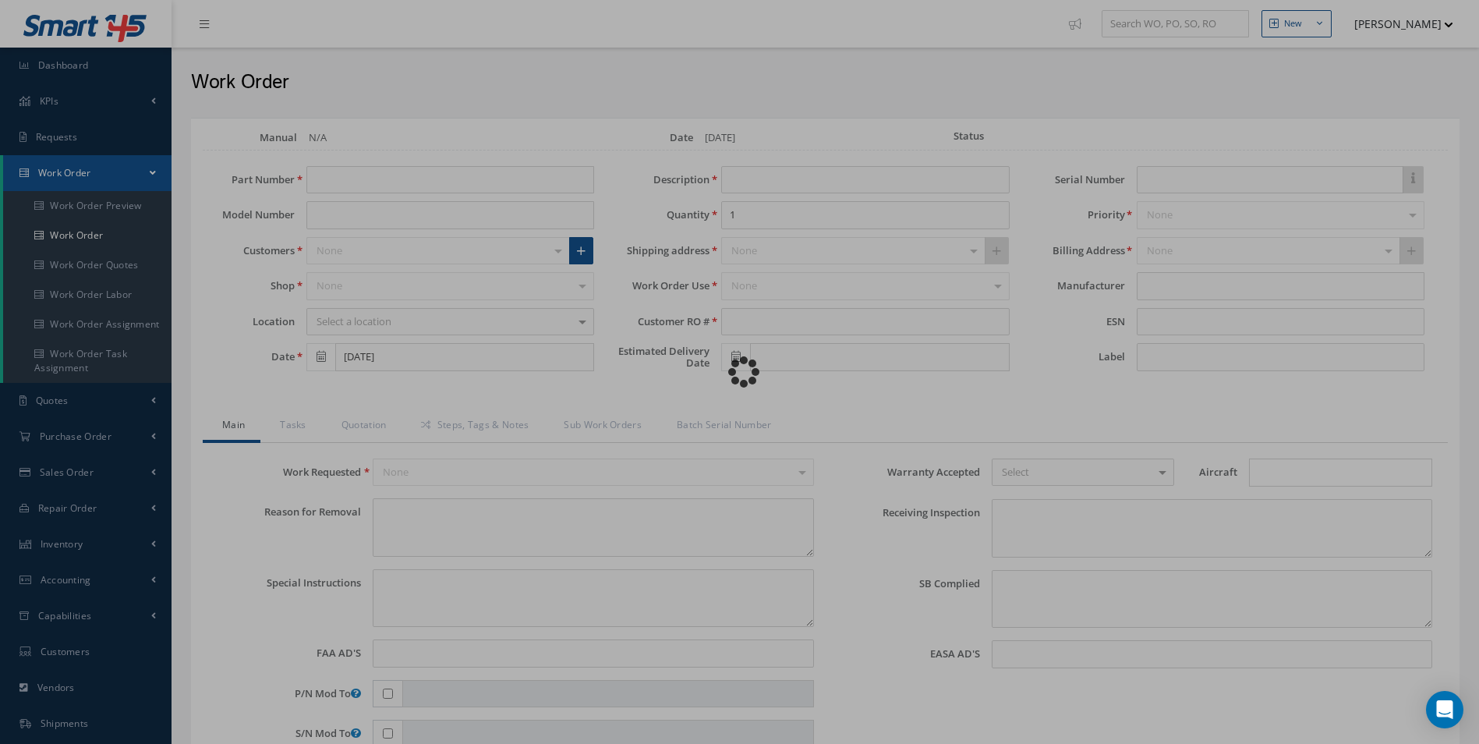
type input "NONE"
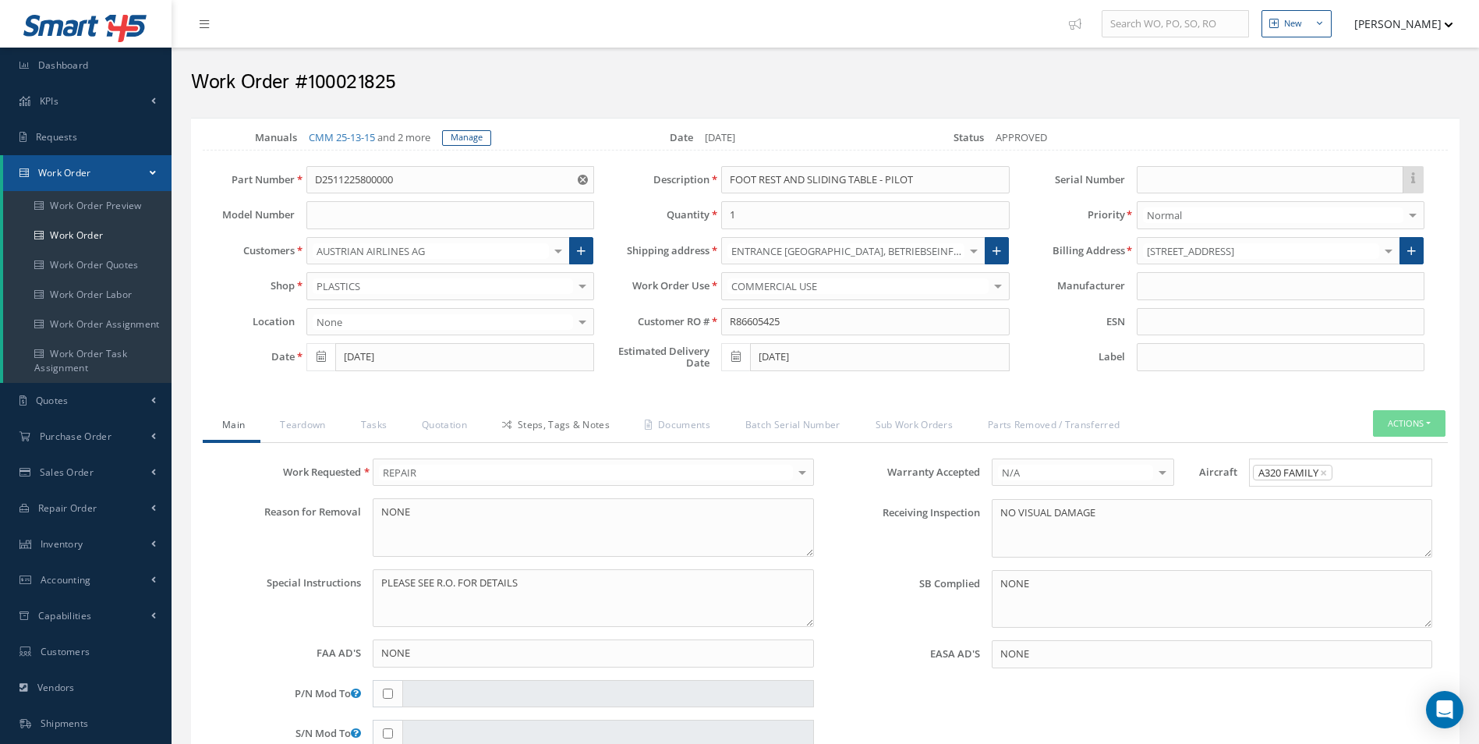
click at [493, 413] on link "Steps, Tags & Notes" at bounding box center [554, 426] width 143 height 33
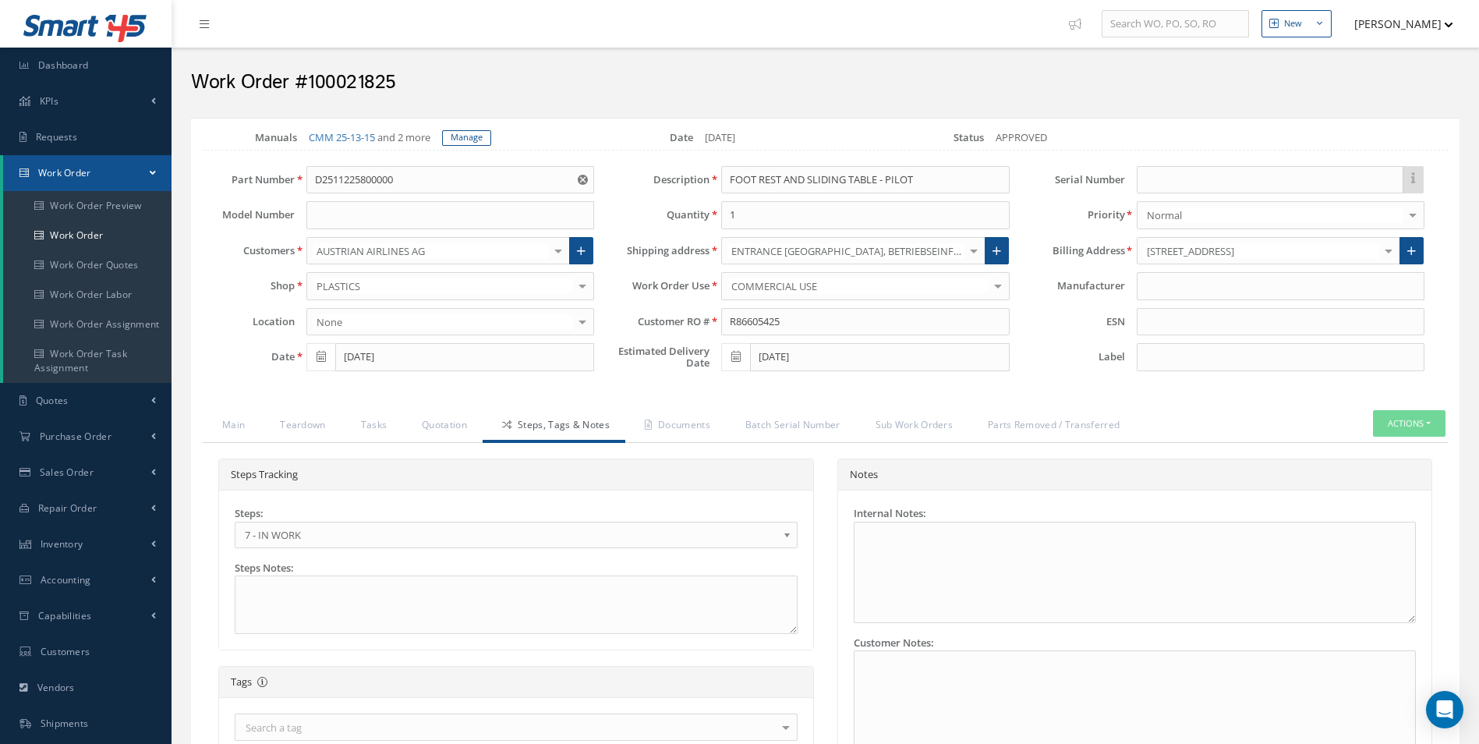
drag, startPoint x: 303, startPoint y: 535, endPoint x: 303, endPoint y: 548, distance: 13.3
click at [303, 535] on span "7 - IN WORK" at bounding box center [511, 535] width 533 height 19
click at [681, 406] on div "Loading… Manuals CMM 25-13-15 and 2 more Manage Date 08/04/2025 Status APPROVED…" at bounding box center [825, 619] width 1269 height 1003
click at [682, 423] on link "Documents" at bounding box center [675, 426] width 101 height 33
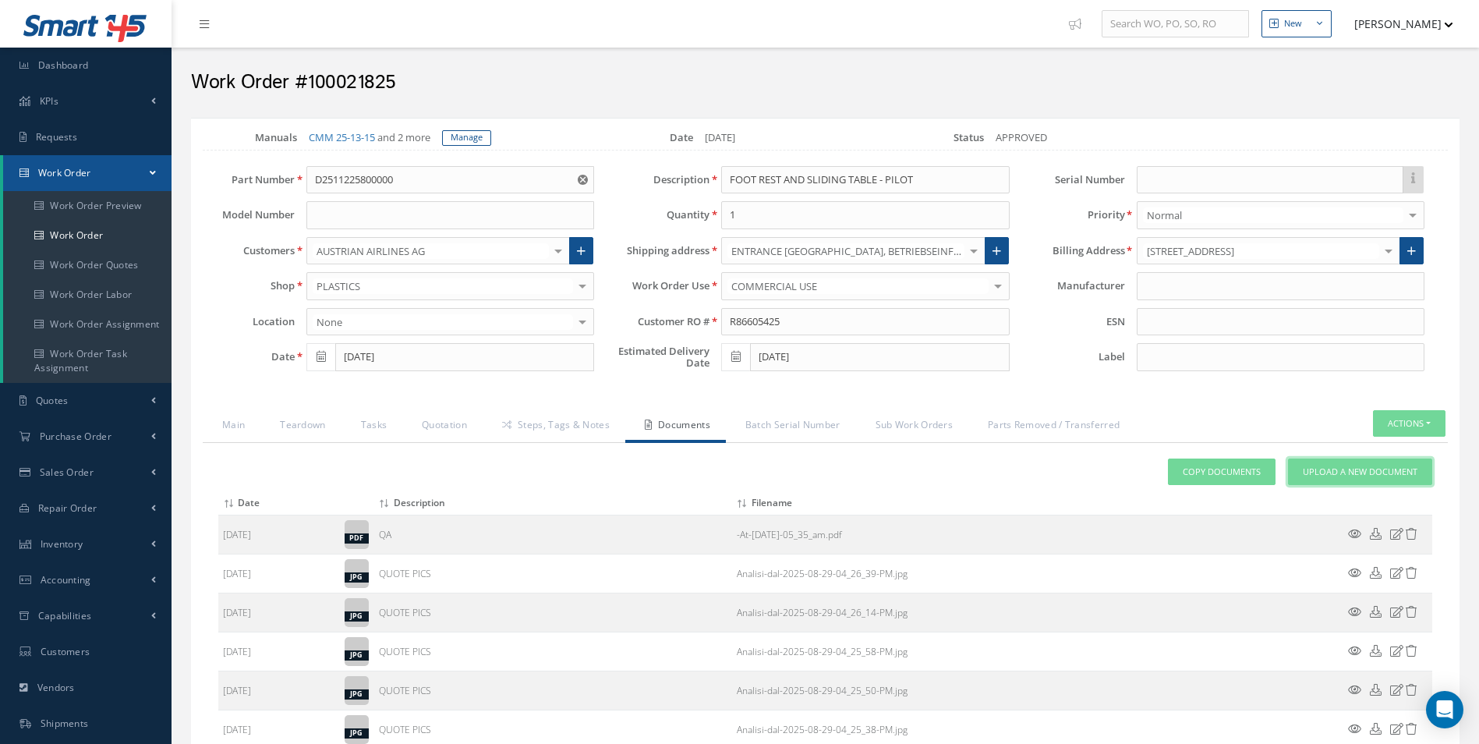
click at [1361, 459] on link "Upload a New Document" at bounding box center [1360, 472] width 144 height 27
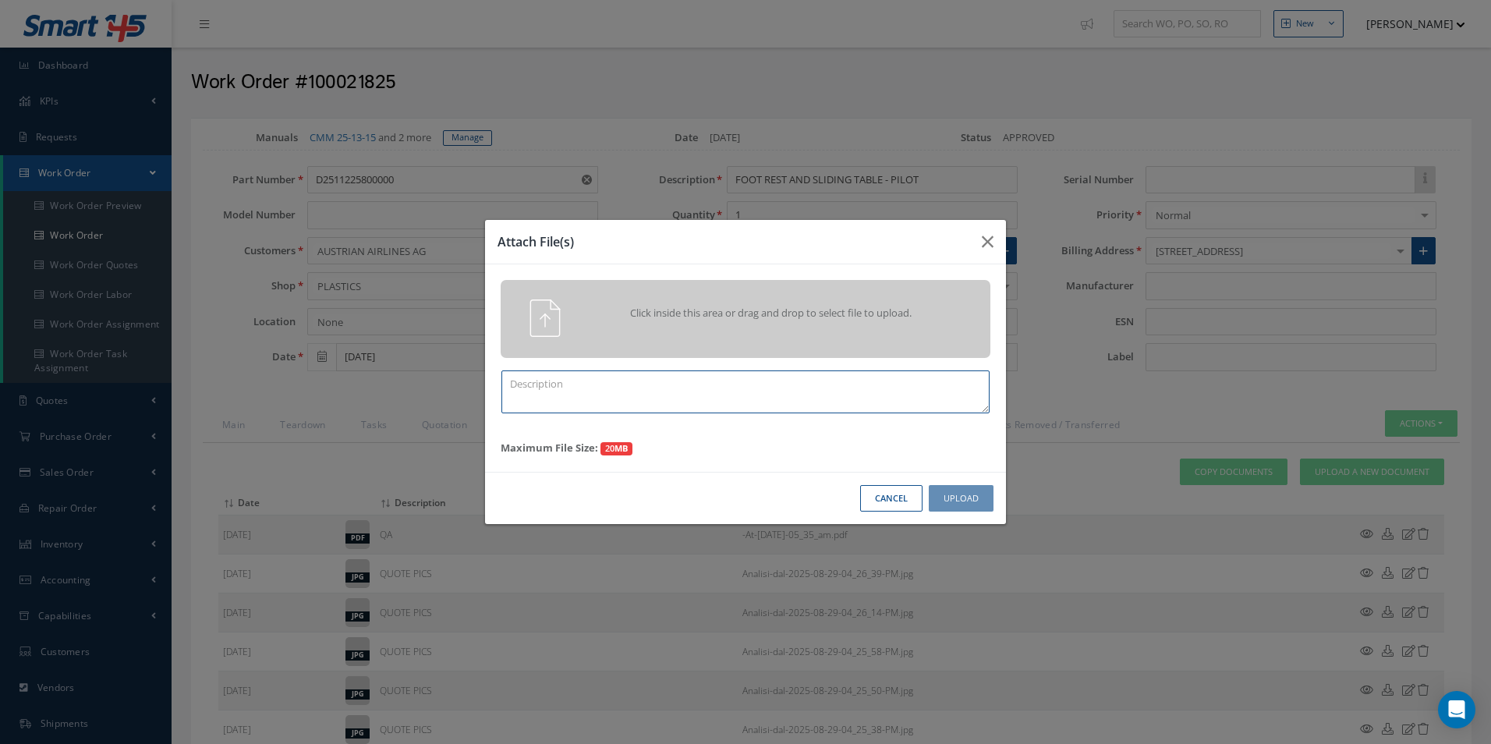
click at [665, 393] on textarea at bounding box center [745, 391] width 488 height 43
type textarea "FINISH"
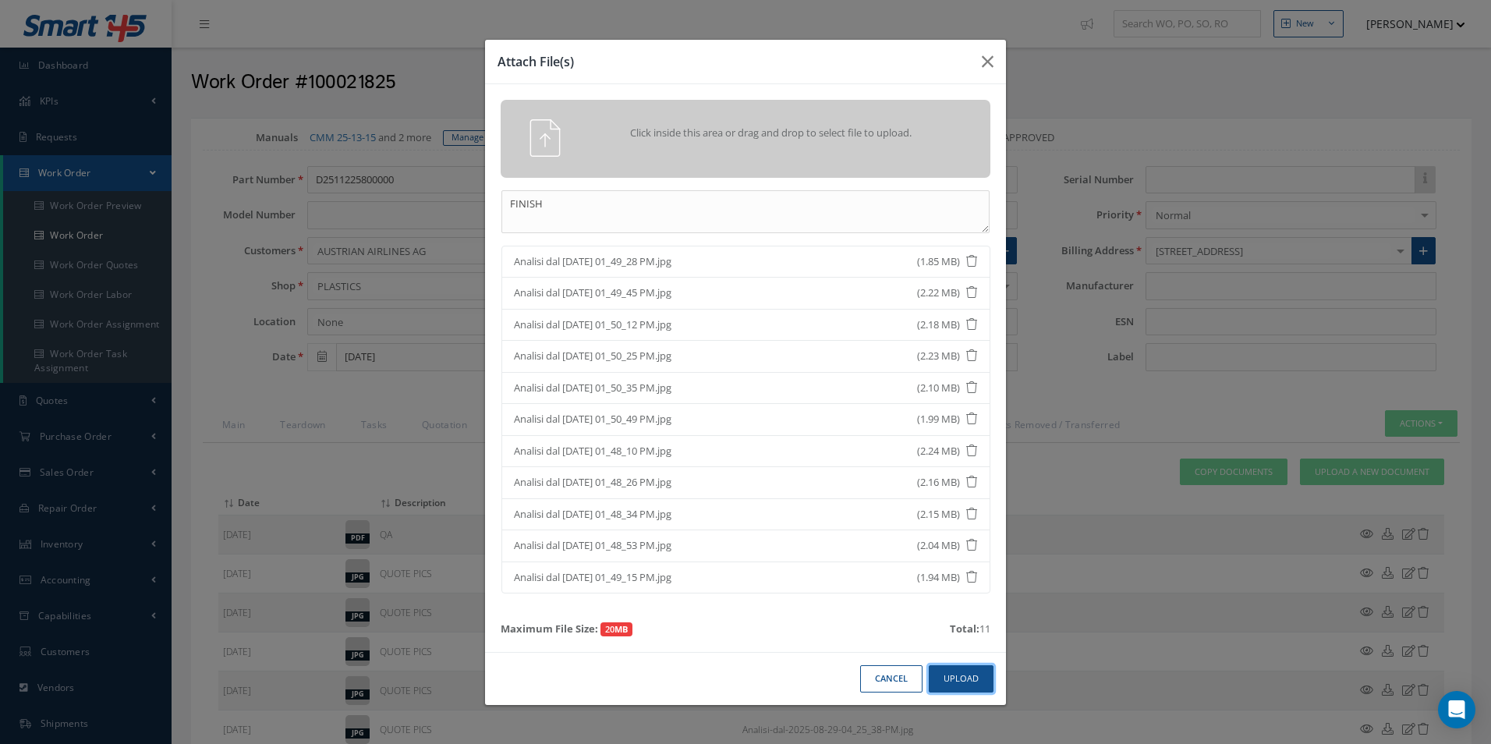
click at [962, 673] on button "Upload" at bounding box center [961, 678] width 65 height 27
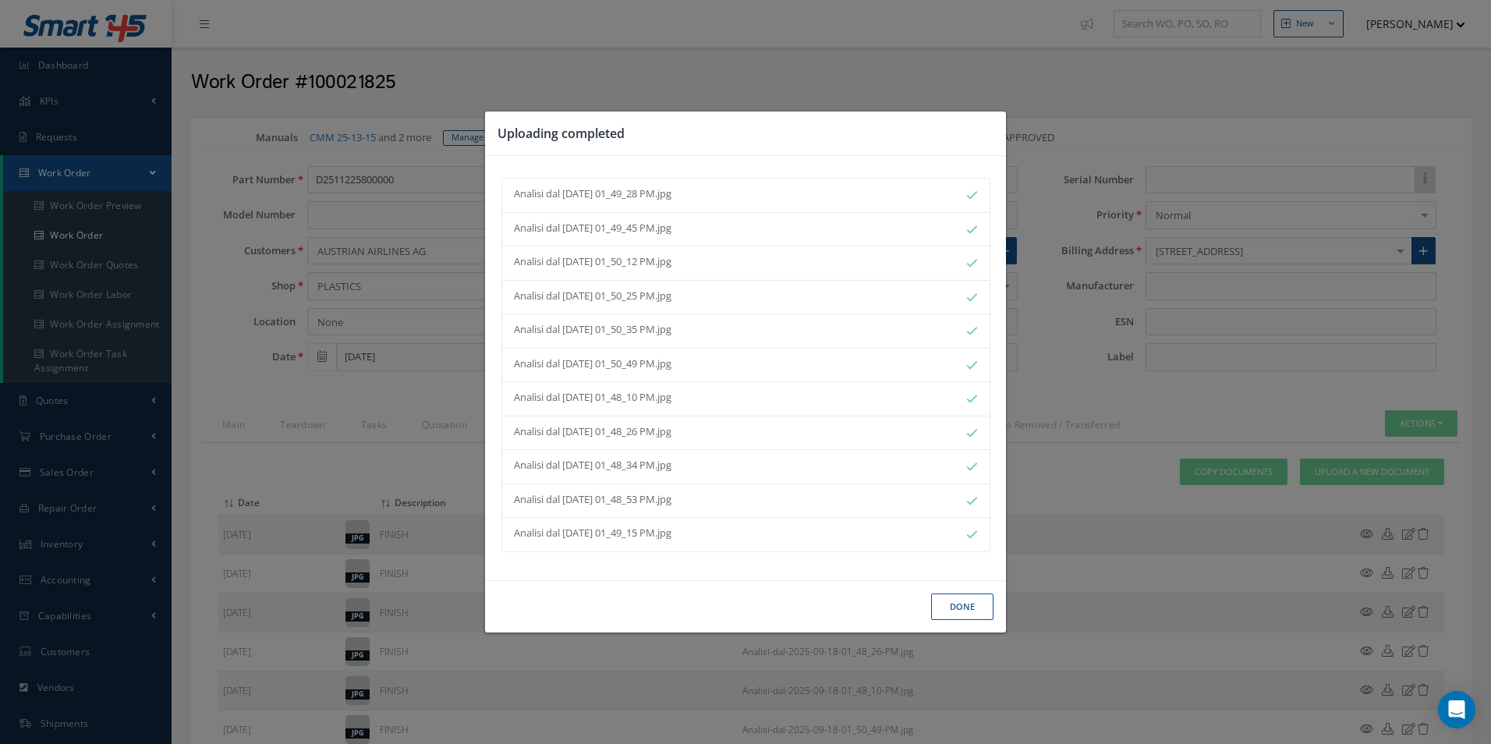
click at [965, 607] on button "Done" at bounding box center [962, 606] width 62 height 27
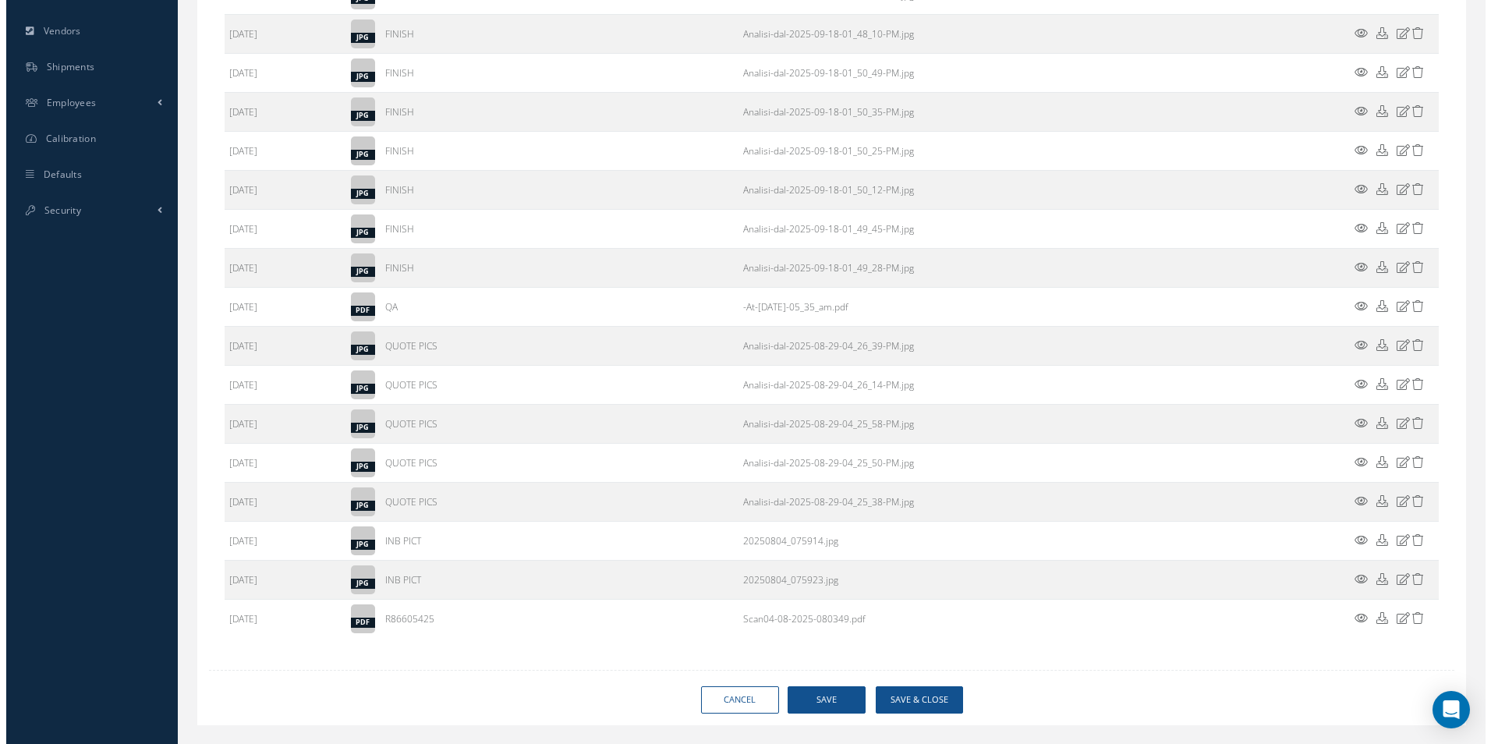
scroll to position [689, 0]
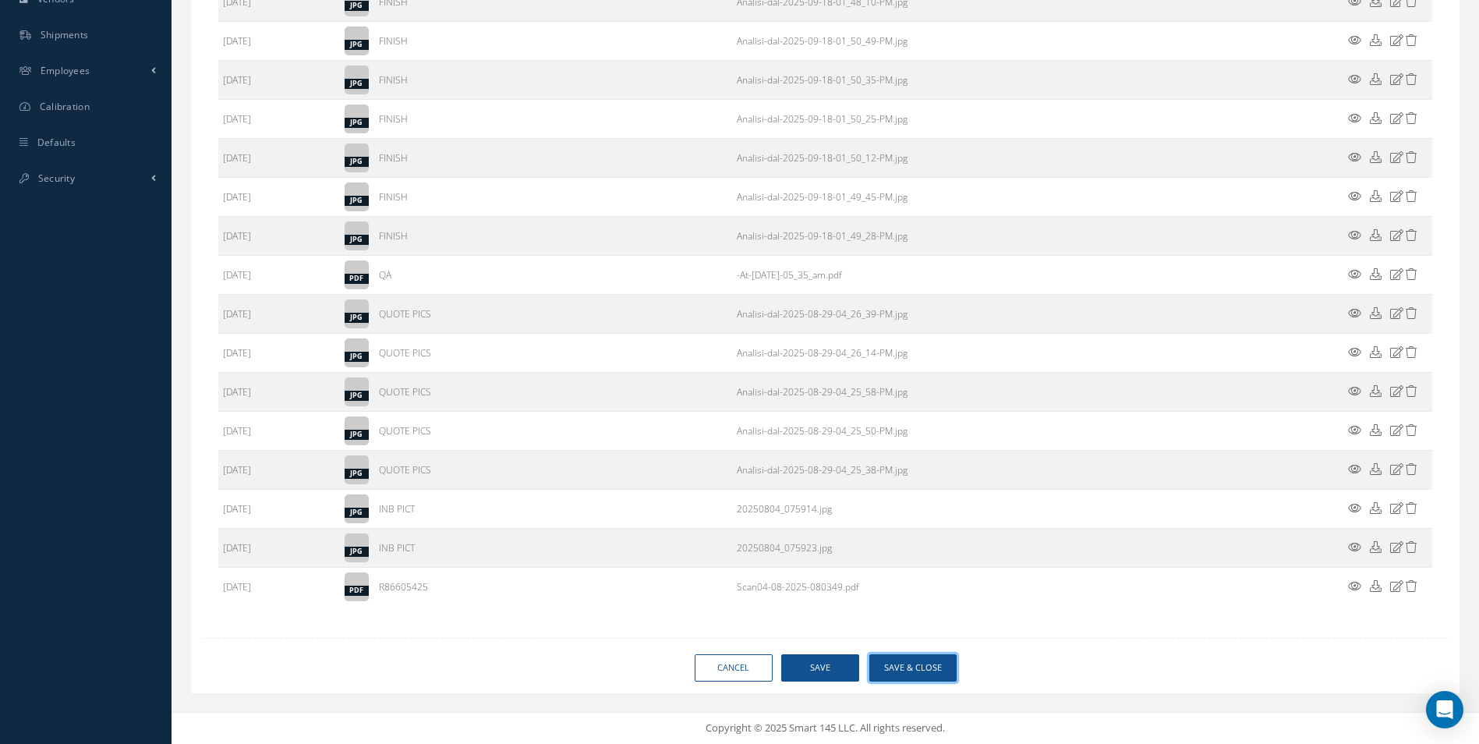
click at [919, 671] on button "Save & Close" at bounding box center [912, 667] width 87 height 27
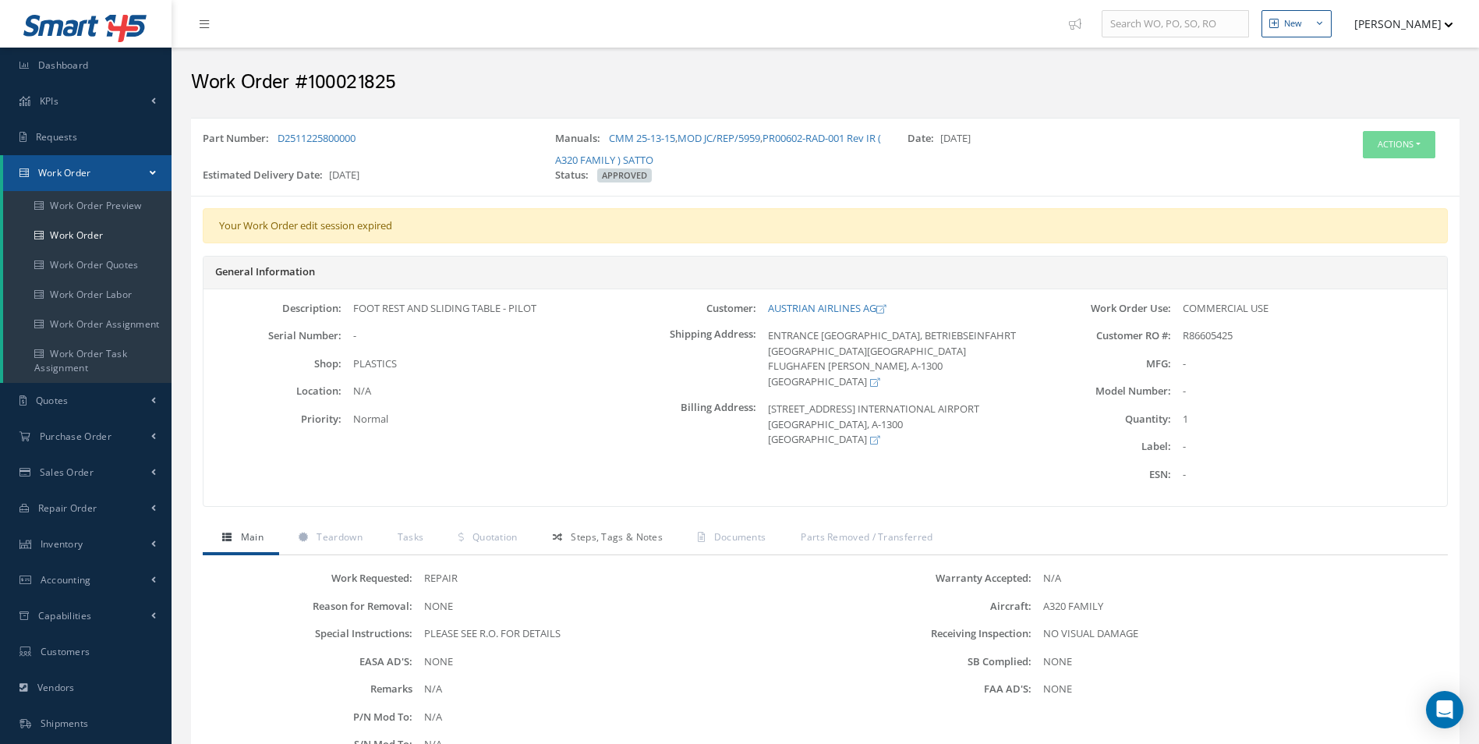
click at [581, 527] on link "Steps, Tags & Notes" at bounding box center [605, 538] width 145 height 33
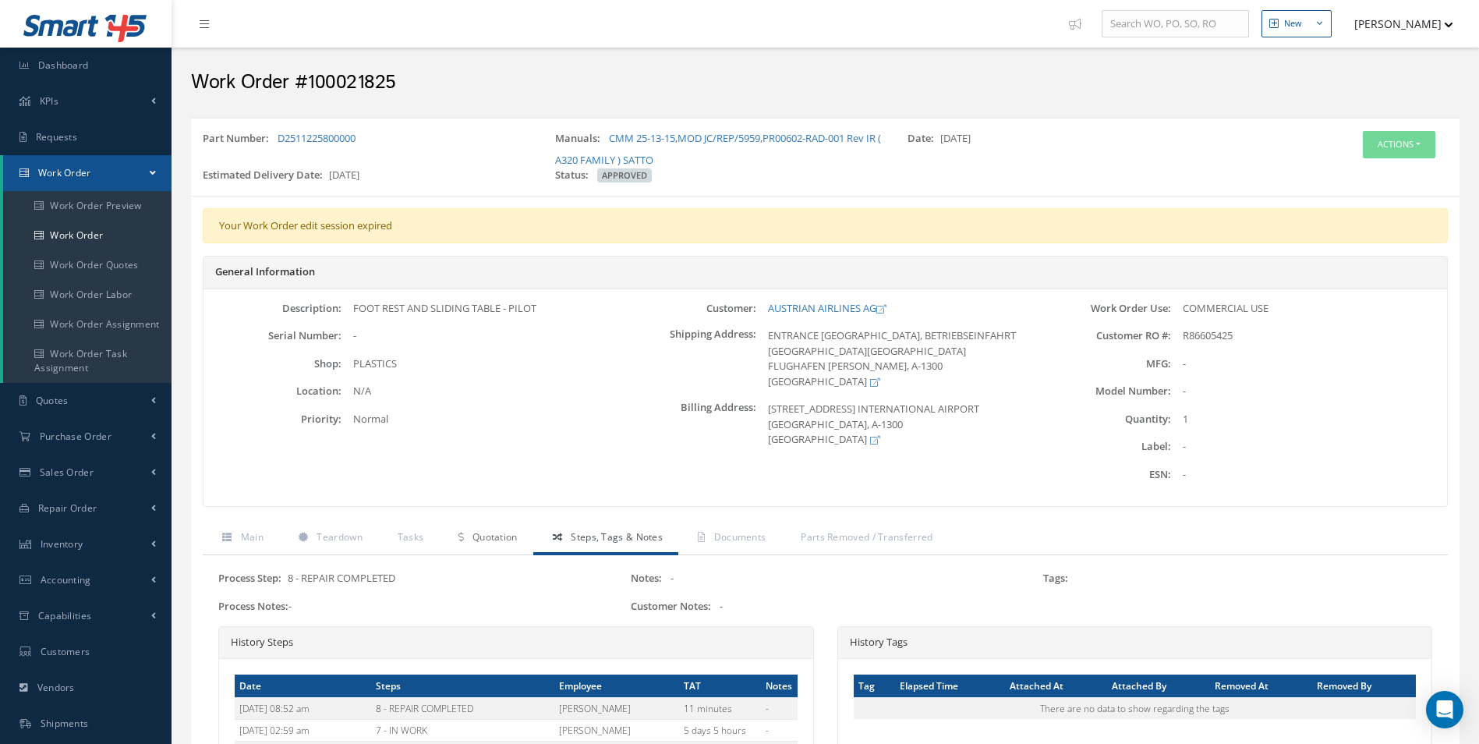
click at [531, 530] on link "Quotation" at bounding box center [486, 538] width 94 height 33
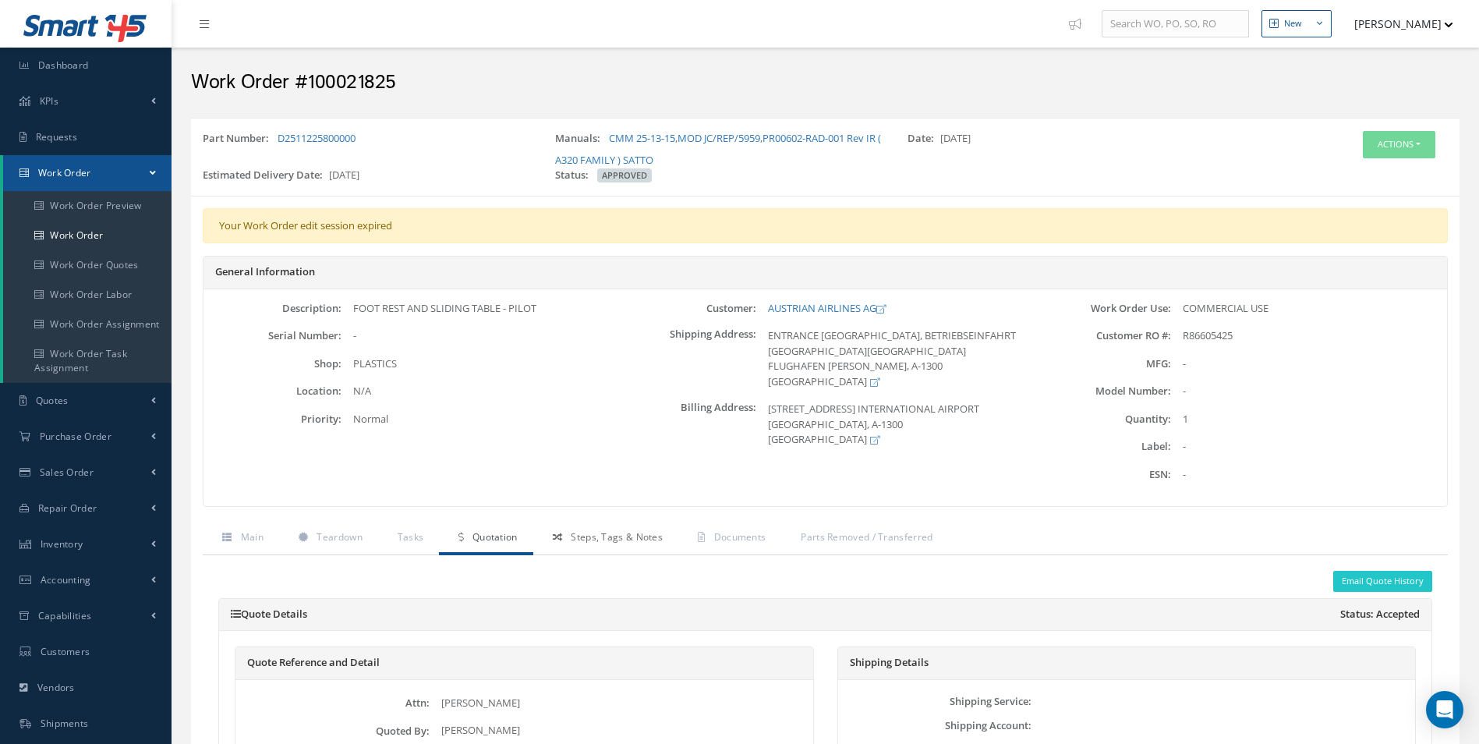
click at [598, 544] on span "Steps, Tags & Notes" at bounding box center [617, 536] width 92 height 13
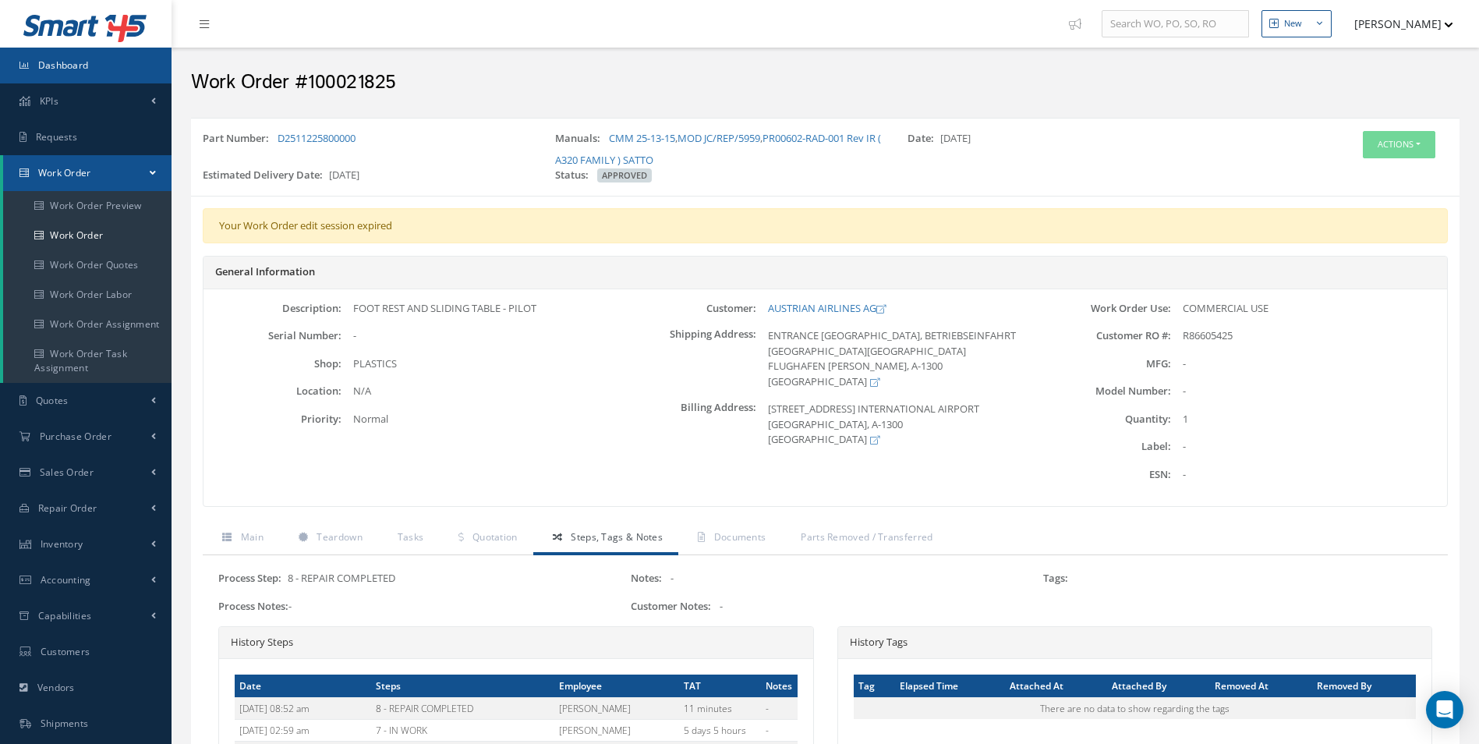
click at [68, 73] on link "Dashboard" at bounding box center [86, 66] width 172 height 36
